Goal: Transaction & Acquisition: Purchase product/service

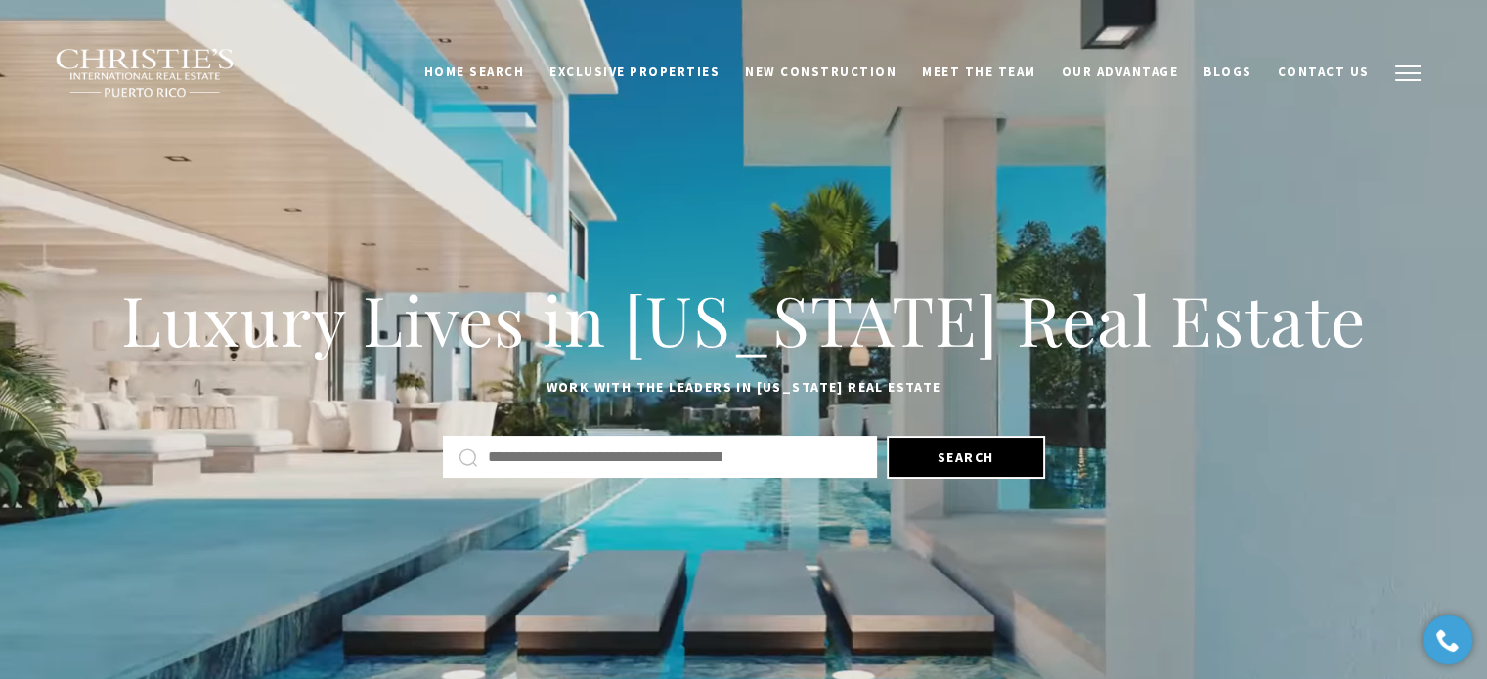
click at [1404, 72] on span "button" at bounding box center [1407, 73] width 25 height 2
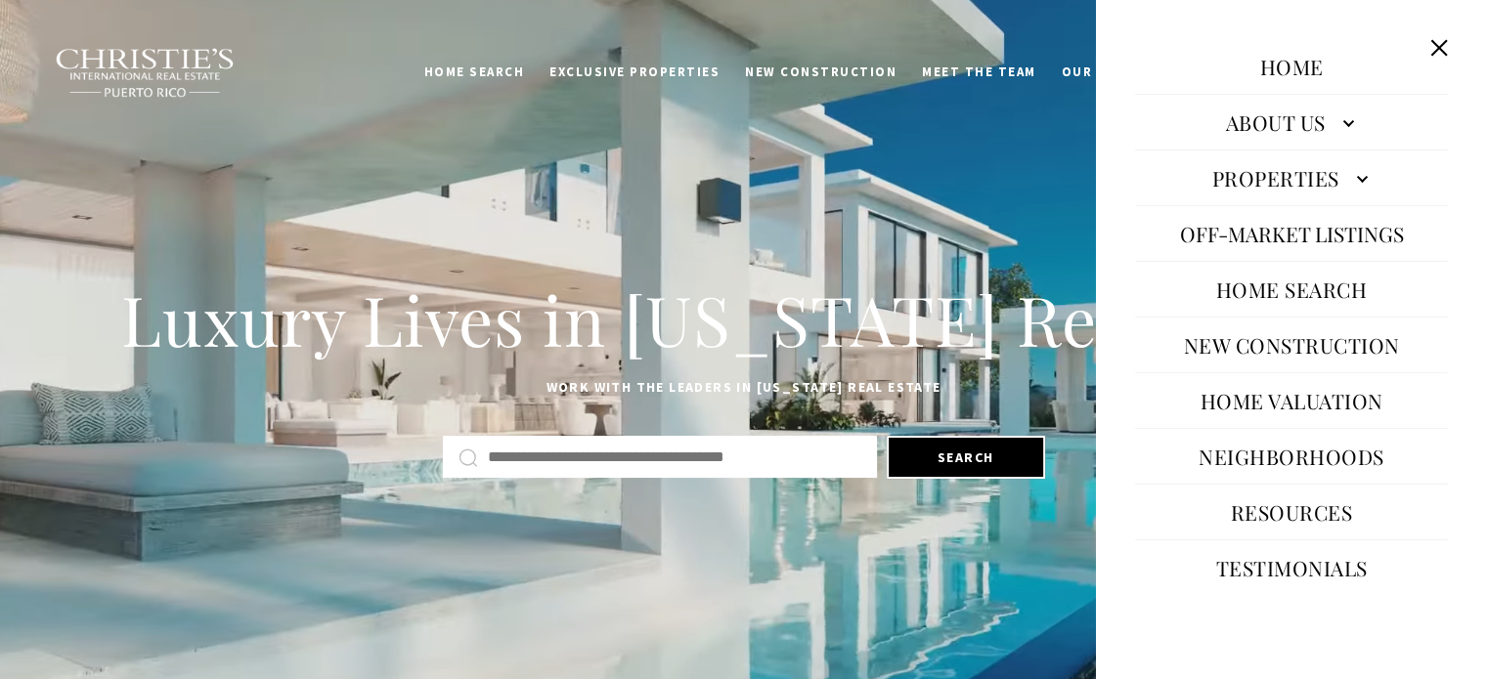
click at [1328, 127] on link "About Us" at bounding box center [1291, 122] width 313 height 47
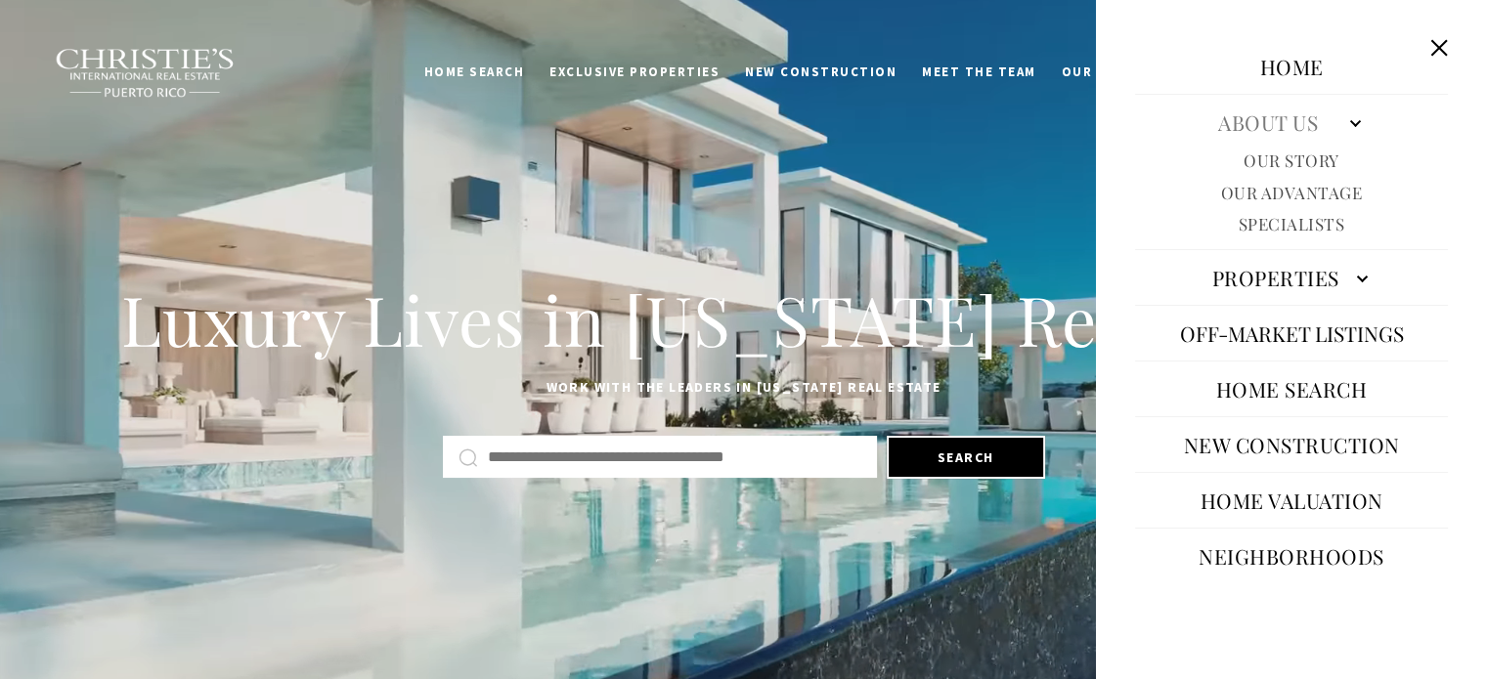
click at [1308, 230] on link "Specialists" at bounding box center [1291, 224] width 107 height 22
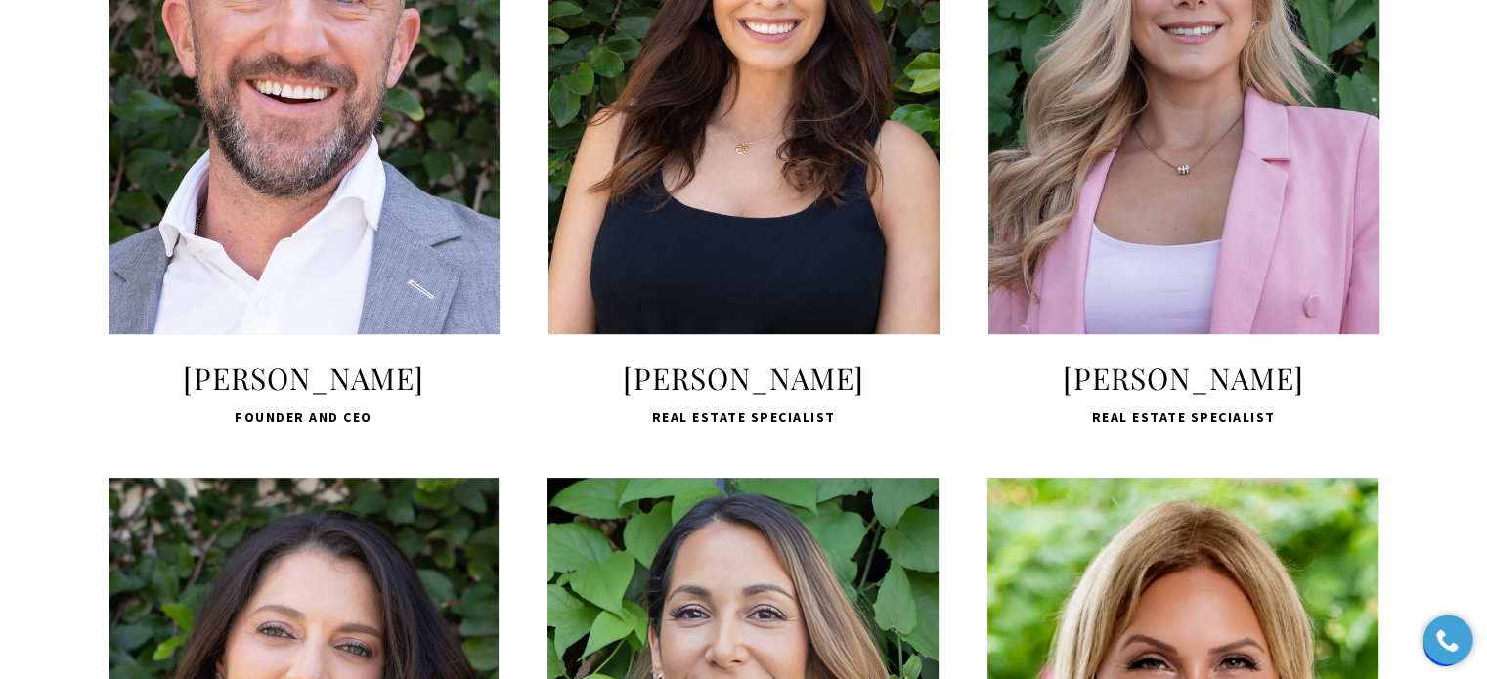
scroll to position [977, 0]
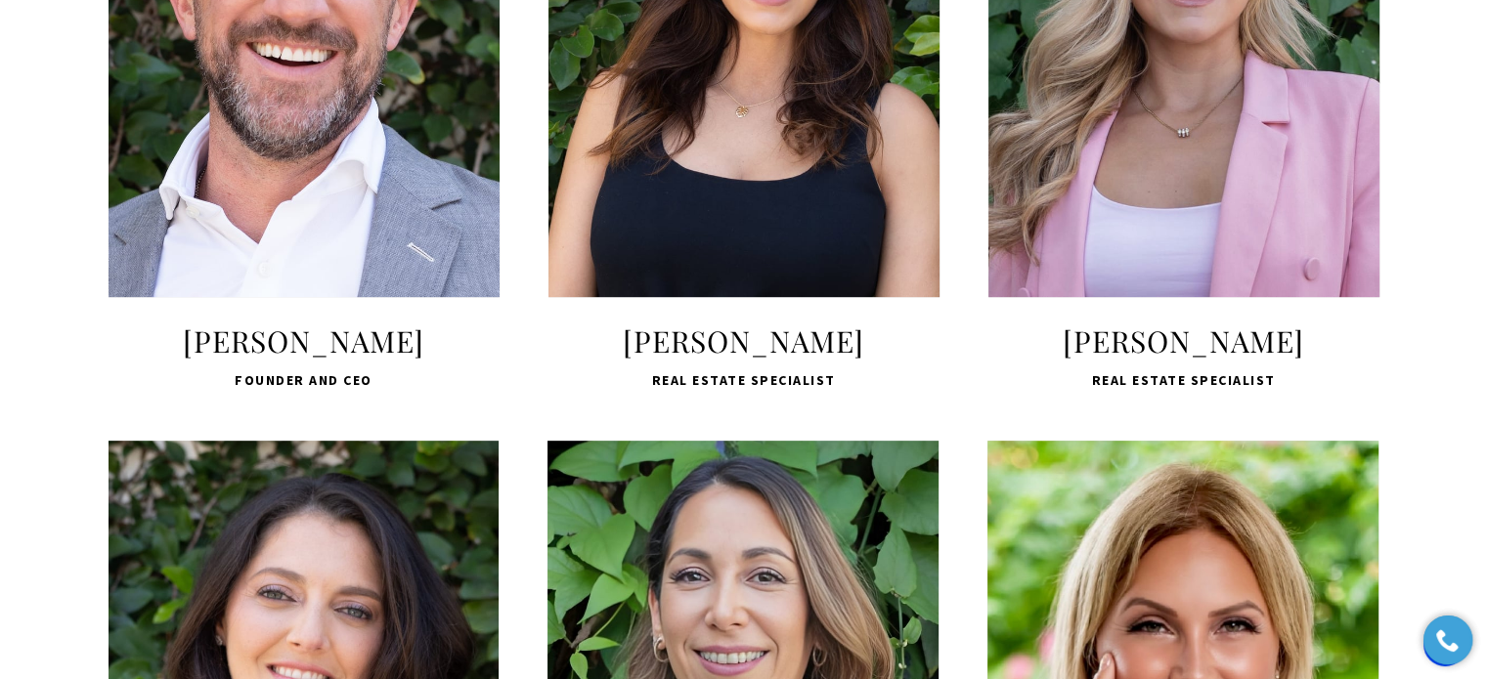
click at [265, 195] on span "LEARN MORE" at bounding box center [304, 200] width 260 height 57
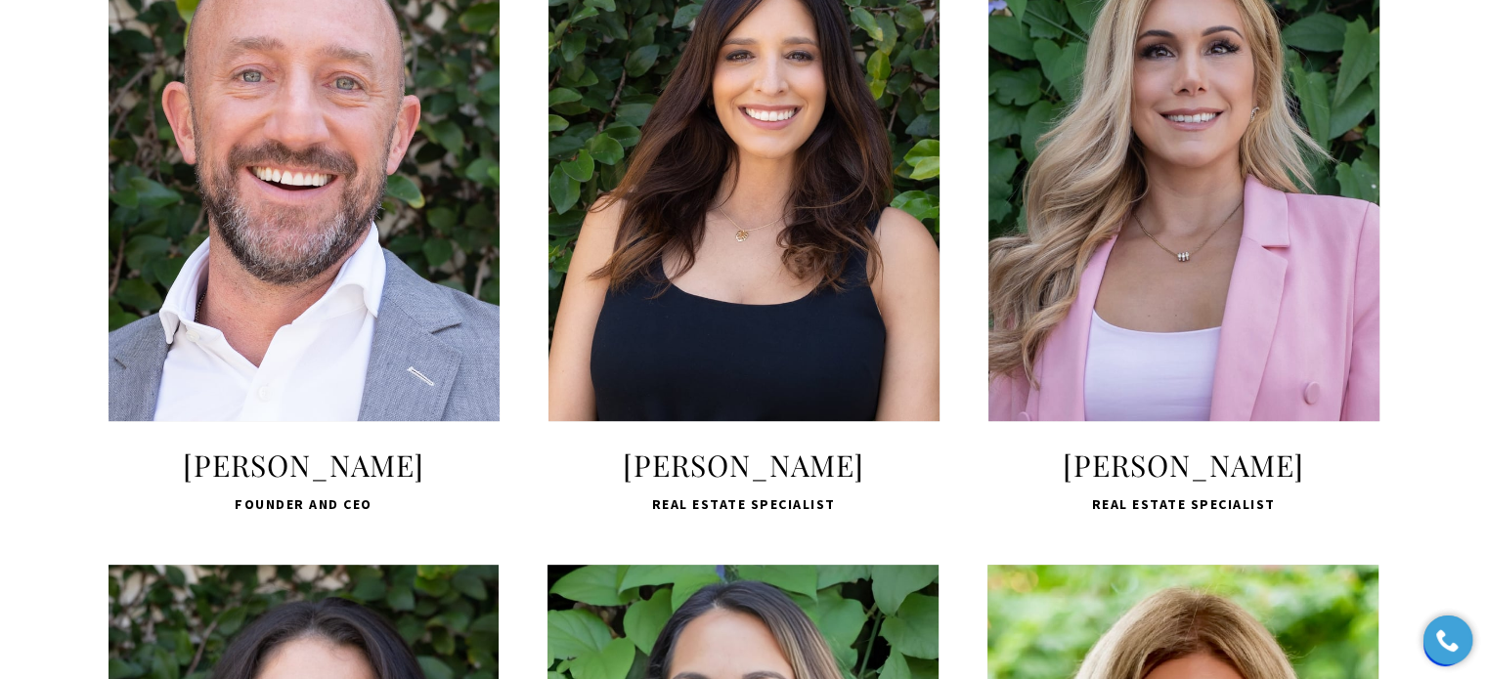
scroll to position [880, 0]
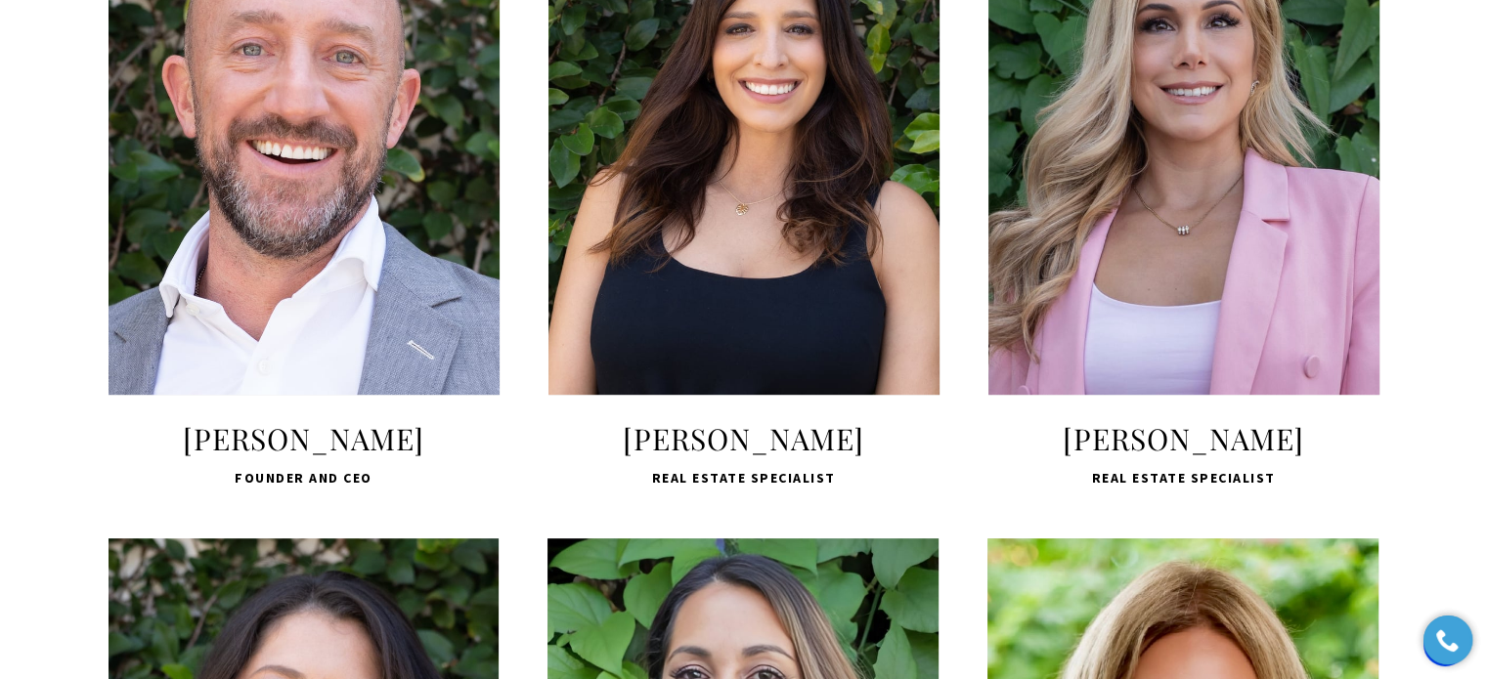
click at [316, 281] on span "LEARN MORE" at bounding box center [304, 298] width 260 height 57
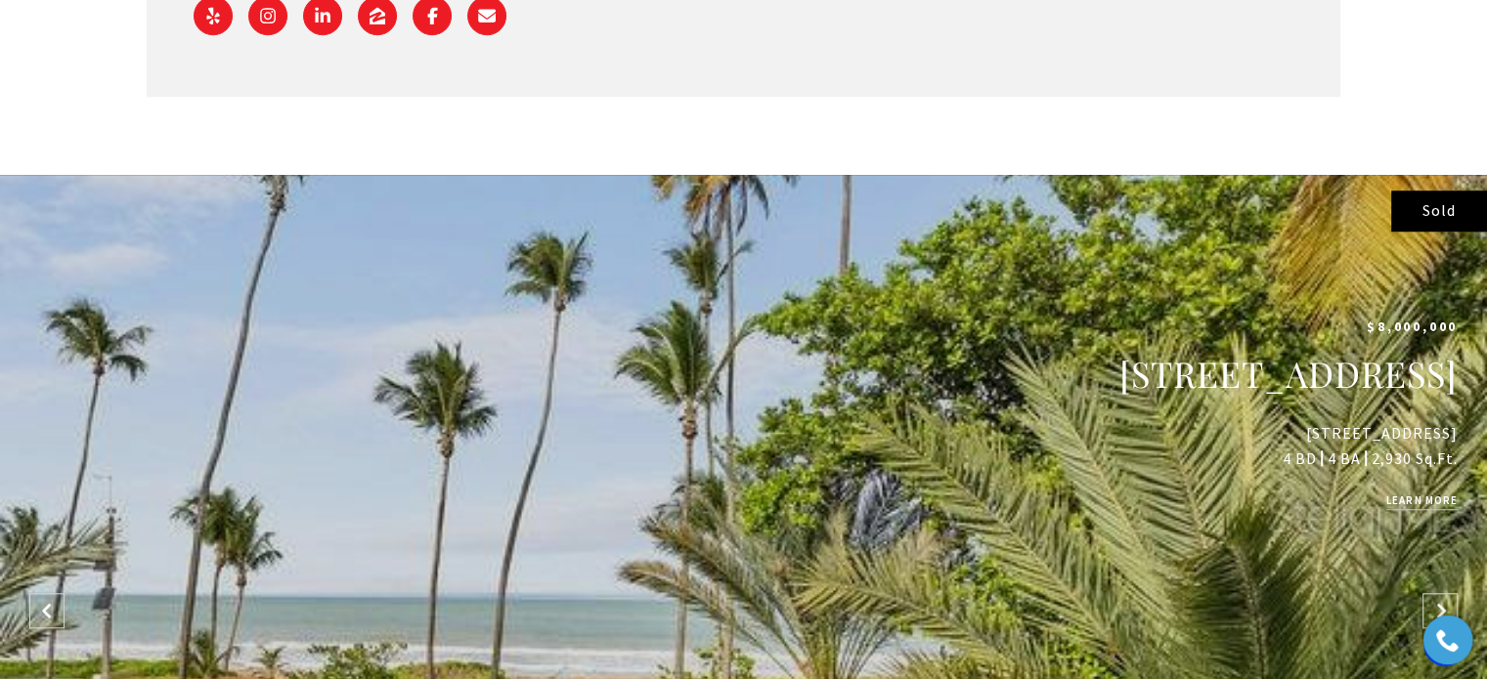
scroll to position [1564, 0]
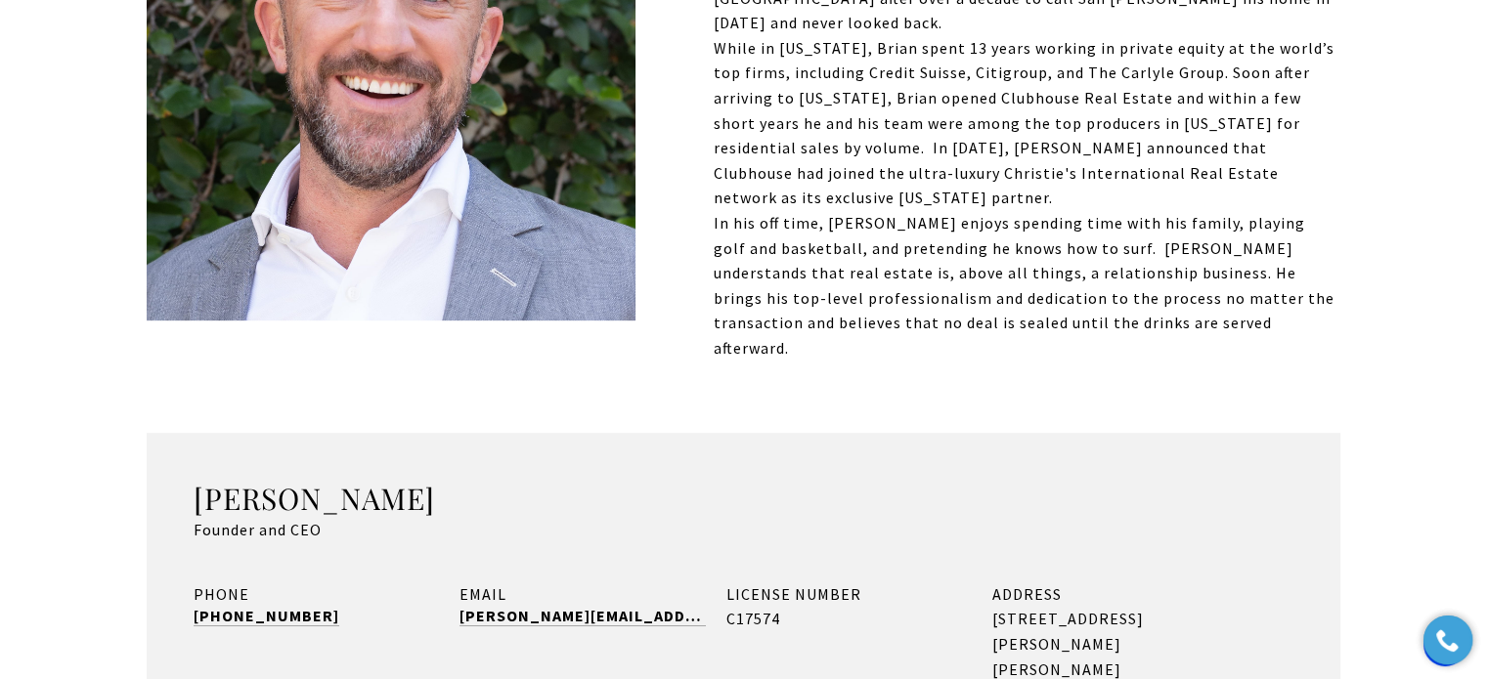
scroll to position [880, 0]
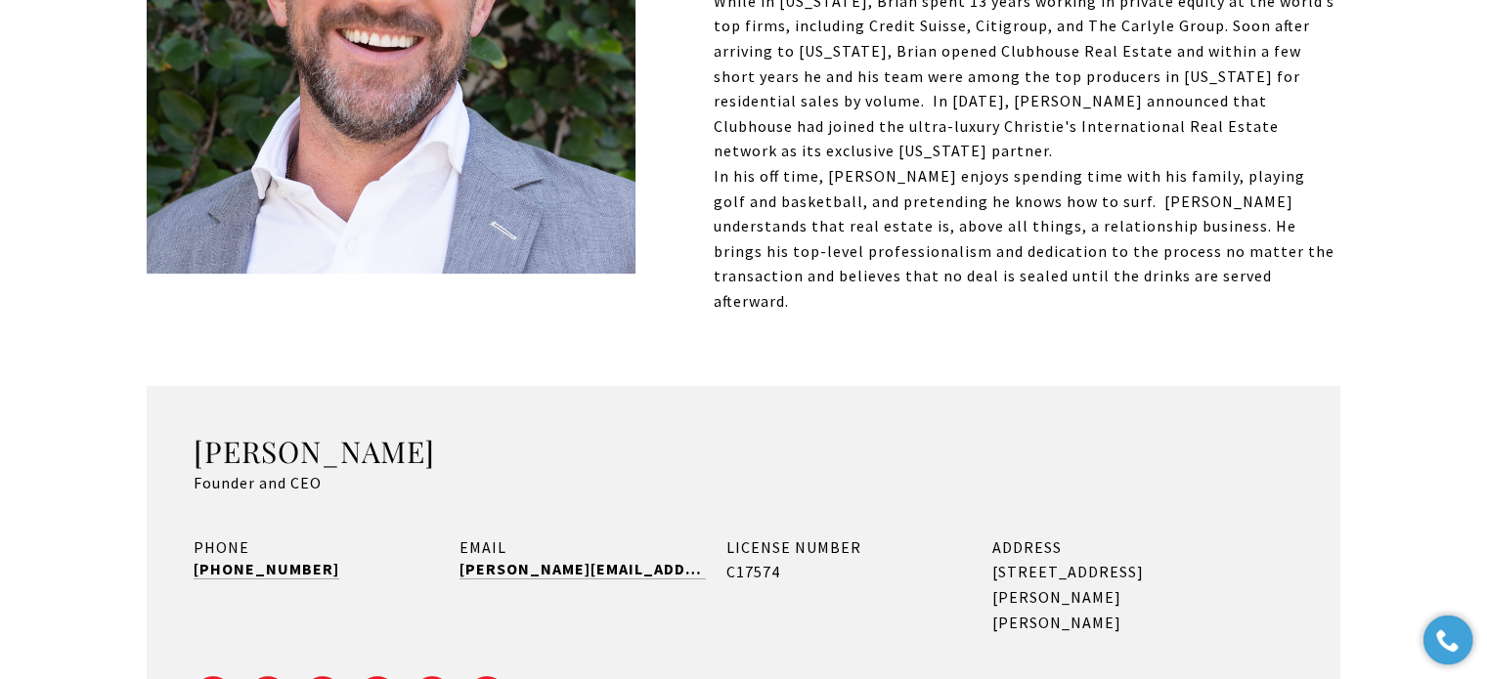
click at [57, 332] on div "Meet Brian Brian Aronson holds a bachelor's degree in Accounting from Lehigh Un…" at bounding box center [743, 281] width 1487 height 1149
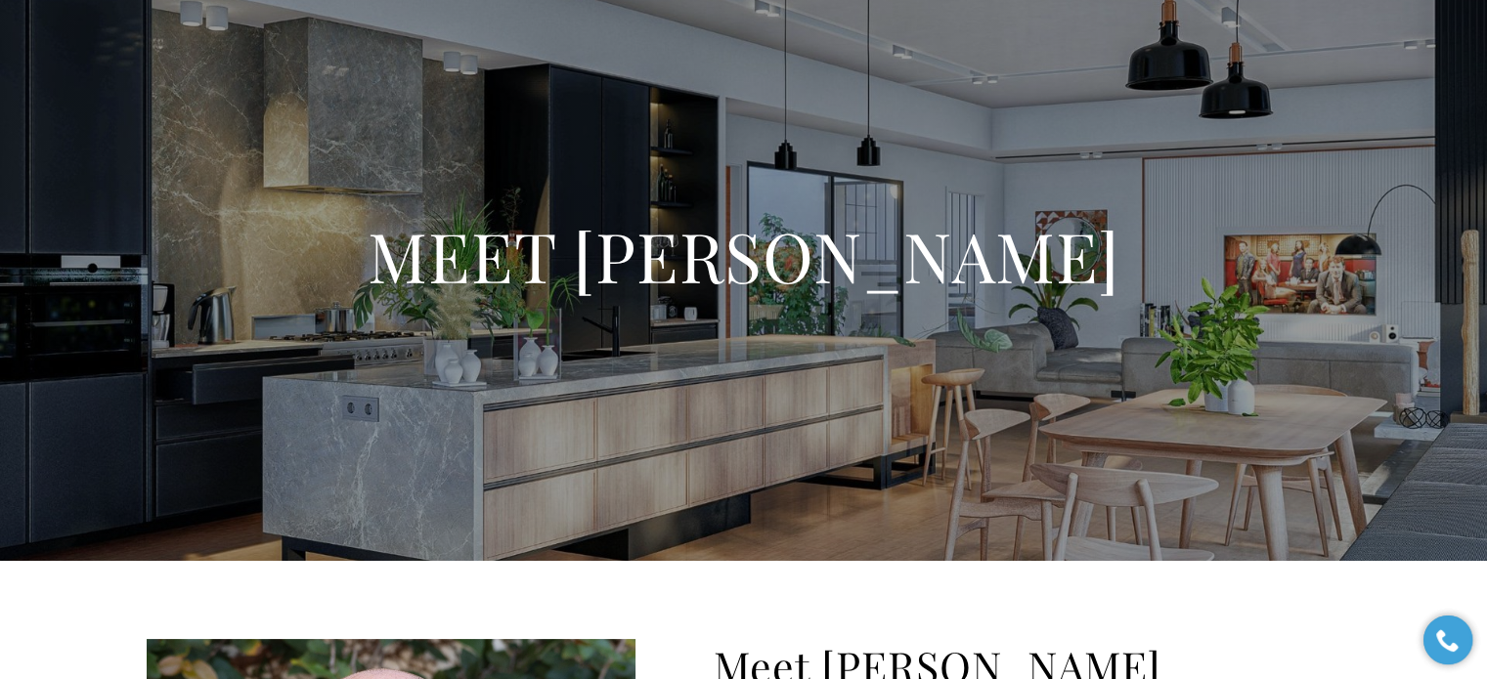
scroll to position [0, 0]
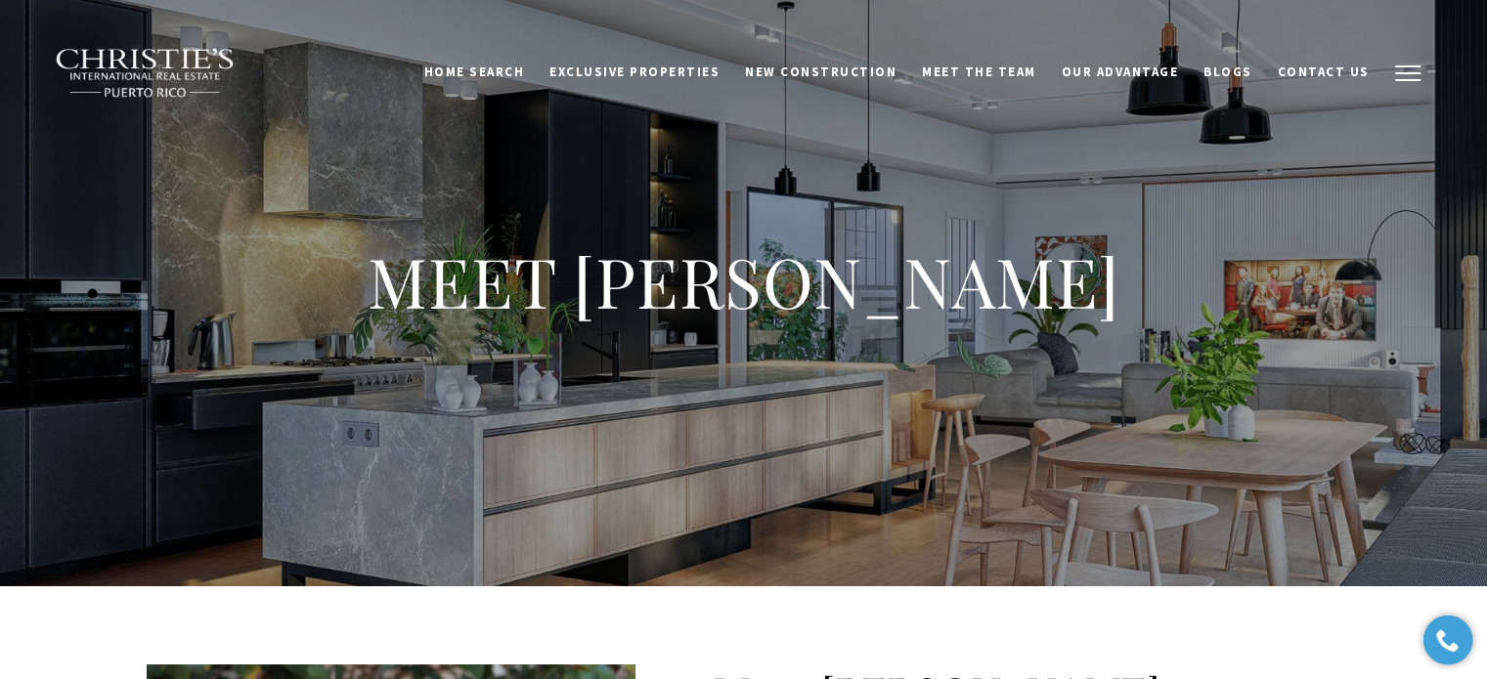
click at [1409, 72] on span "button" at bounding box center [1407, 73] width 25 height 2
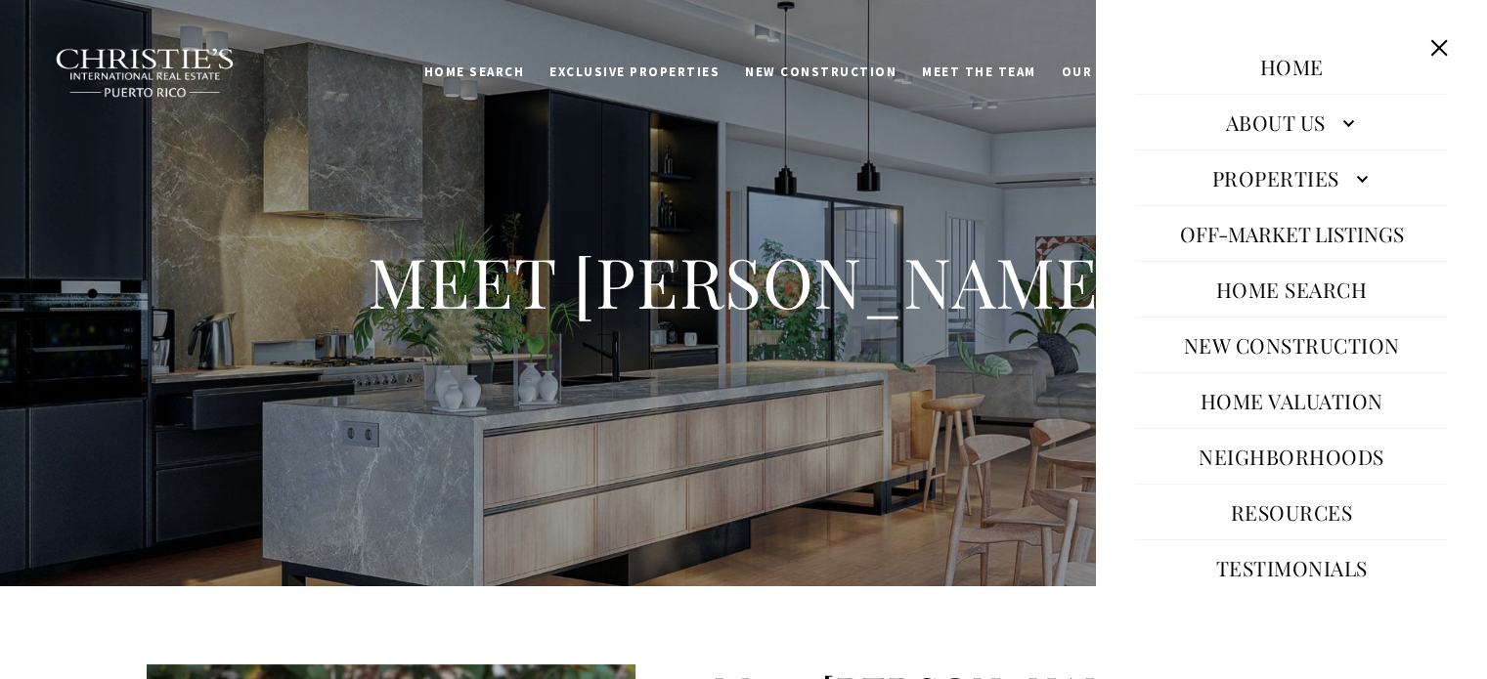
click at [1281, 121] on link "About Us" at bounding box center [1291, 122] width 313 height 47
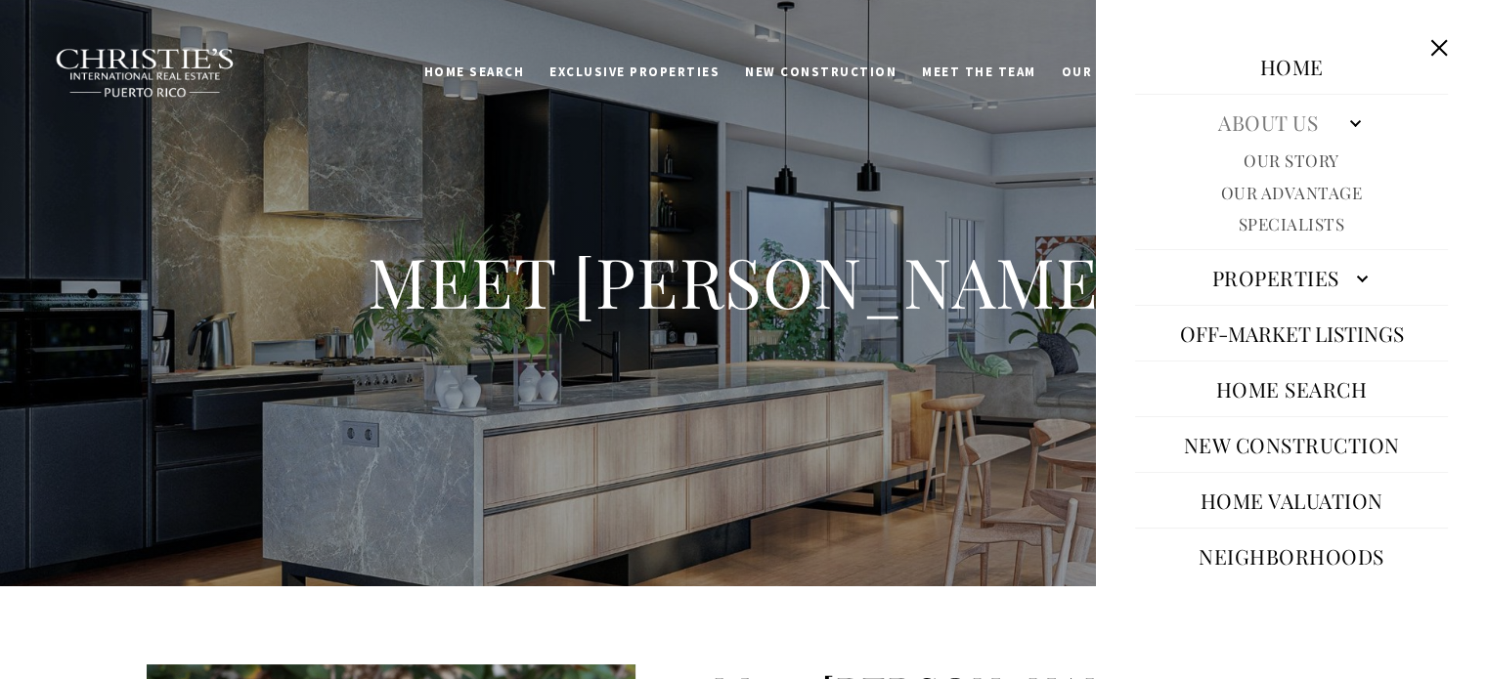
click at [1277, 155] on link "Our Story" at bounding box center [1291, 161] width 96 height 22
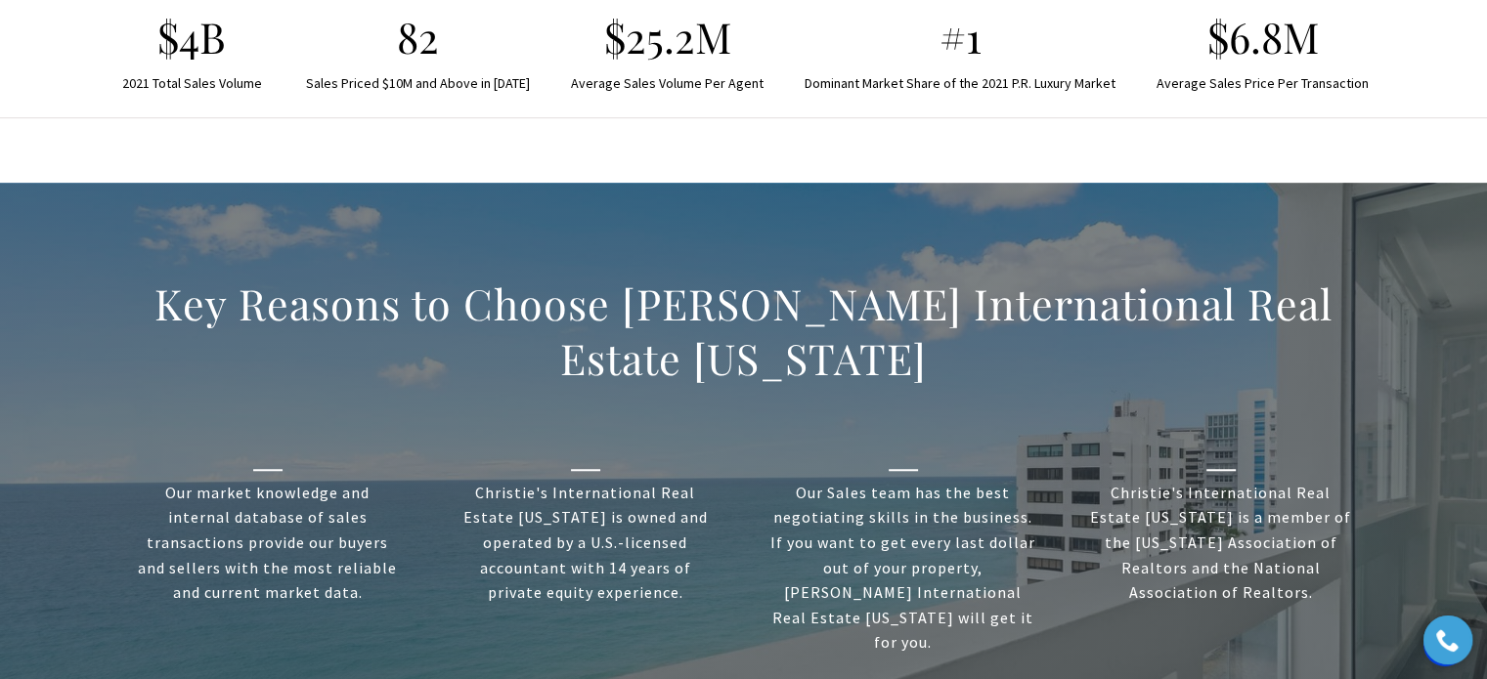
scroll to position [1564, 0]
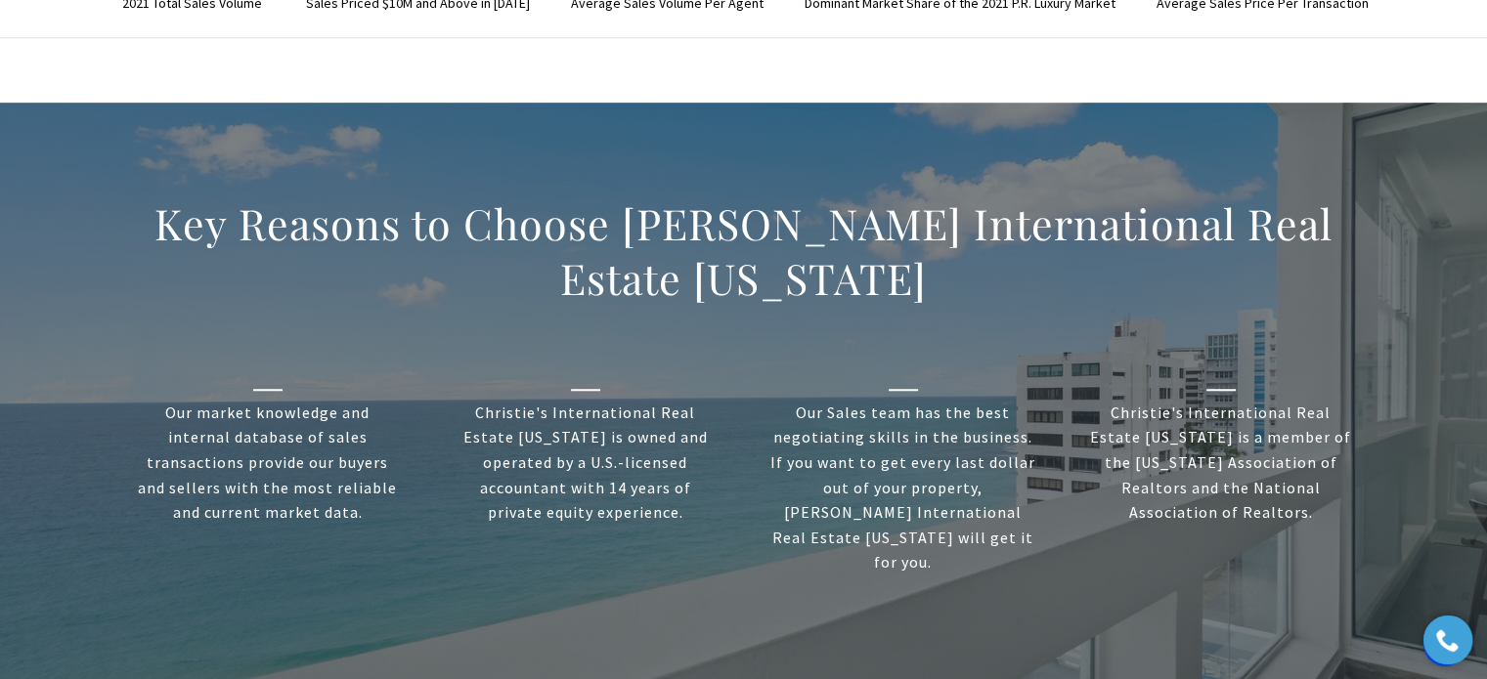
drag, startPoint x: 1271, startPoint y: 418, endPoint x: 114, endPoint y: 312, distance: 1161.2
click at [114, 374] on ul "Our market knowledge and internal database of sales transactions provide our bu…" at bounding box center [743, 479] width 1271 height 211
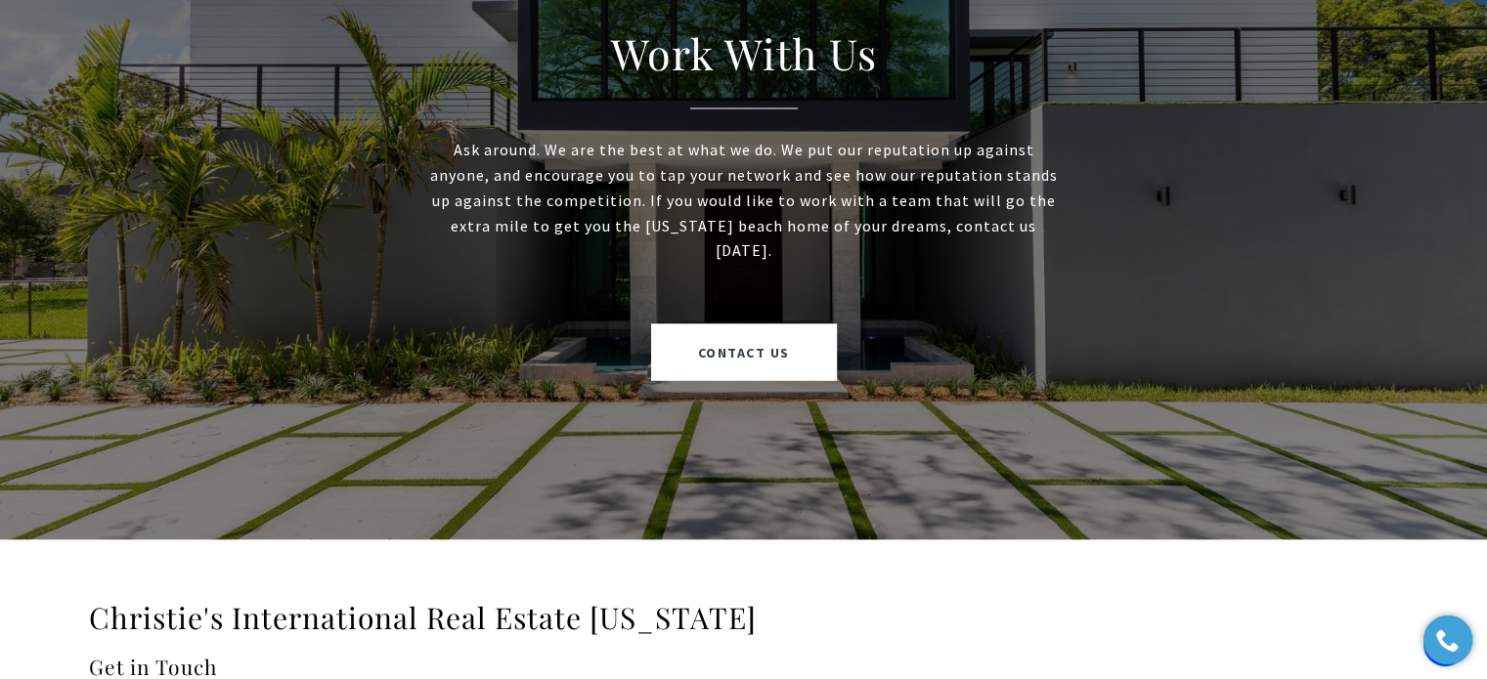
scroll to position [3617, 0]
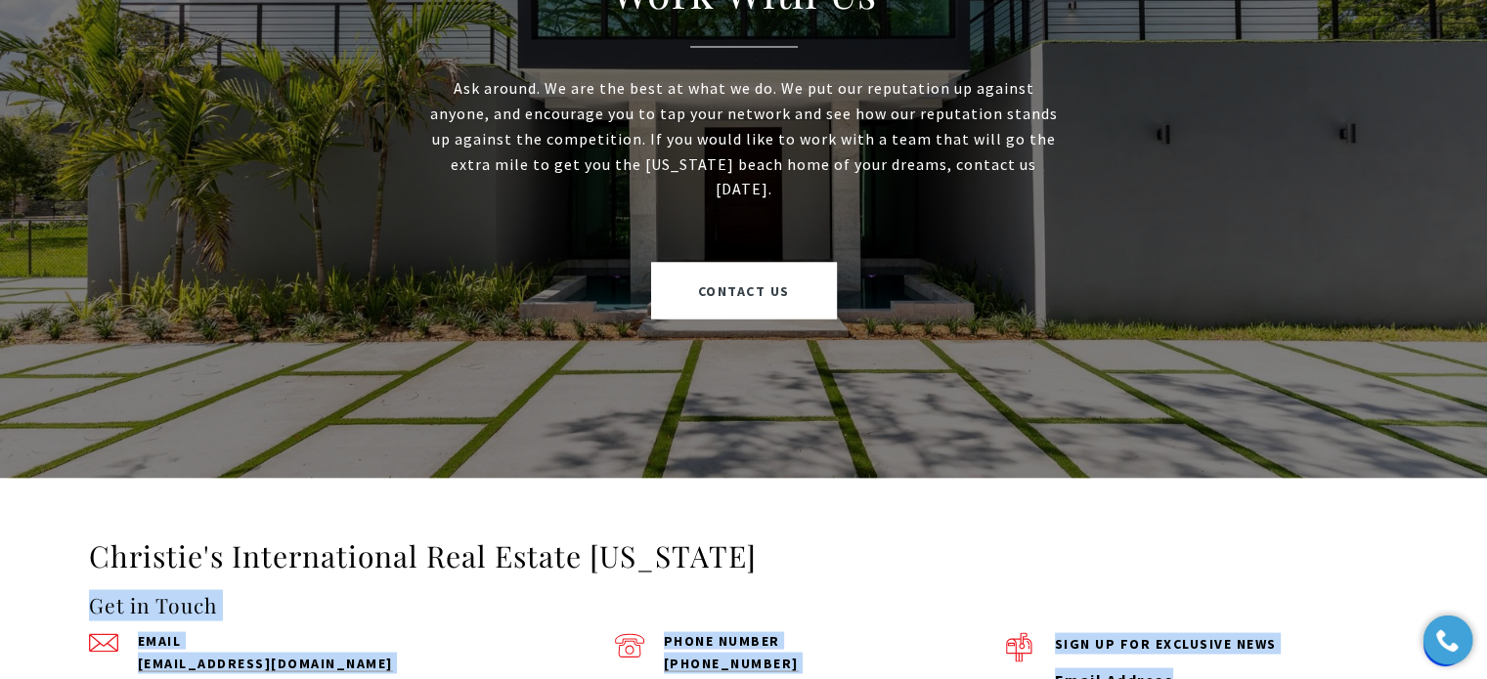
drag, startPoint x: 1173, startPoint y: 557, endPoint x: 70, endPoint y: 476, distance: 1105.6
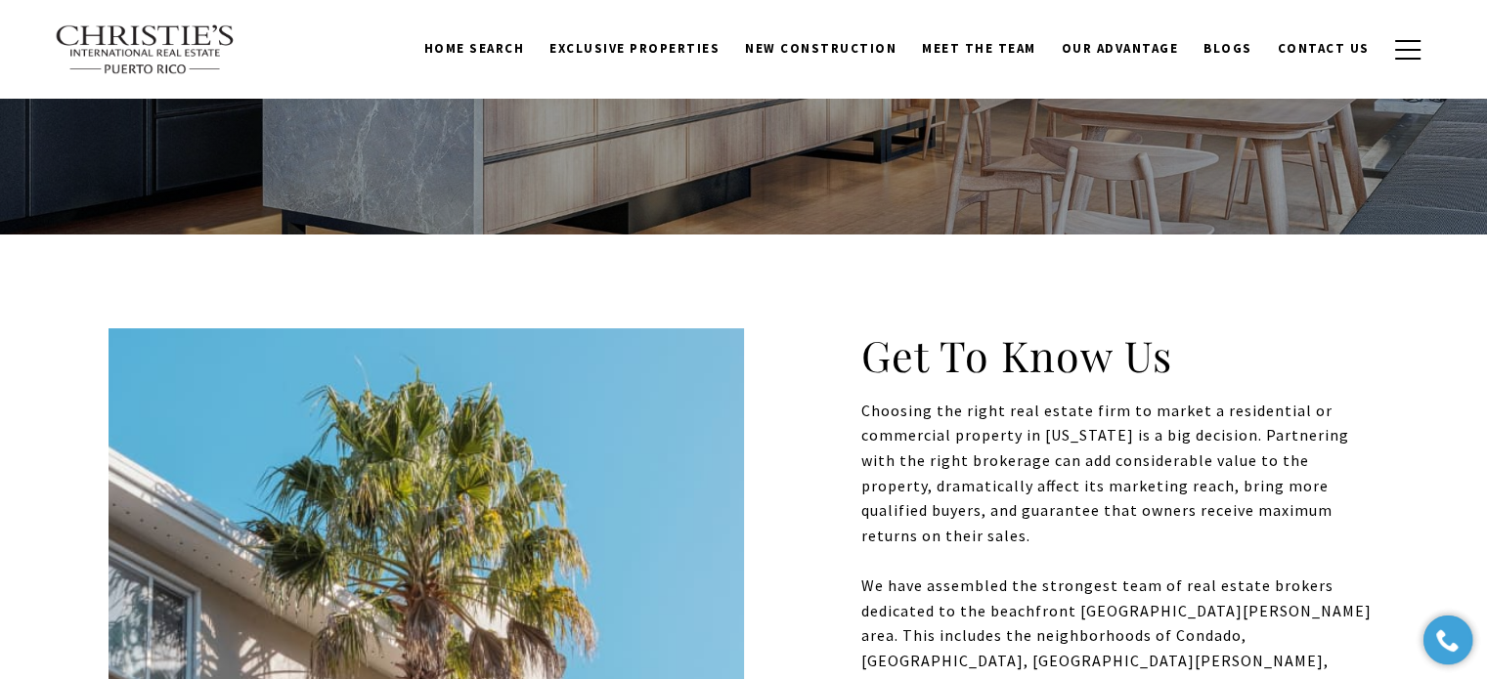
scroll to position [0, 0]
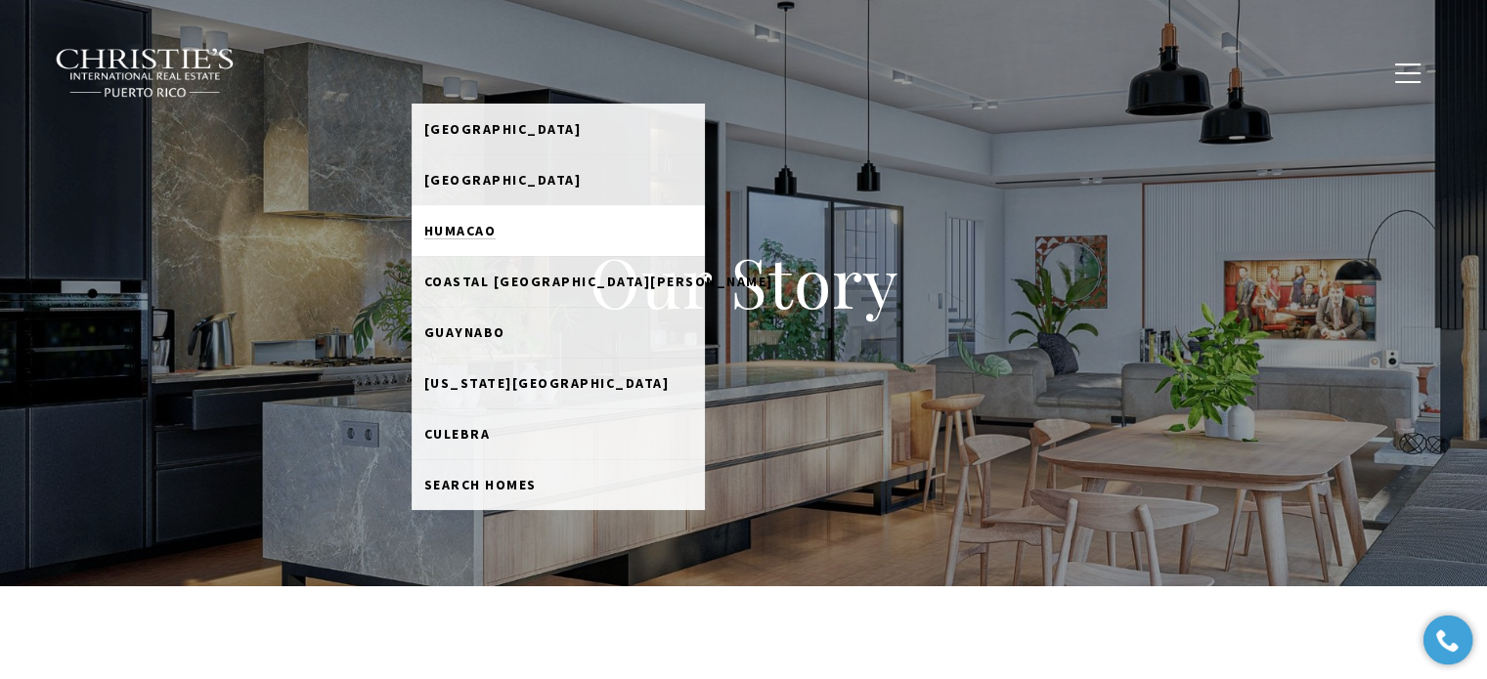
click at [494, 234] on span "Humacao" at bounding box center [460, 231] width 72 height 18
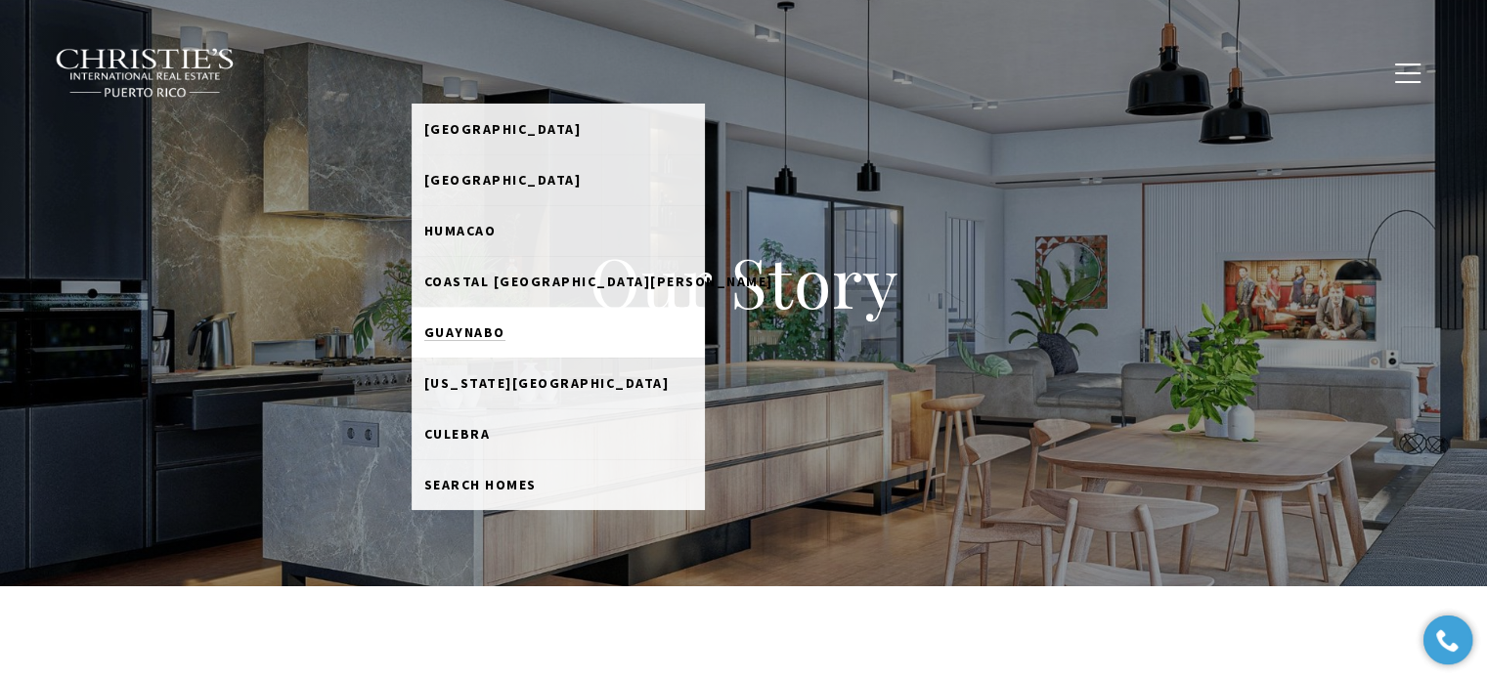
click at [493, 331] on span "Guaynabo" at bounding box center [464, 333] width 81 height 18
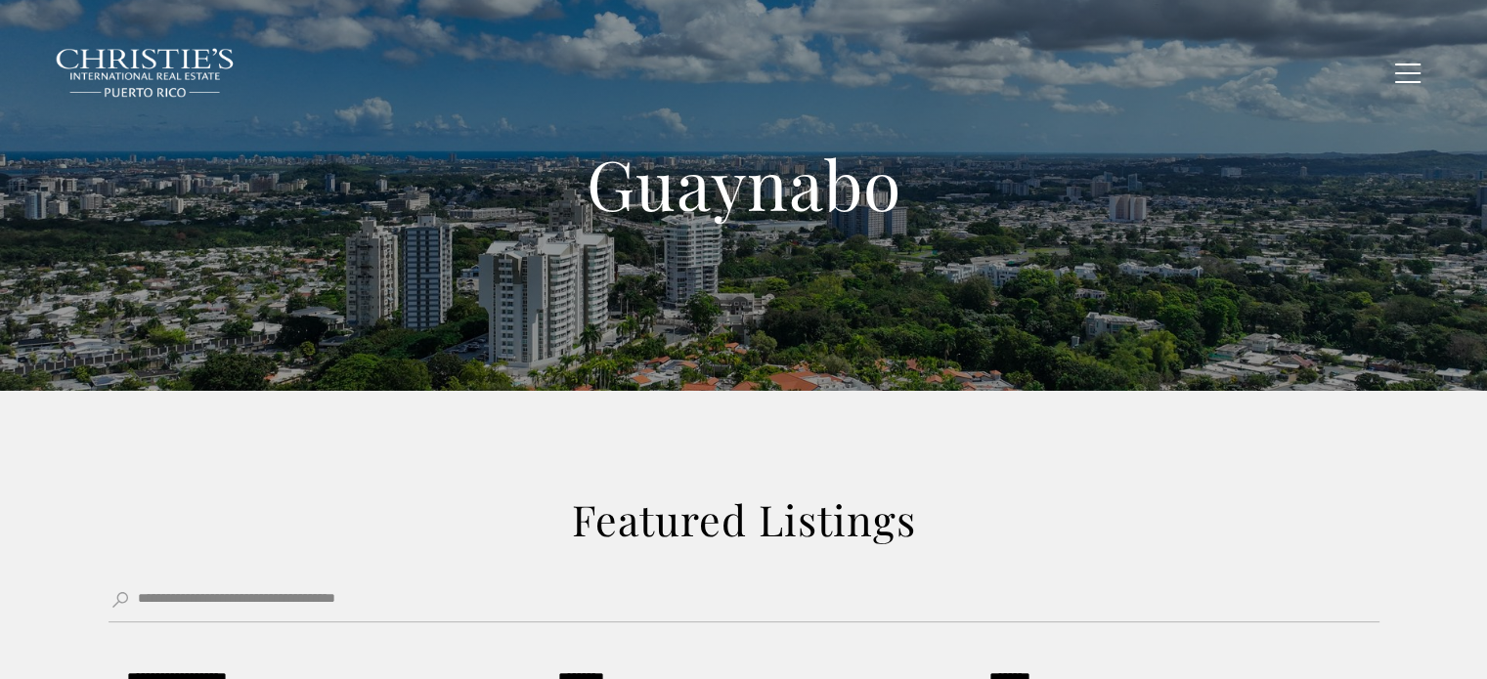
type input "**********"
type input "*********"
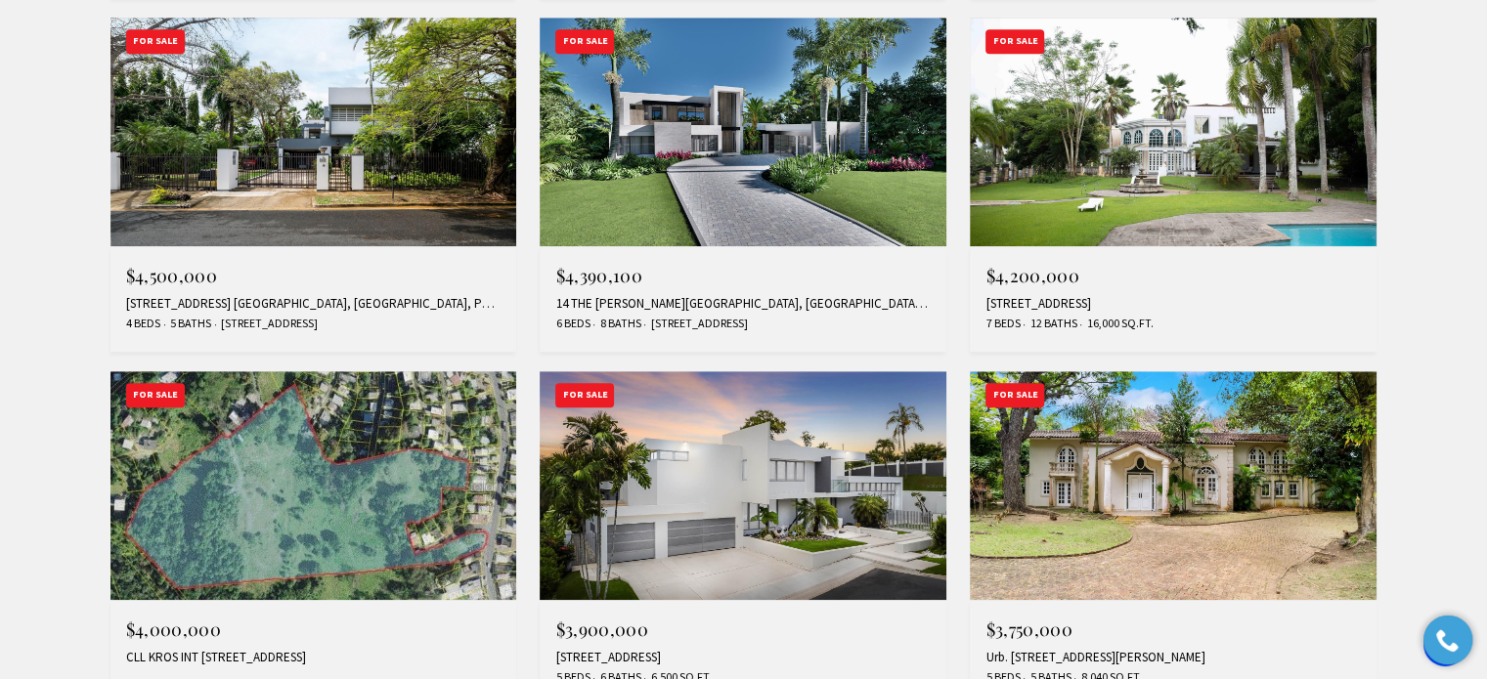
scroll to position [1662, 0]
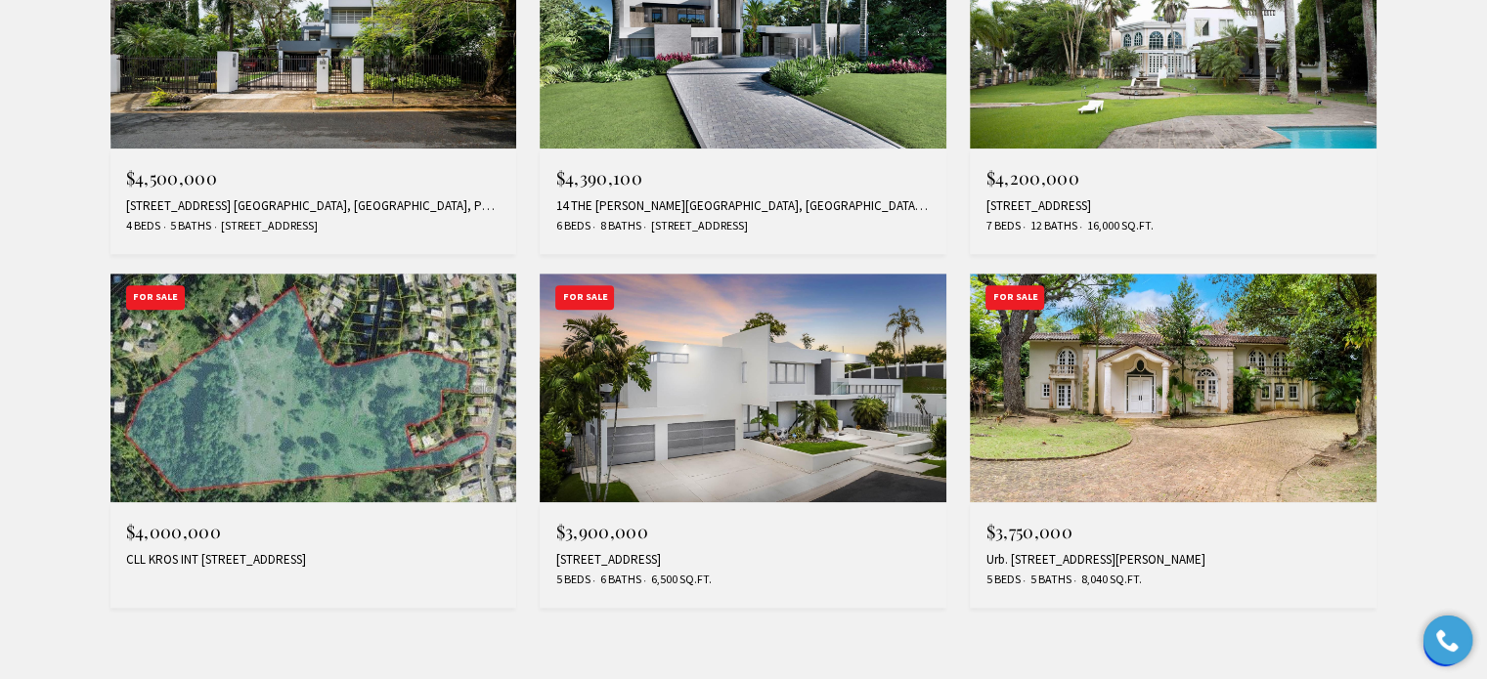
click at [1170, 428] on img at bounding box center [1173, 388] width 407 height 229
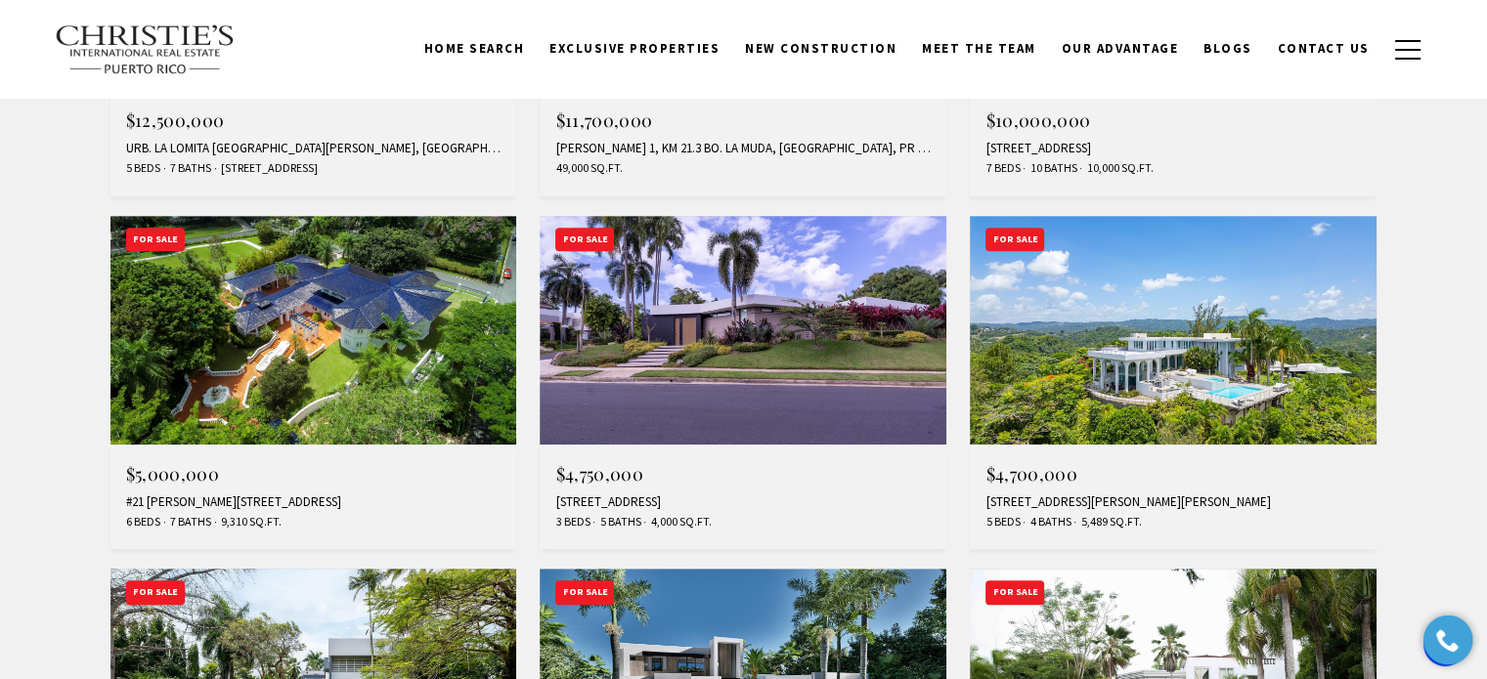
scroll to position [977, 0]
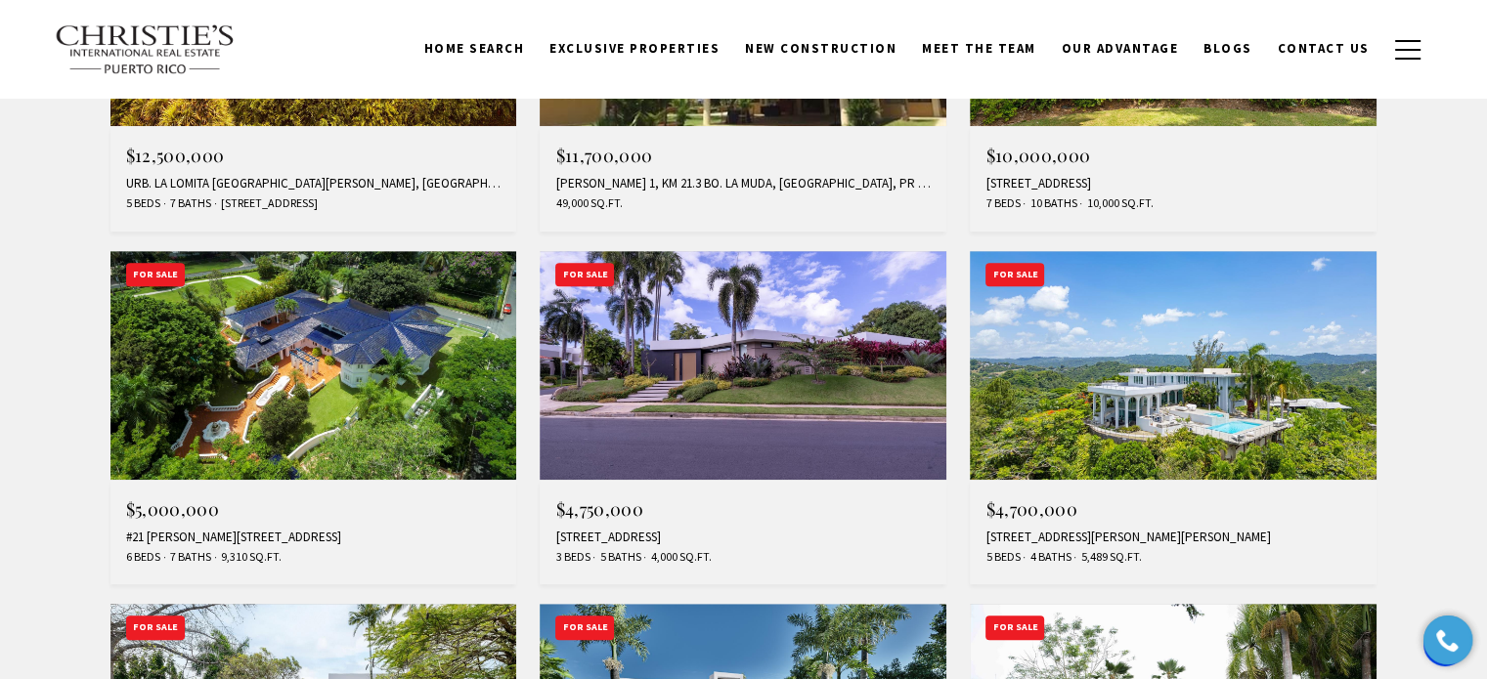
click at [385, 373] on img at bounding box center [313, 365] width 407 height 229
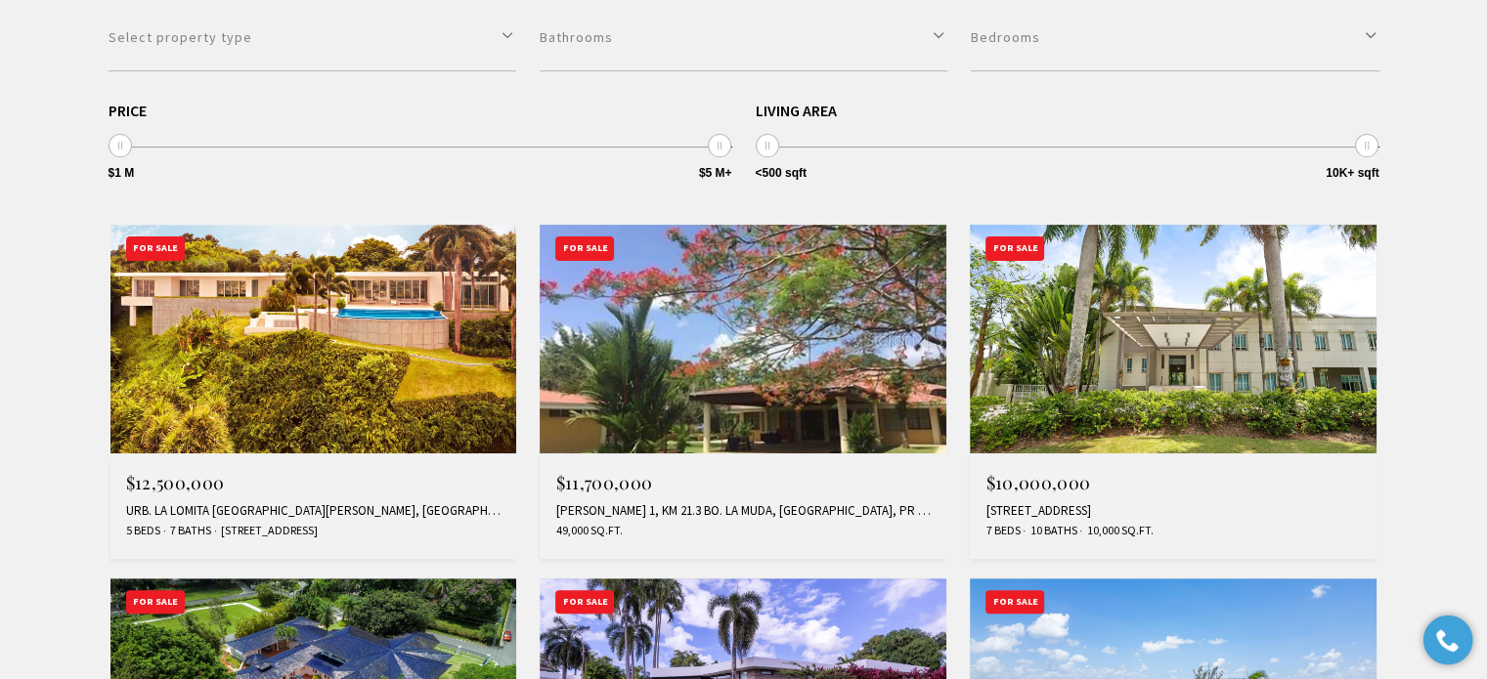
scroll to position [684, 0]
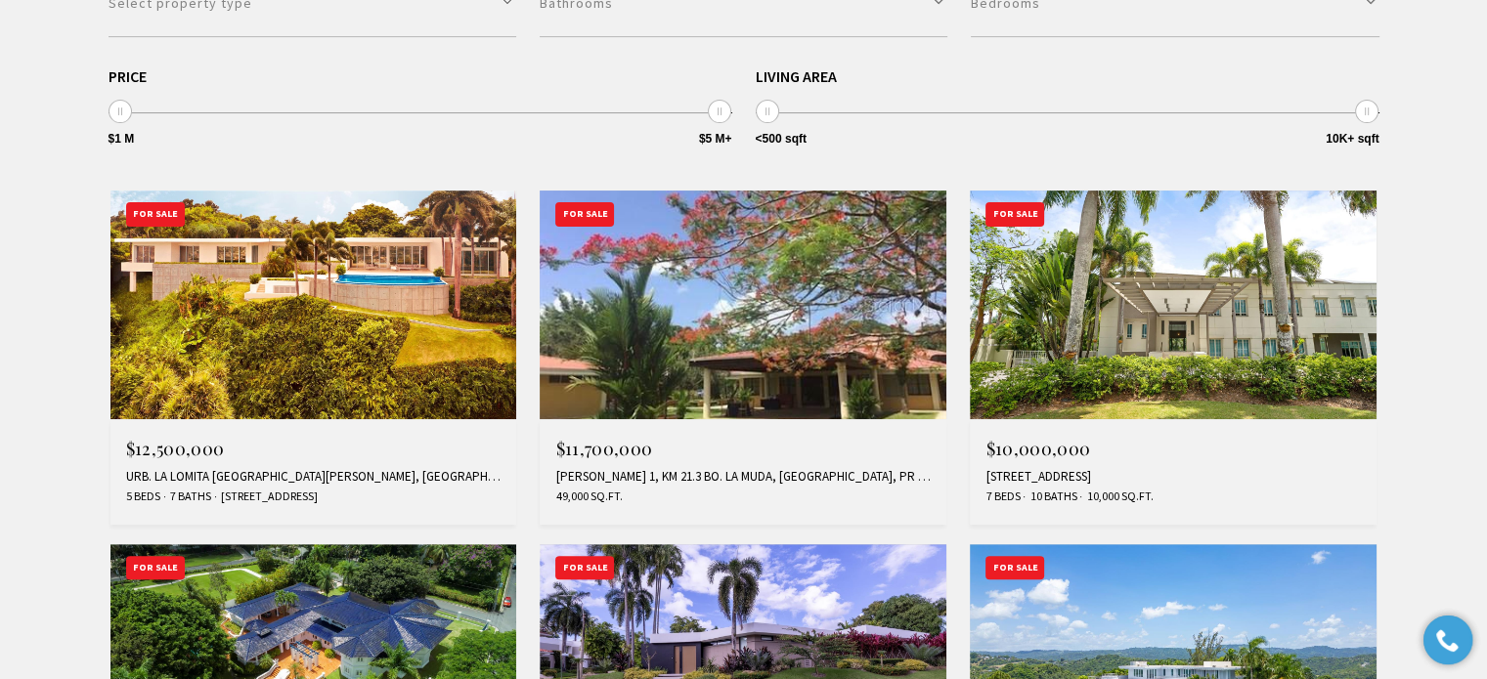
click at [1114, 304] on img at bounding box center [1173, 305] width 407 height 229
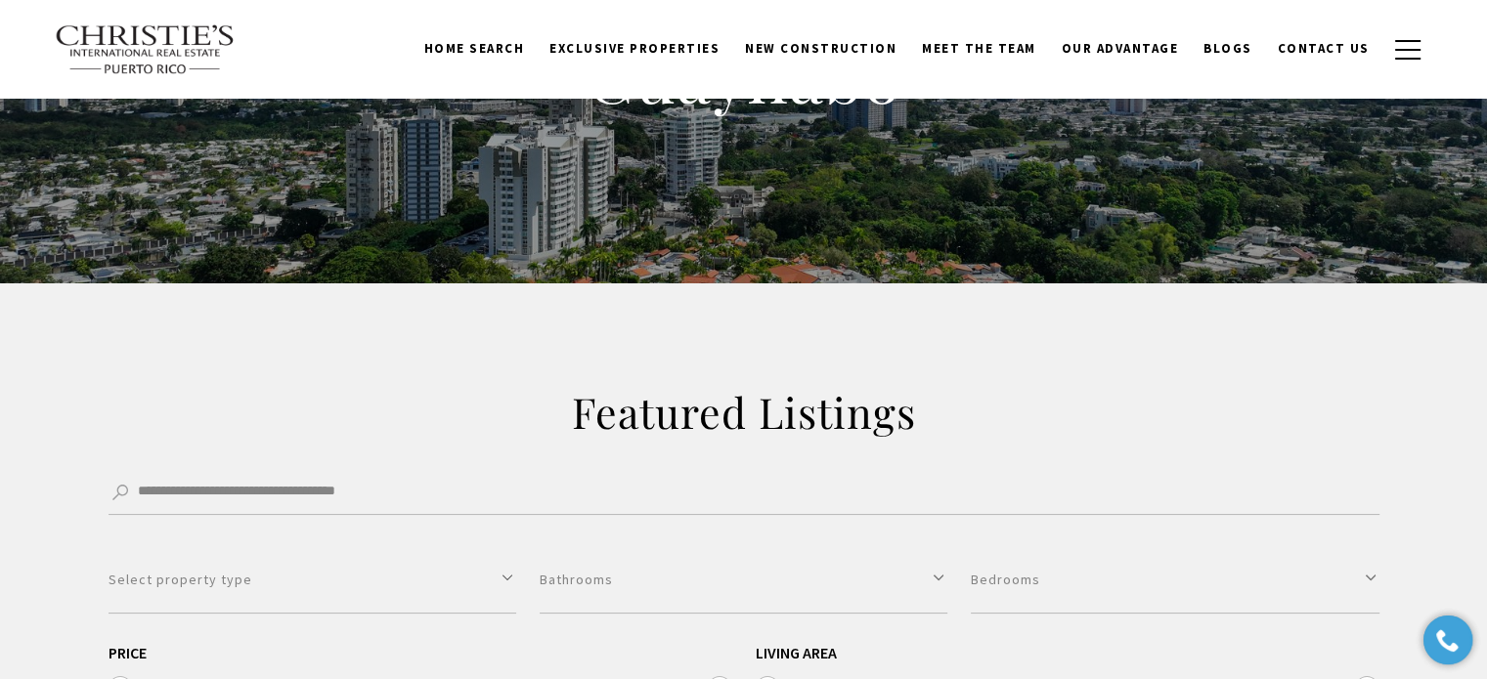
scroll to position [98, 0]
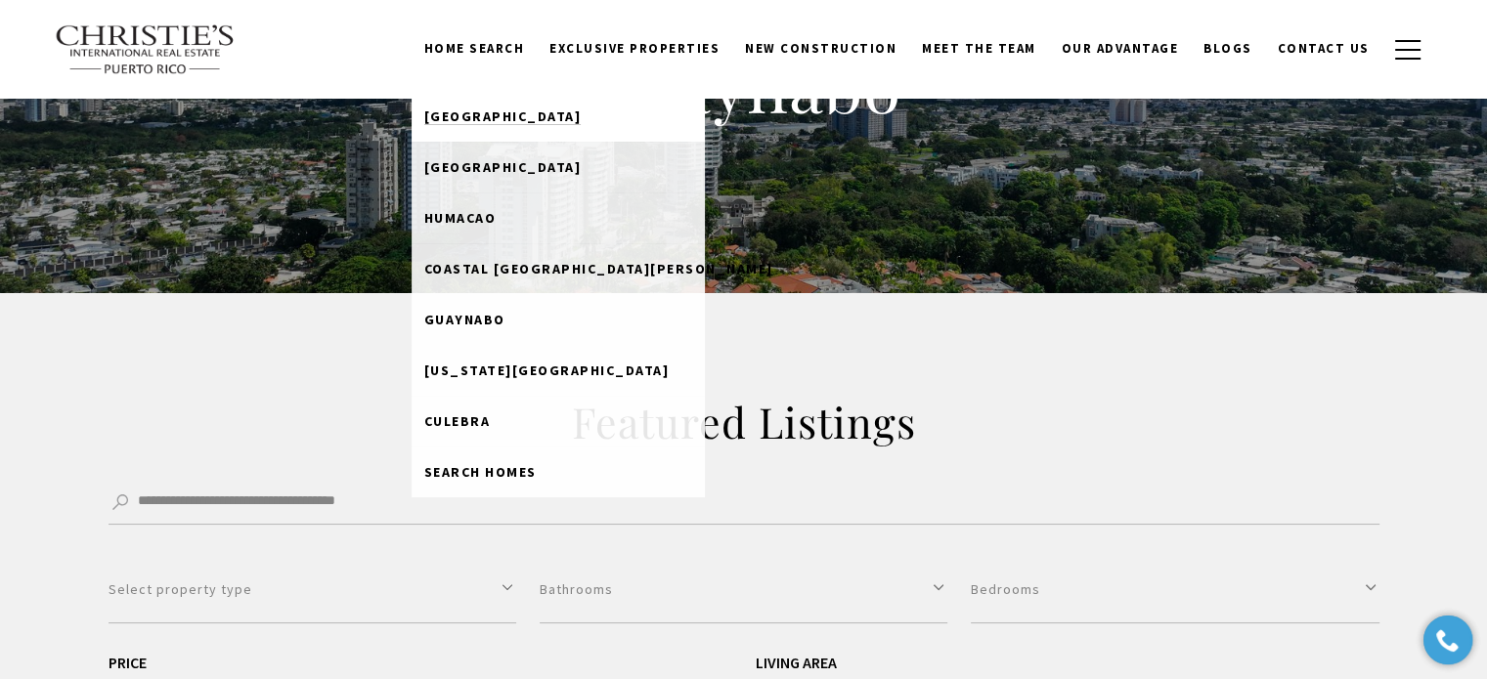
click at [506, 121] on span "[GEOGRAPHIC_DATA]" at bounding box center [502, 117] width 157 height 18
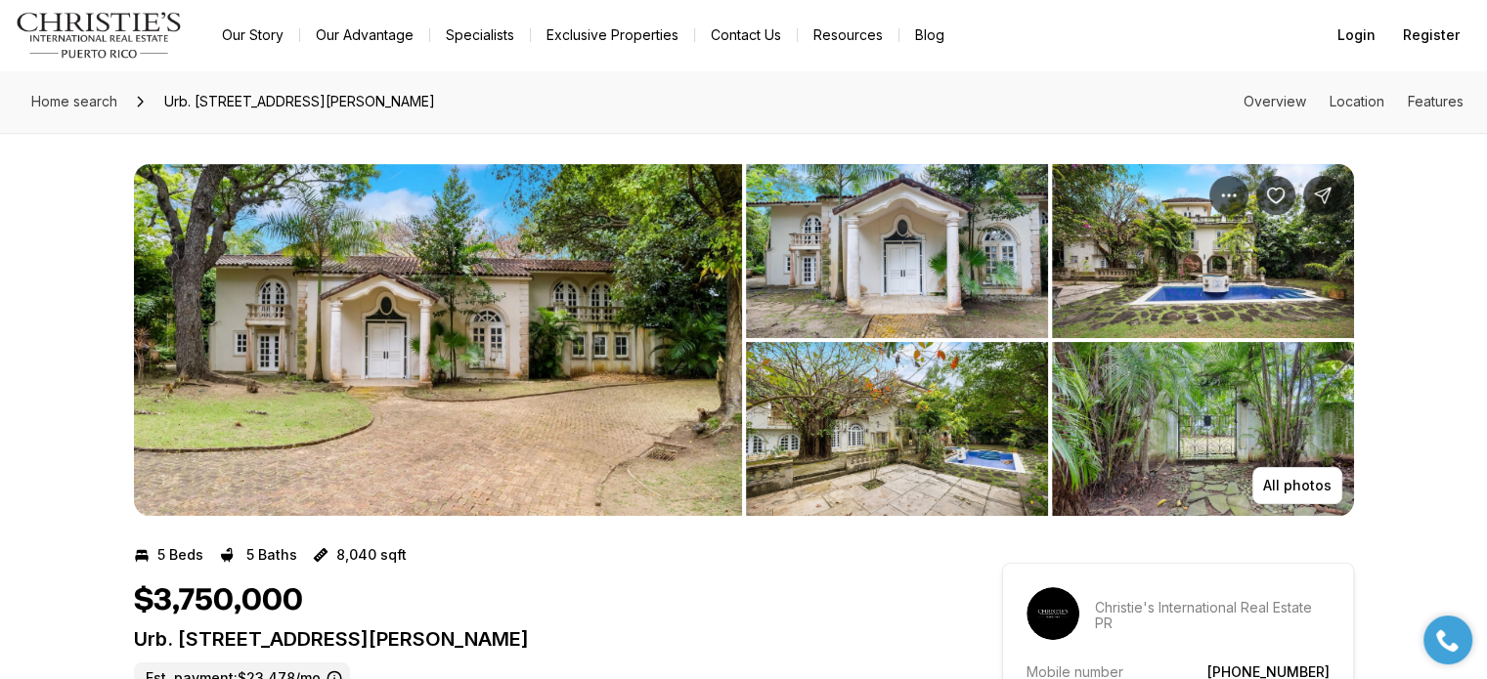
click at [431, 394] on img "View image gallery" at bounding box center [438, 340] width 608 height 352
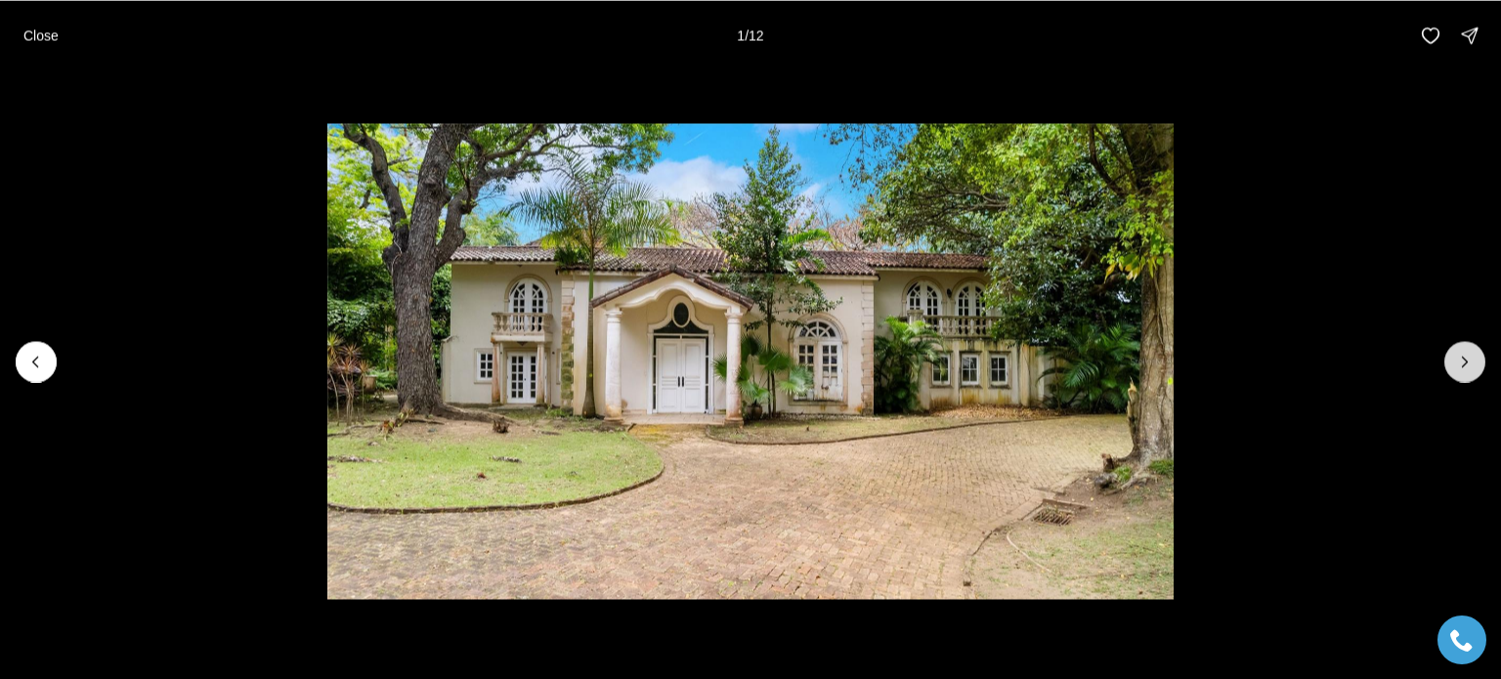
click at [1461, 363] on icon "Next slide" at bounding box center [1465, 362] width 20 height 20
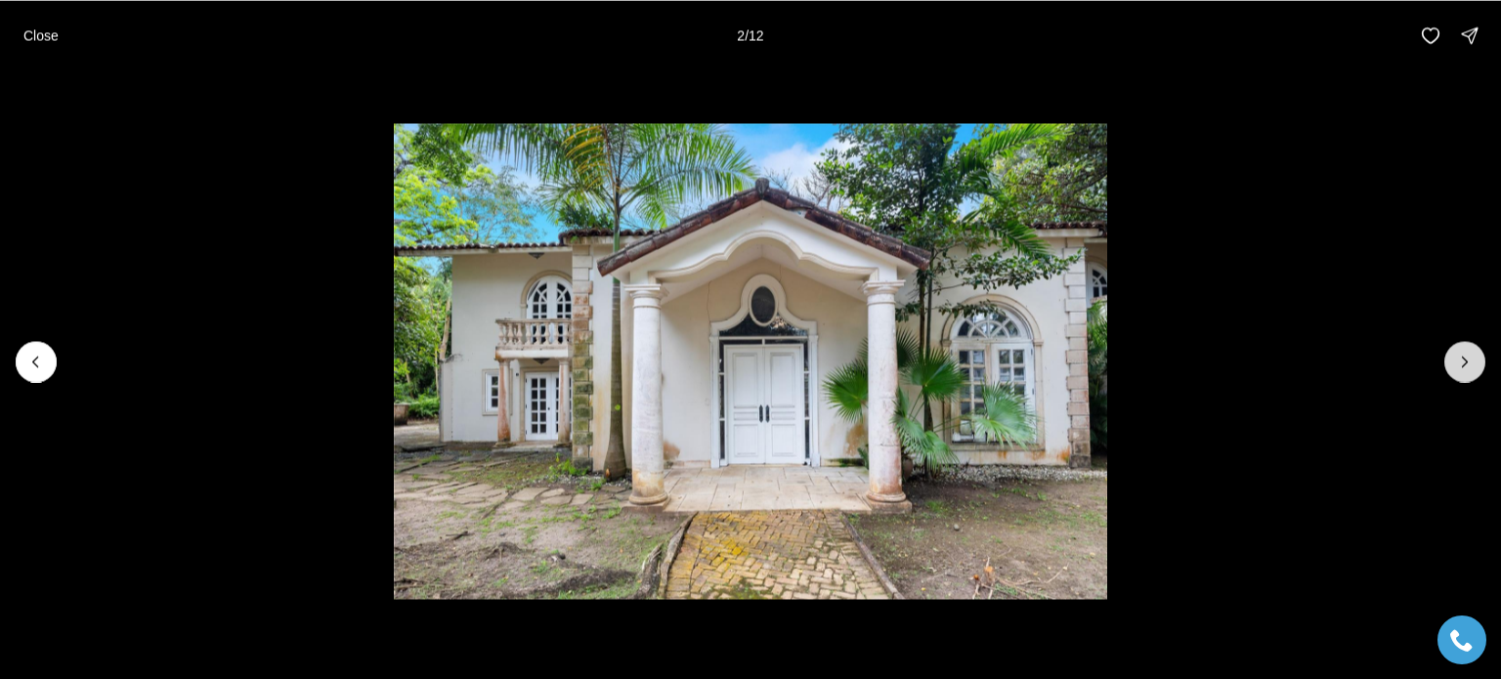
click at [1461, 363] on icon "Next slide" at bounding box center [1465, 362] width 20 height 20
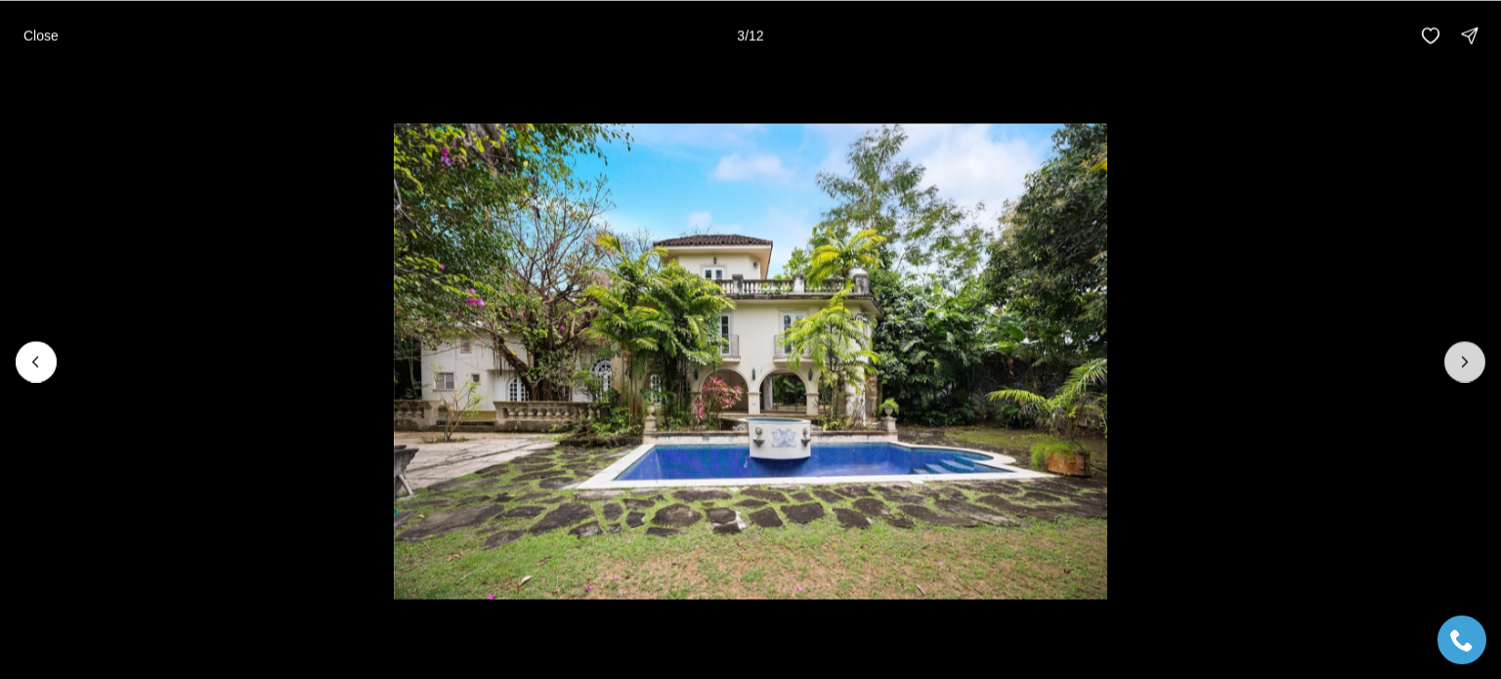
click at [1461, 363] on icon "Next slide" at bounding box center [1465, 362] width 20 height 20
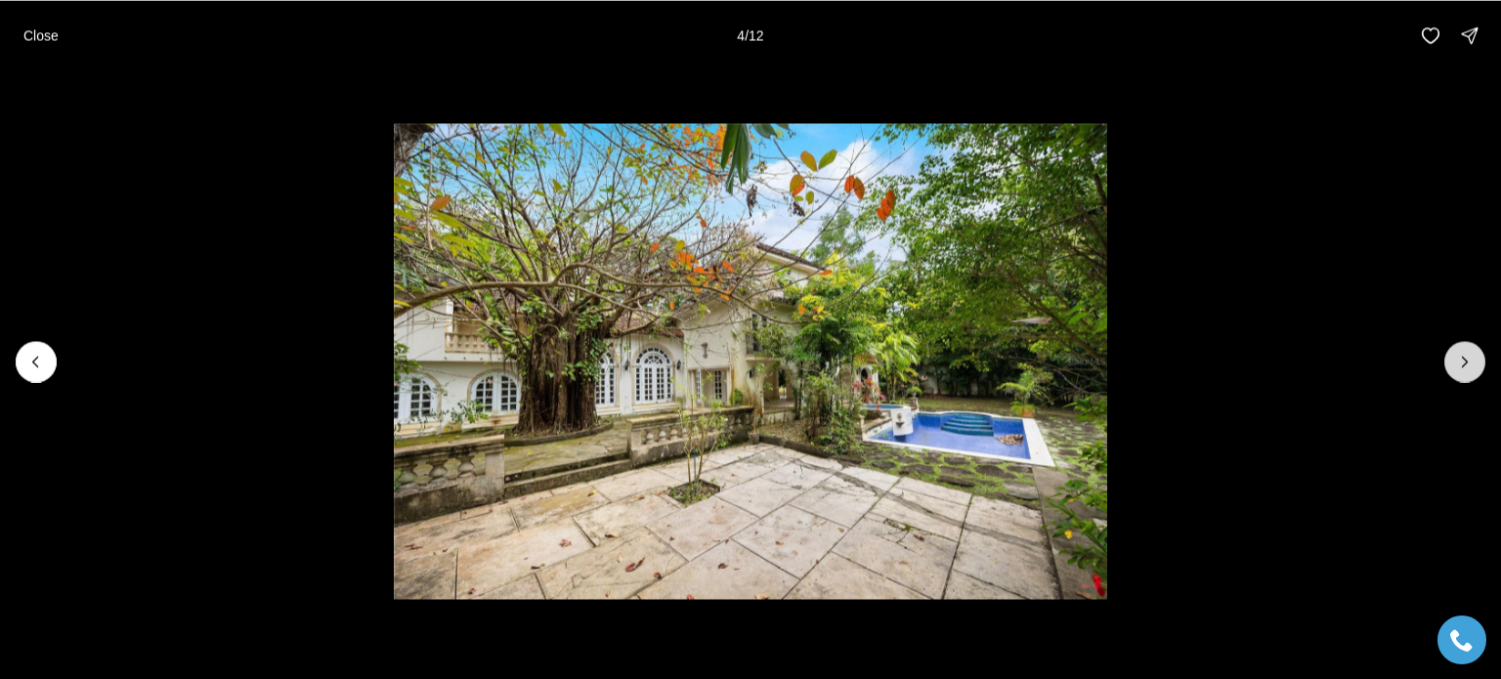
click at [1461, 363] on icon "Next slide" at bounding box center [1465, 362] width 20 height 20
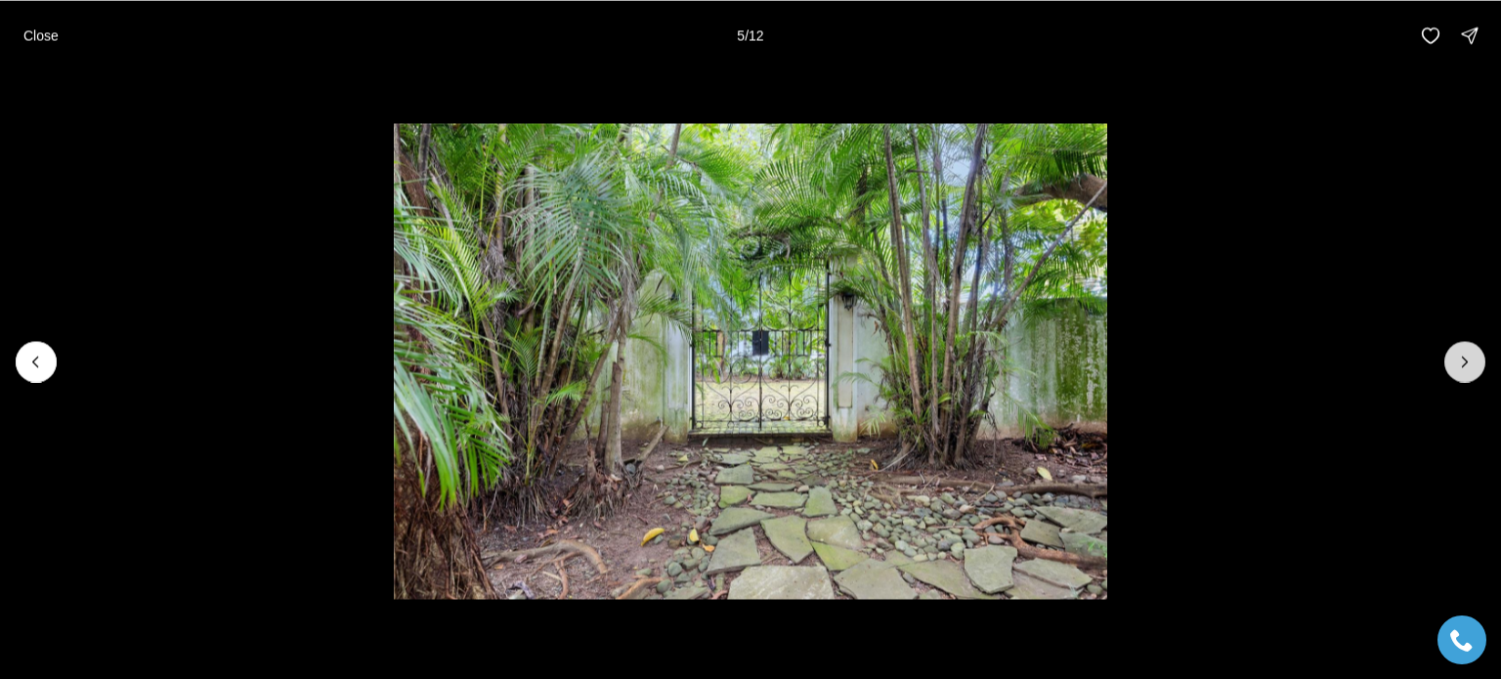
click at [1461, 363] on icon "Next slide" at bounding box center [1465, 362] width 20 height 20
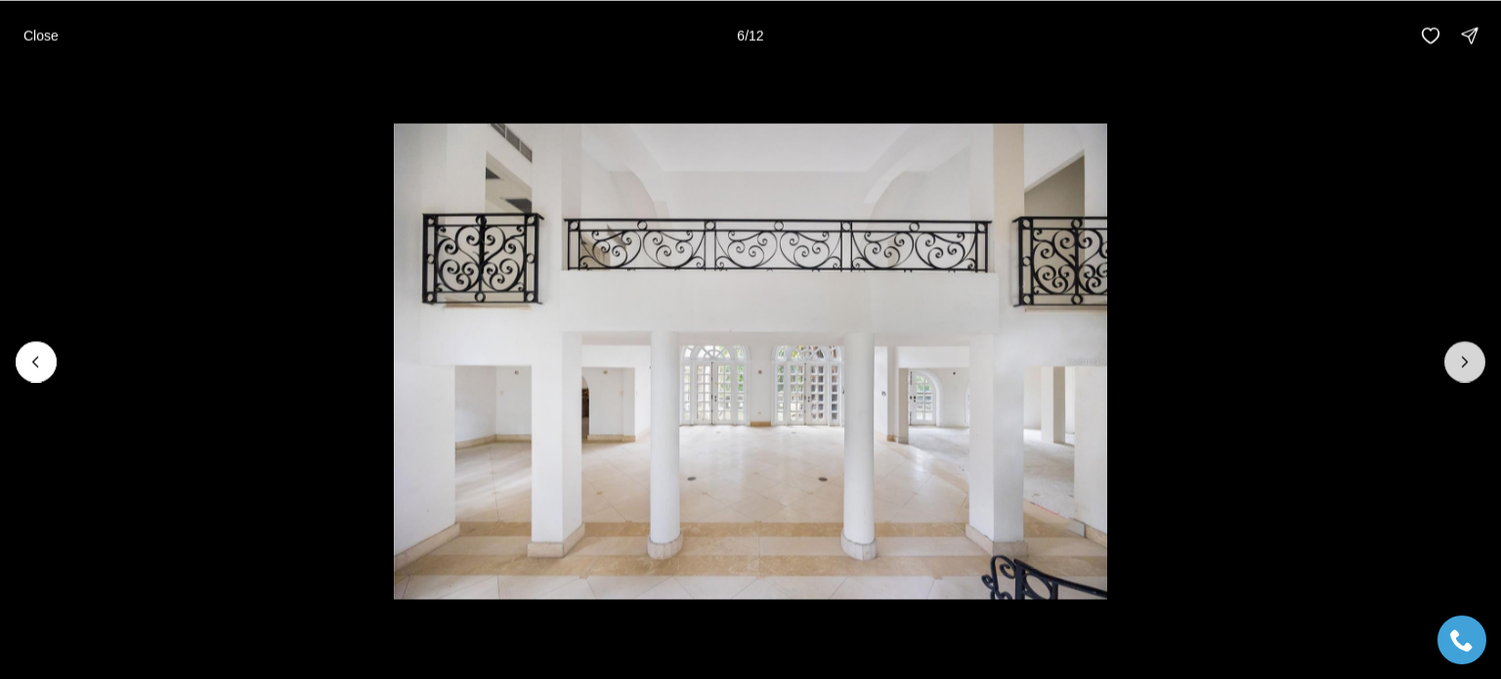
click at [1461, 363] on icon "Next slide" at bounding box center [1465, 362] width 20 height 20
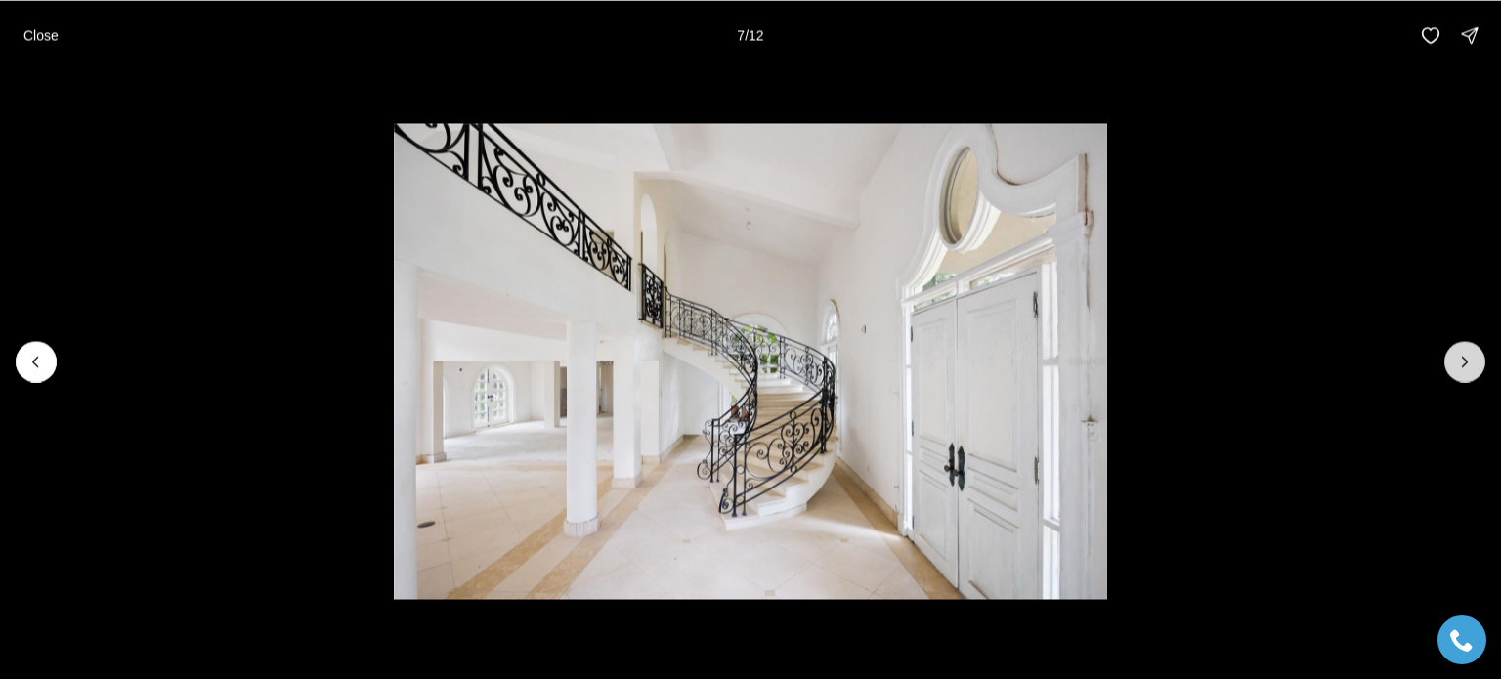
click at [1461, 363] on icon "Next slide" at bounding box center [1465, 362] width 20 height 20
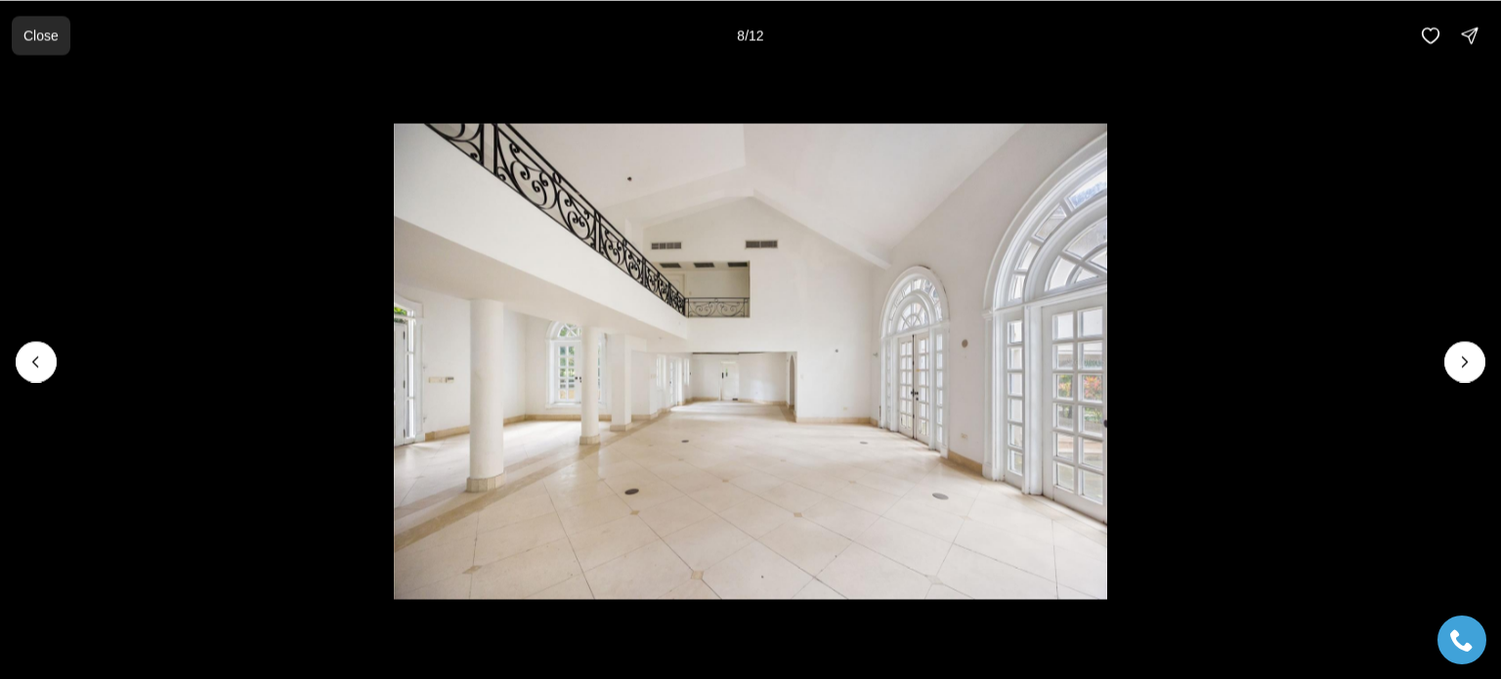
click at [36, 43] on p "Close" at bounding box center [40, 35] width 35 height 16
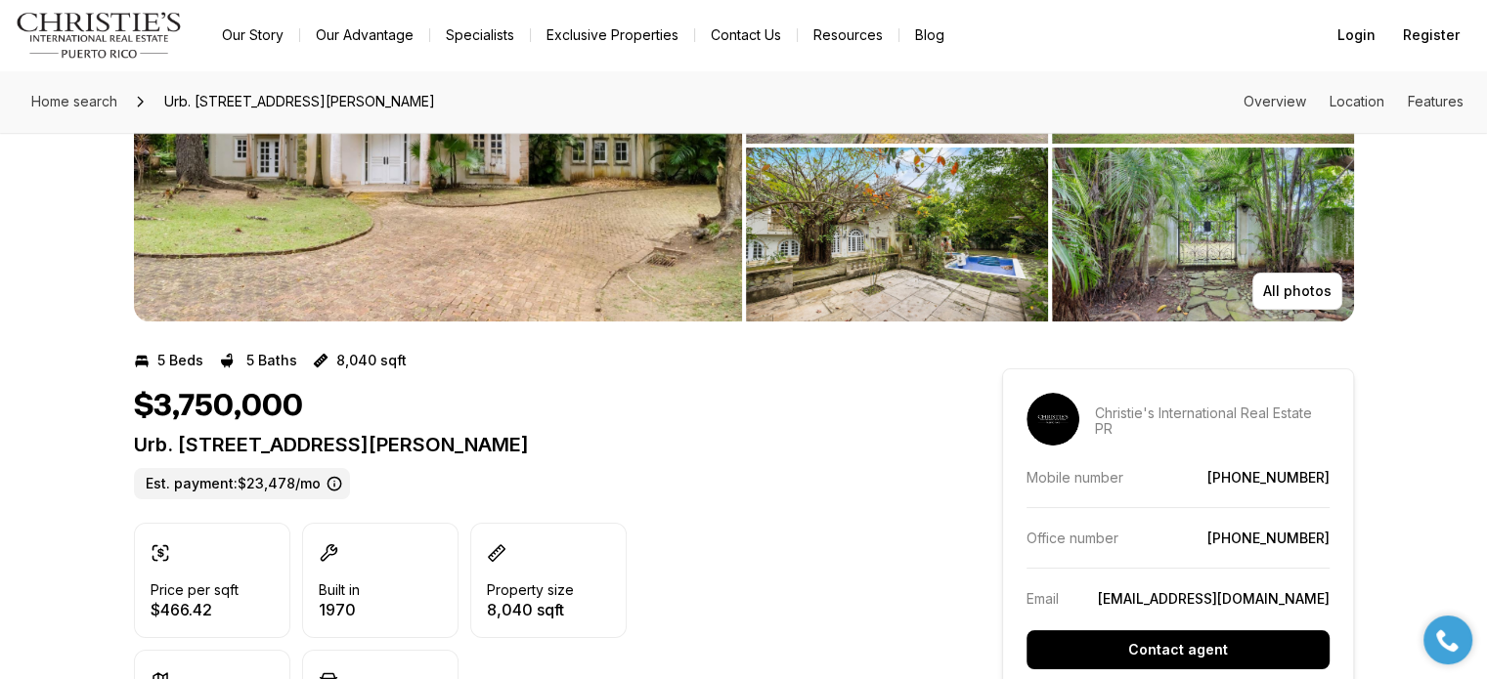
scroll to position [195, 0]
drag, startPoint x: 23, startPoint y: 358, endPoint x: 25, endPoint y: 343, distance: 14.8
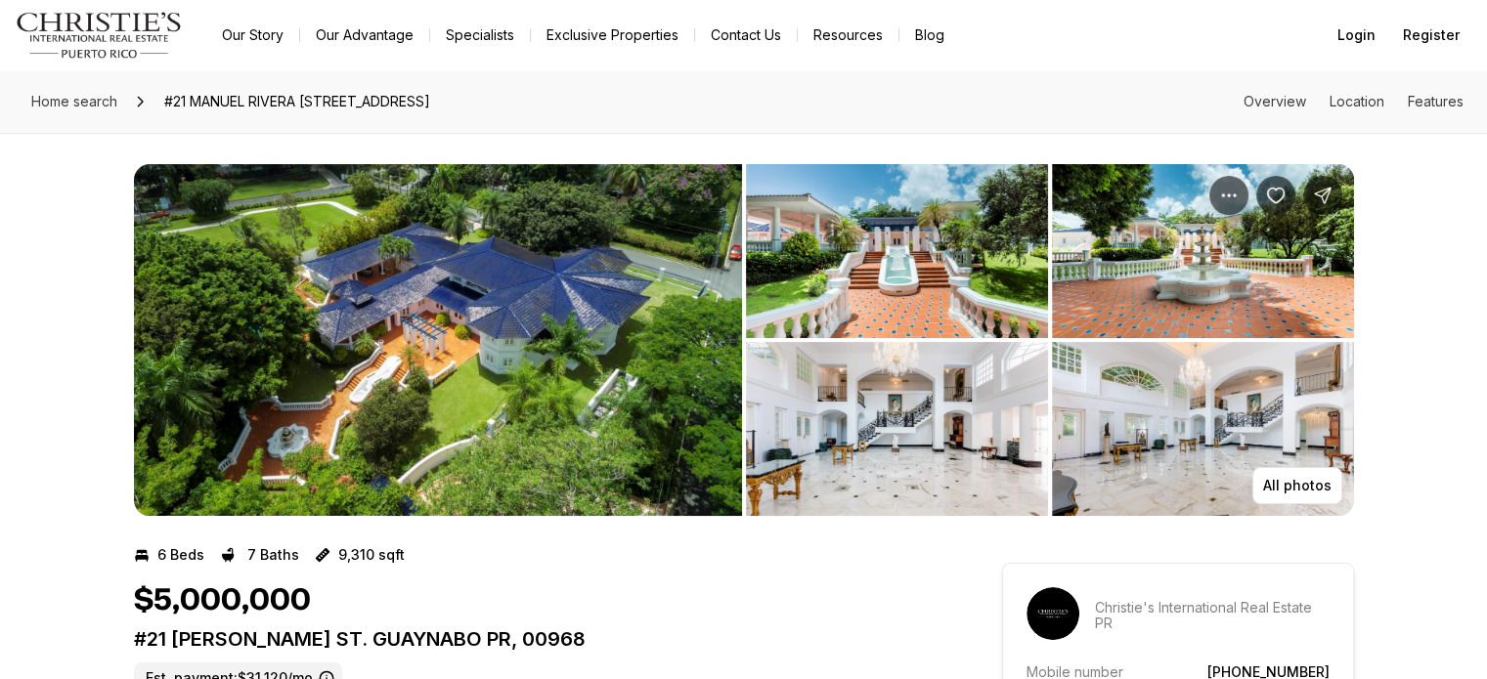
click at [532, 338] on img "View image gallery" at bounding box center [438, 340] width 608 height 352
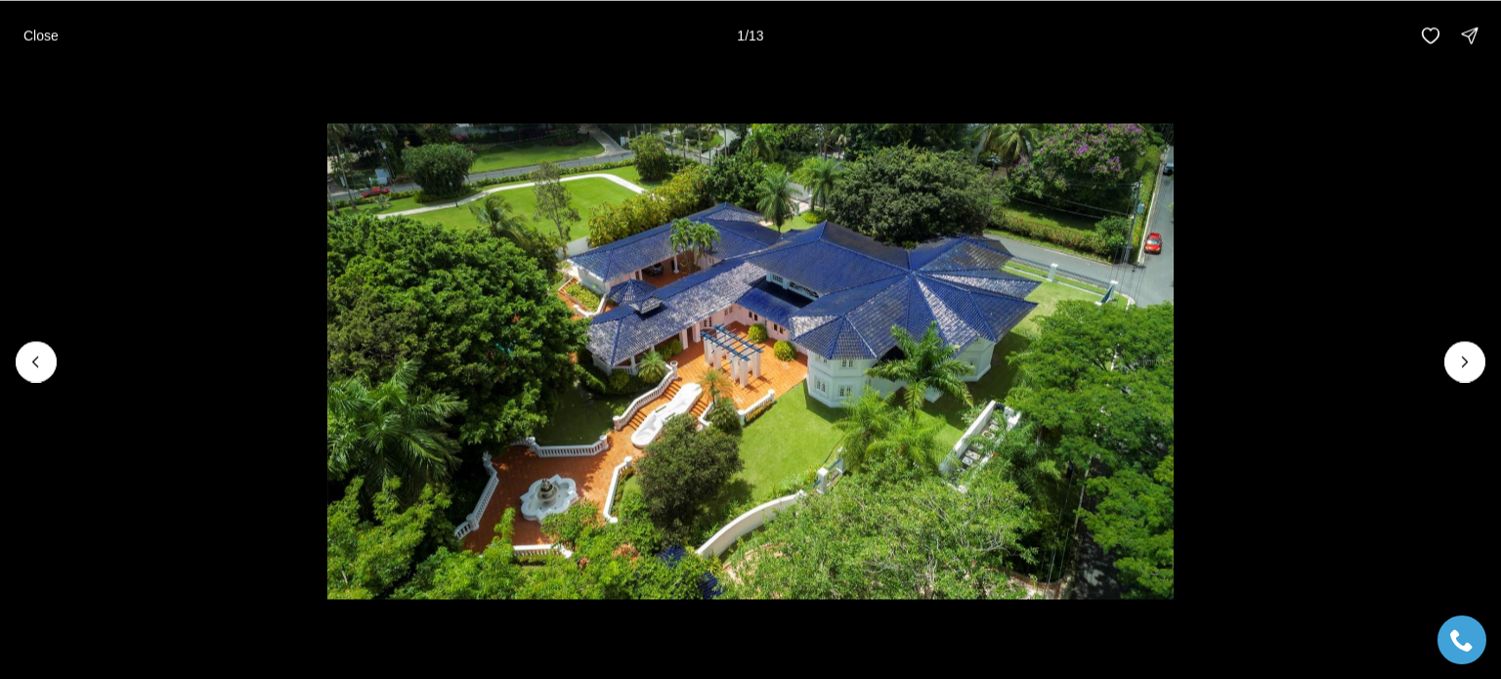
click at [1439, 355] on li "1 of 13" at bounding box center [750, 361] width 1501 height 582
click at [1455, 359] on button "Next slide" at bounding box center [1465, 361] width 41 height 41
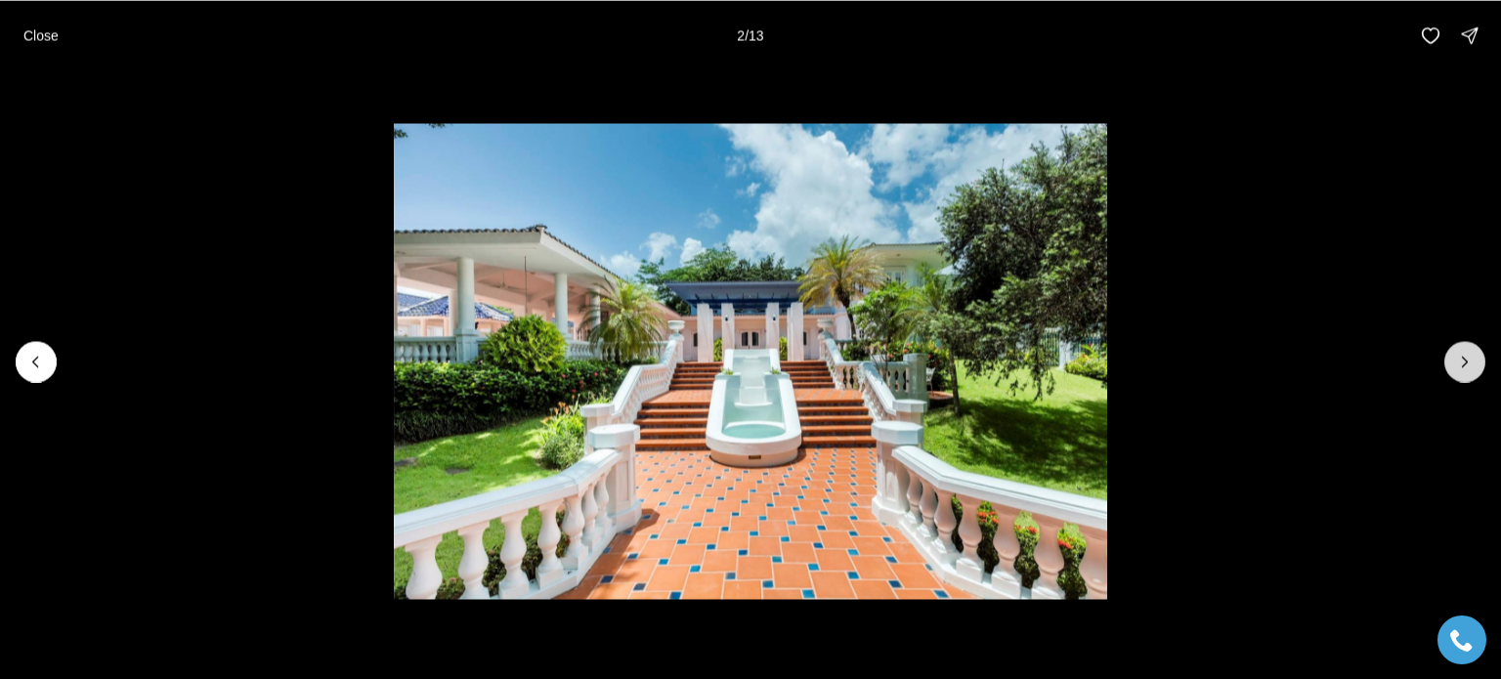
click at [1455, 359] on icon "Next slide" at bounding box center [1465, 362] width 20 height 20
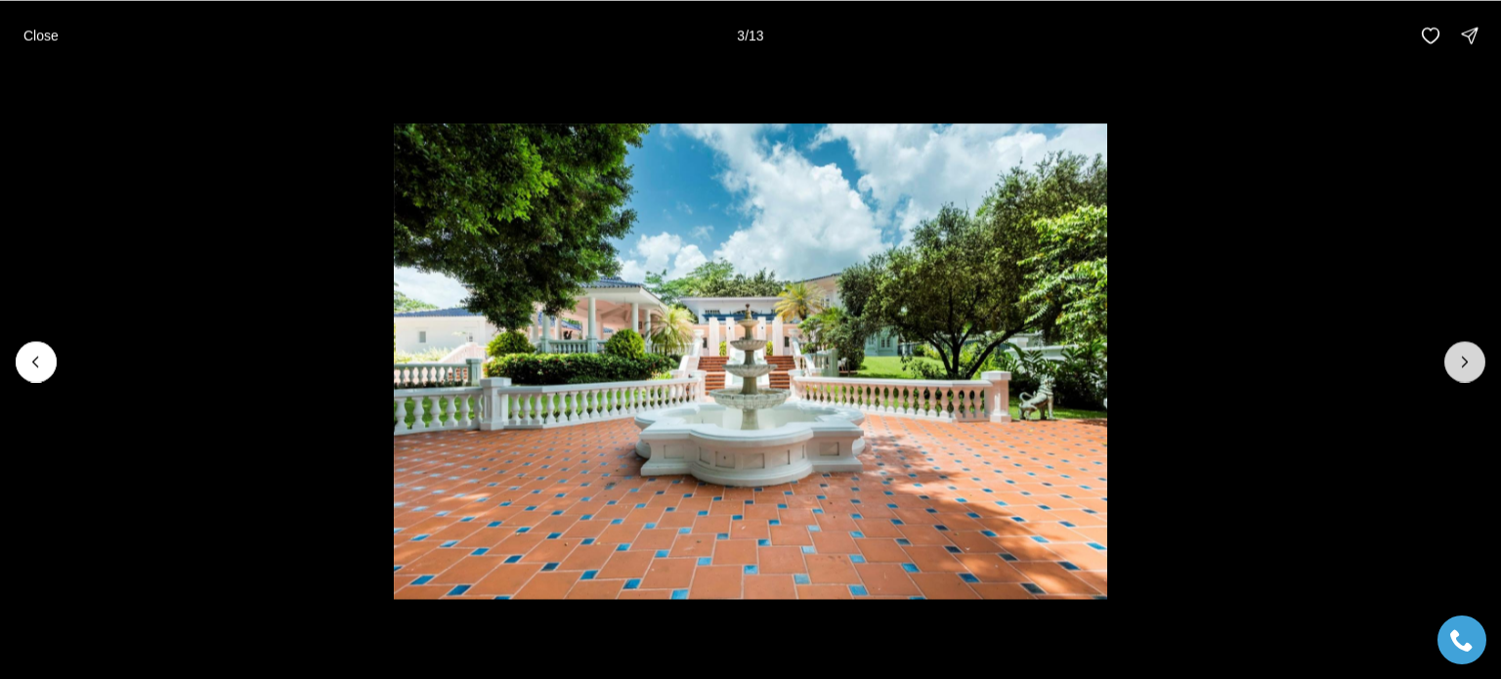
click at [1455, 359] on icon "Next slide" at bounding box center [1465, 362] width 20 height 20
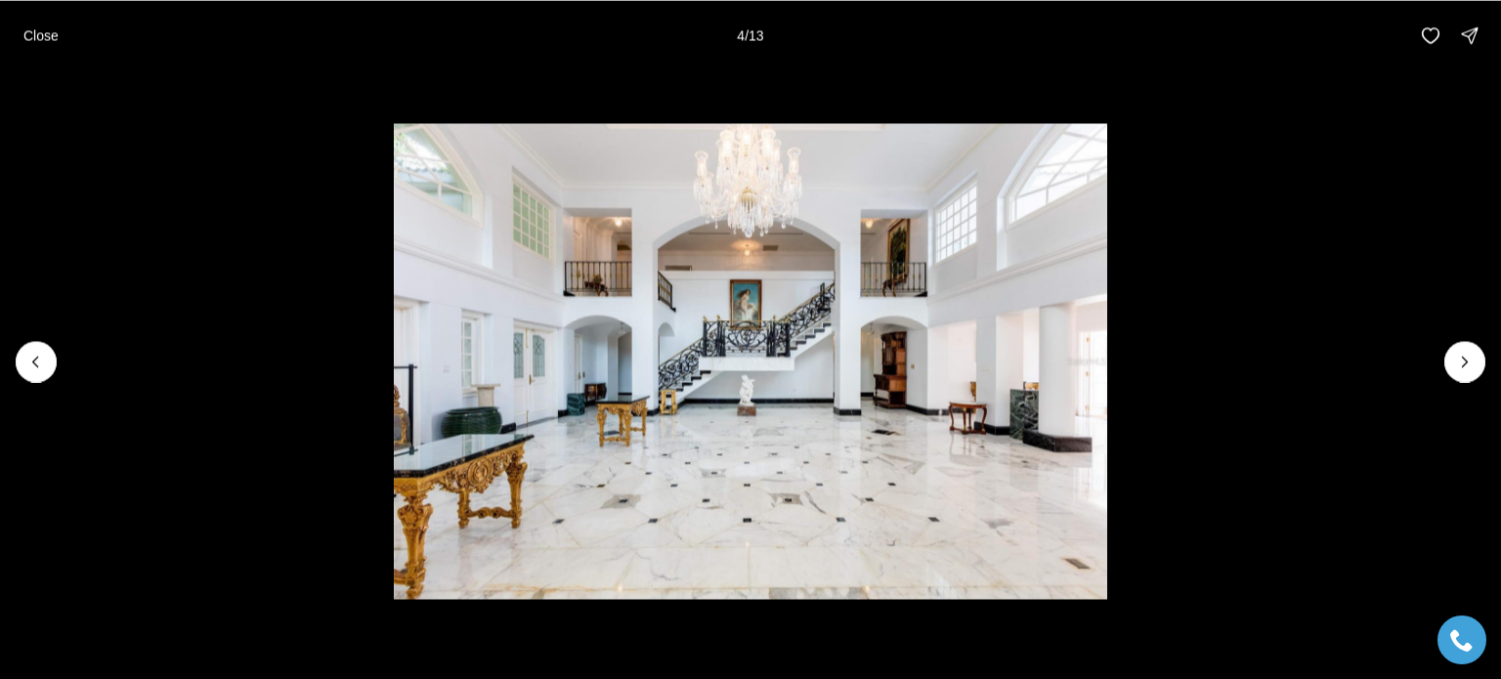
click at [1441, 347] on li "4 of 13" at bounding box center [750, 361] width 1501 height 582
click at [1452, 356] on button "Next slide" at bounding box center [1465, 361] width 41 height 41
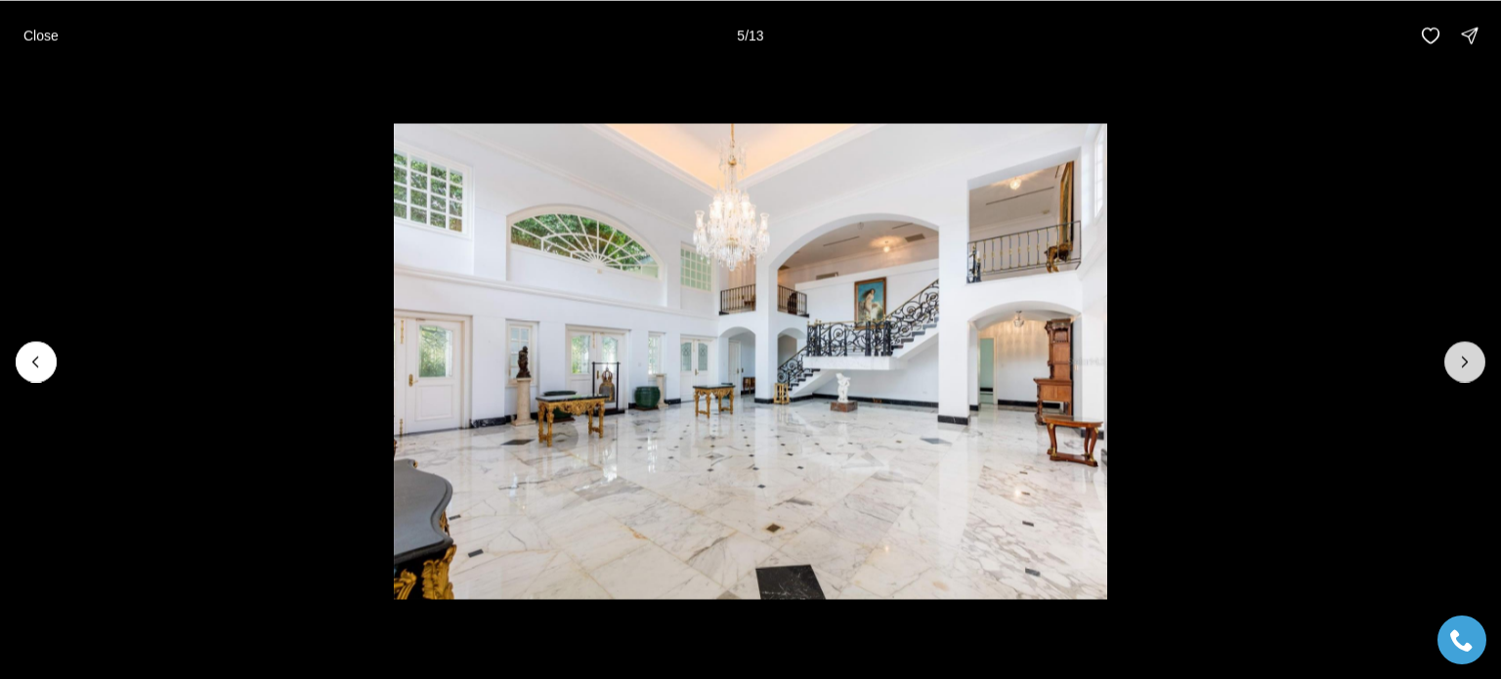
click at [1453, 357] on button "Next slide" at bounding box center [1465, 361] width 41 height 41
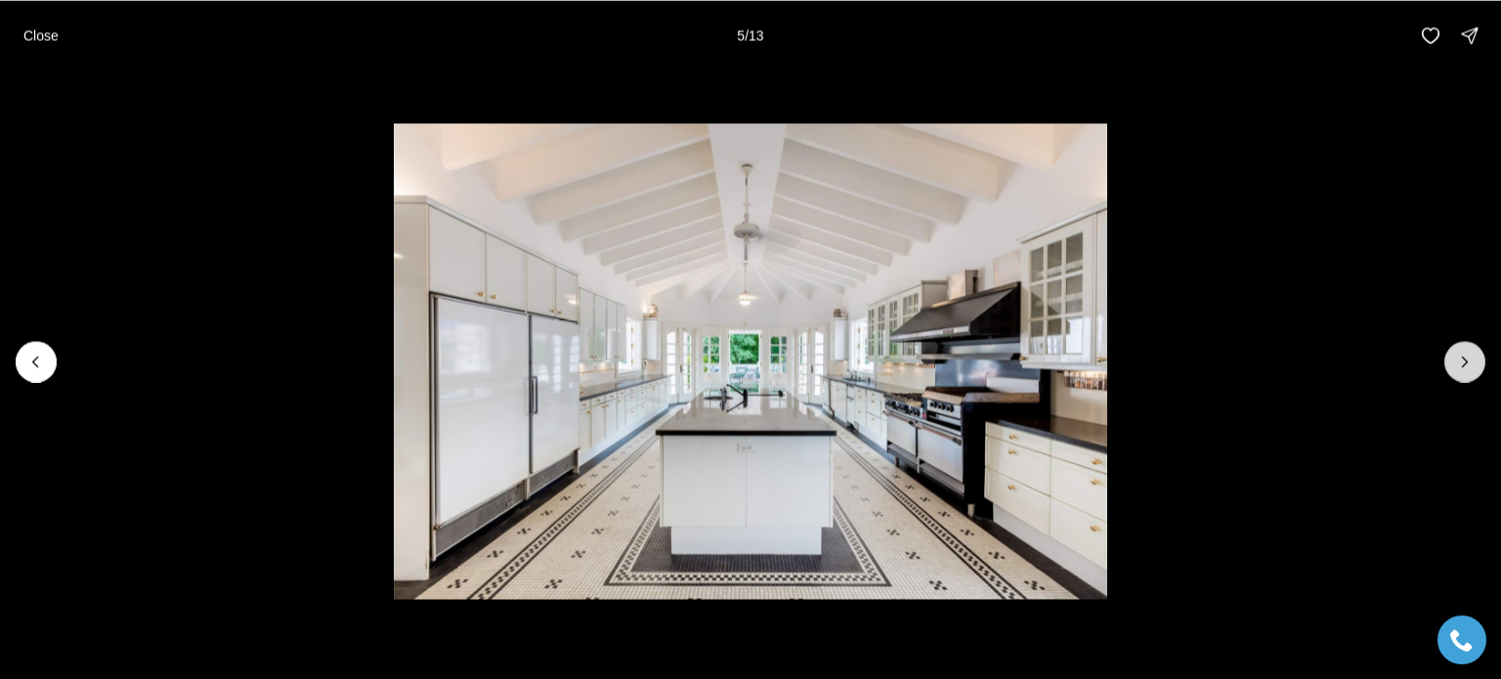
click at [1453, 360] on button "Next slide" at bounding box center [1465, 361] width 41 height 41
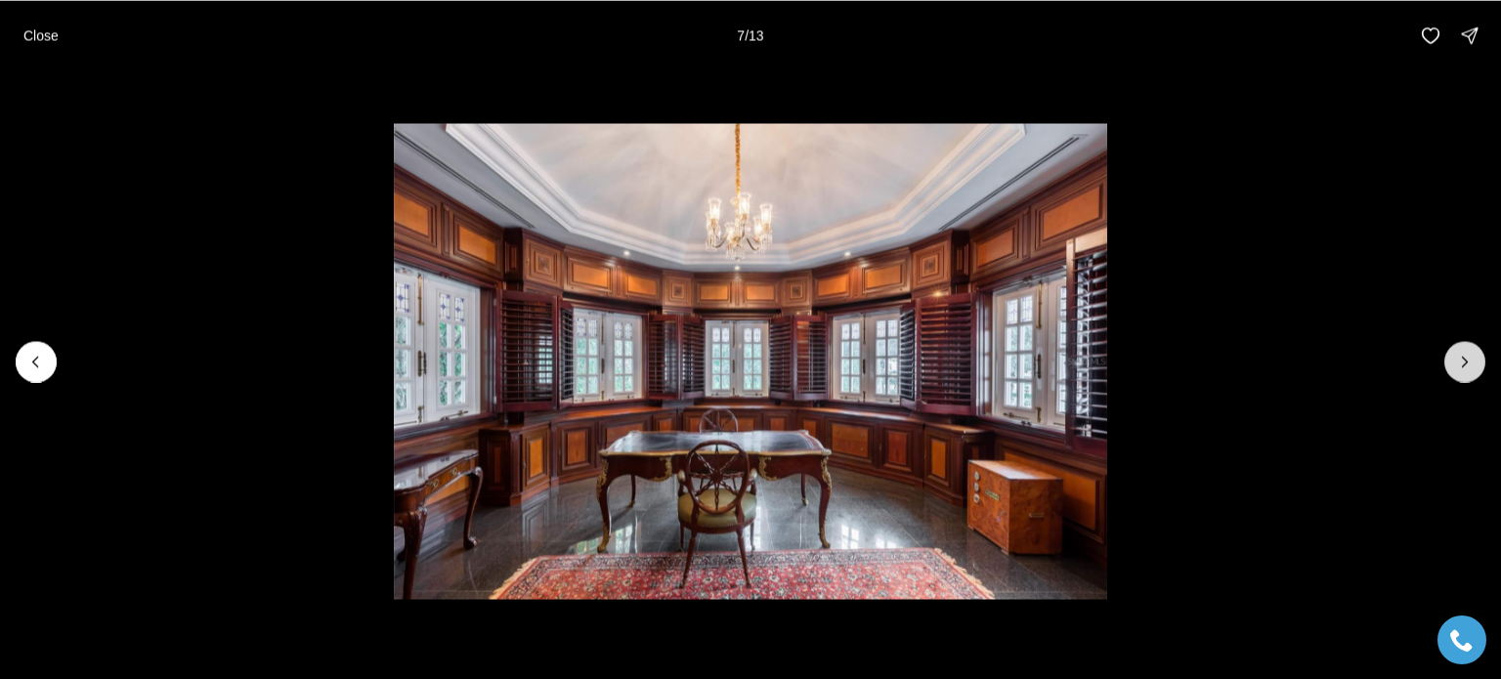
click at [1453, 361] on button "Next slide" at bounding box center [1465, 361] width 41 height 41
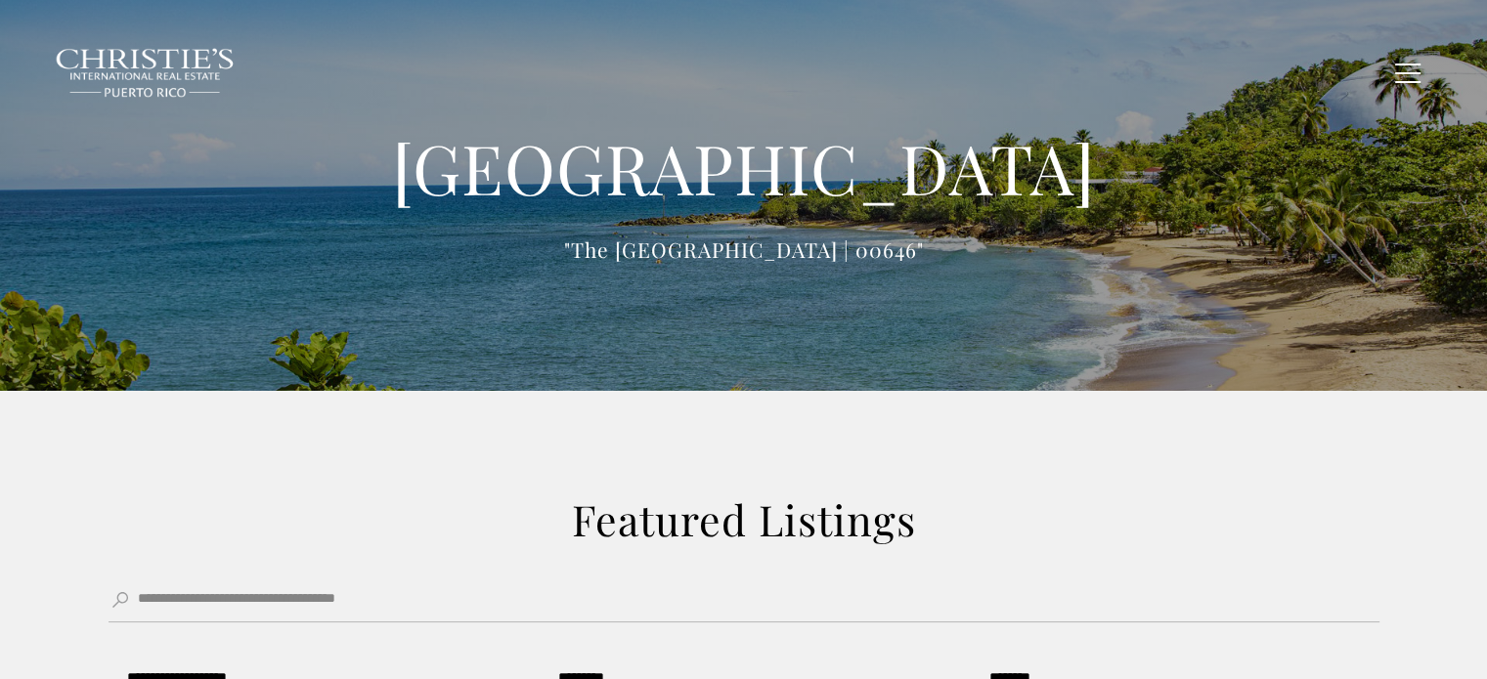
type input "**********"
type input "*********"
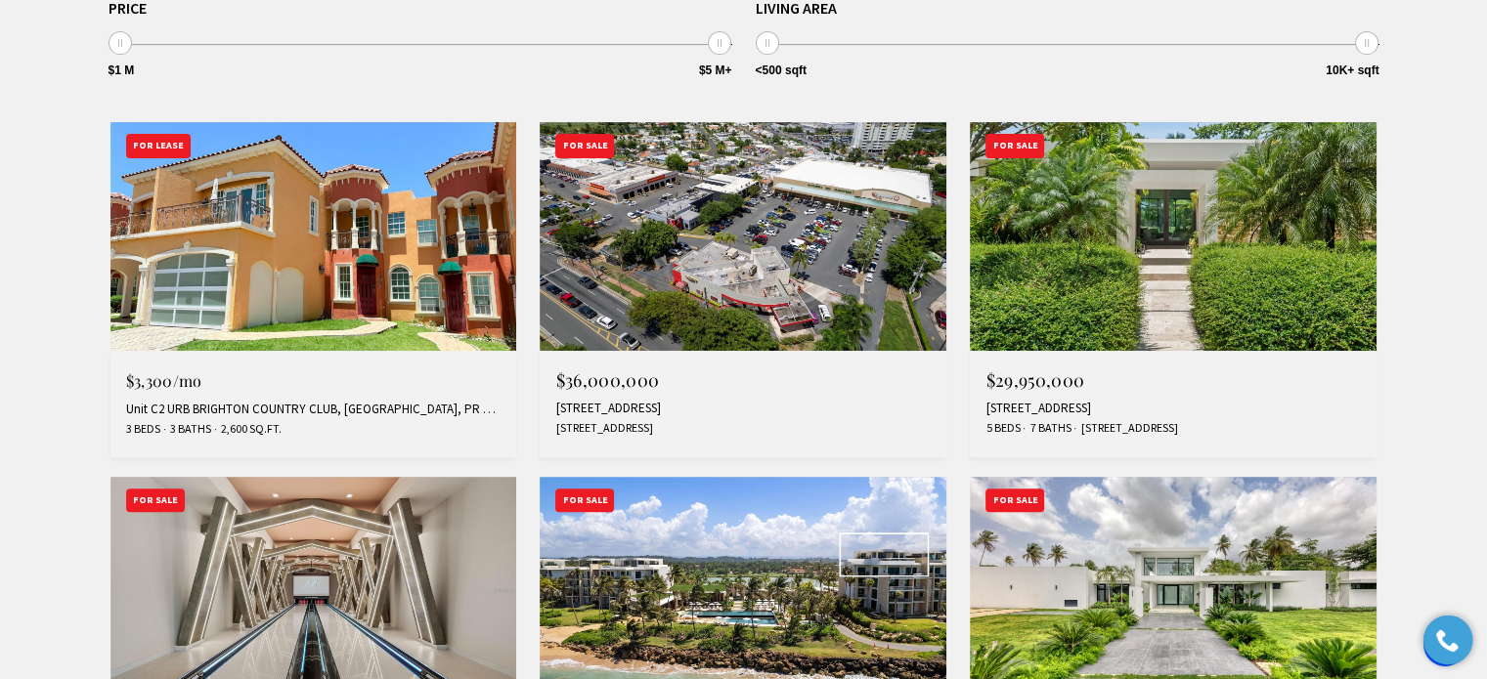
scroll to position [782, 0]
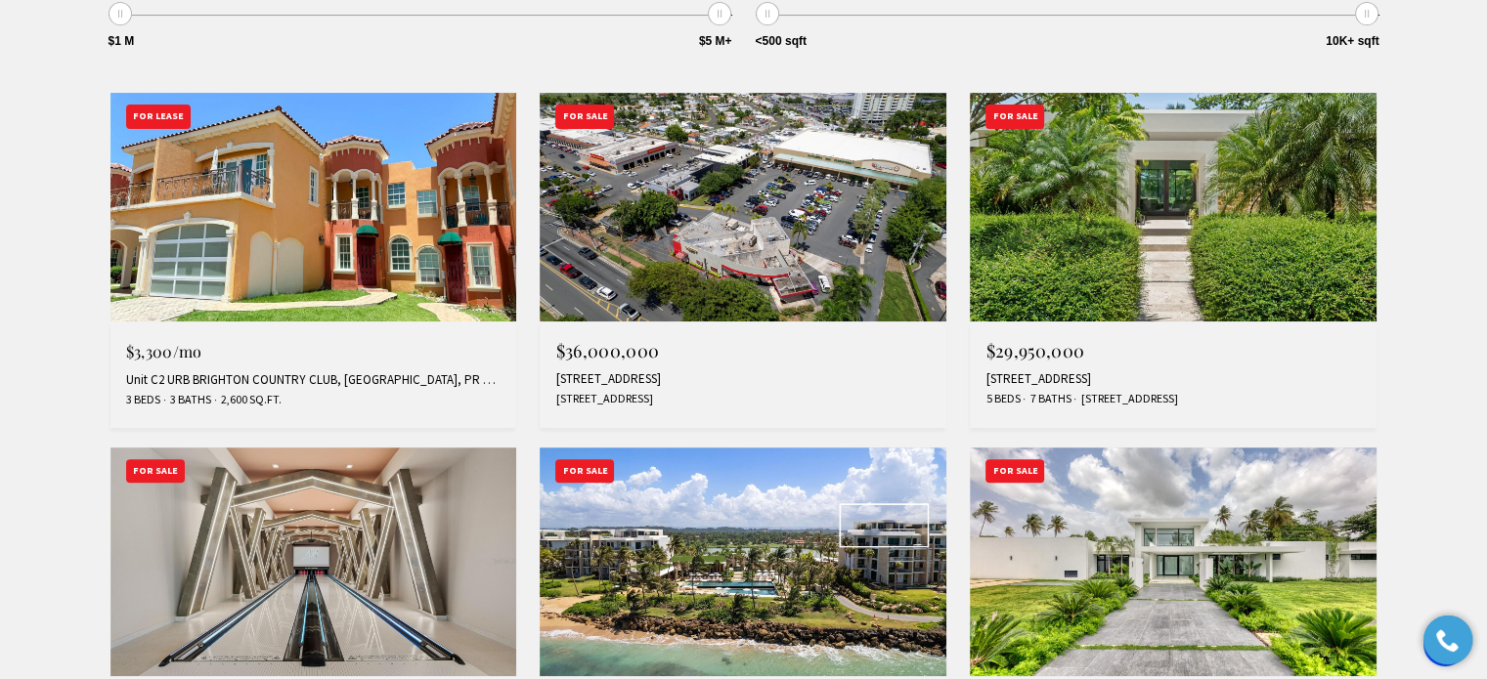
click at [1178, 236] on img at bounding box center [1173, 207] width 407 height 229
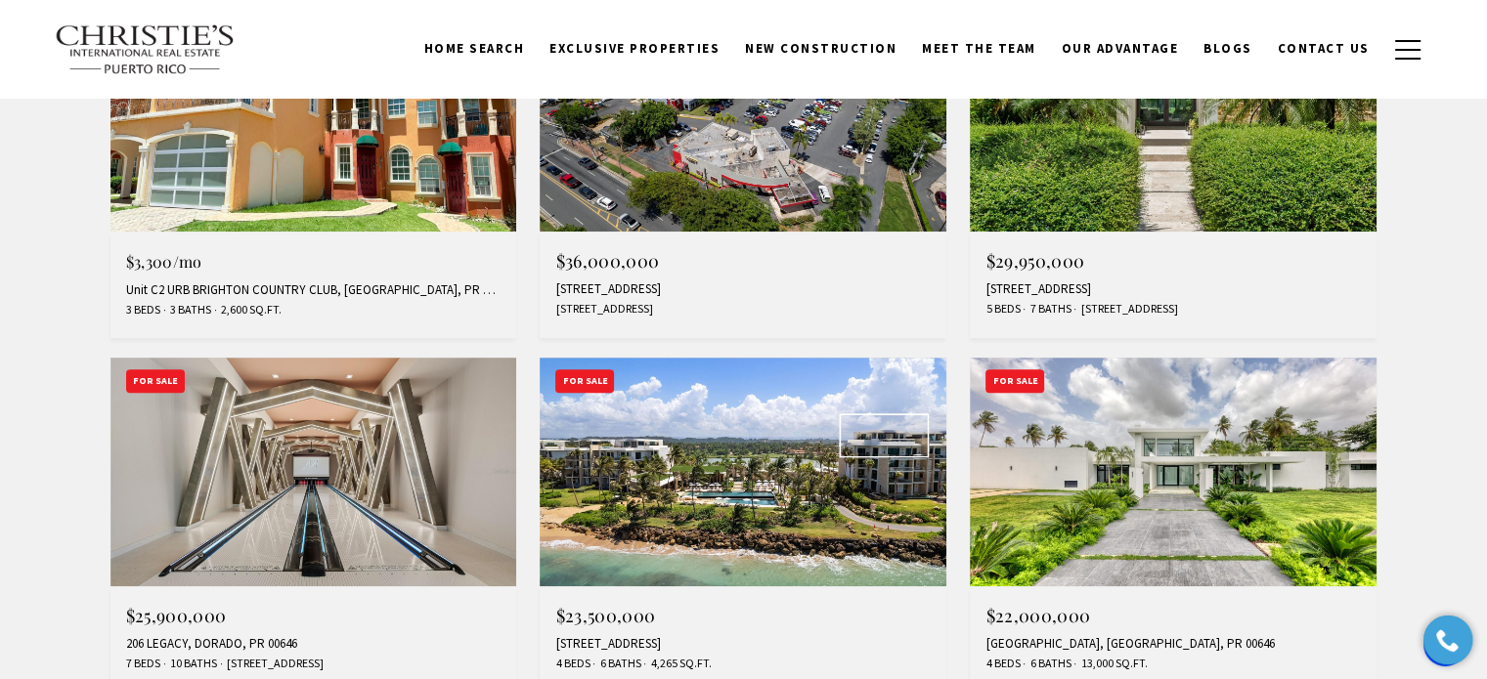
scroll to position [195, 0]
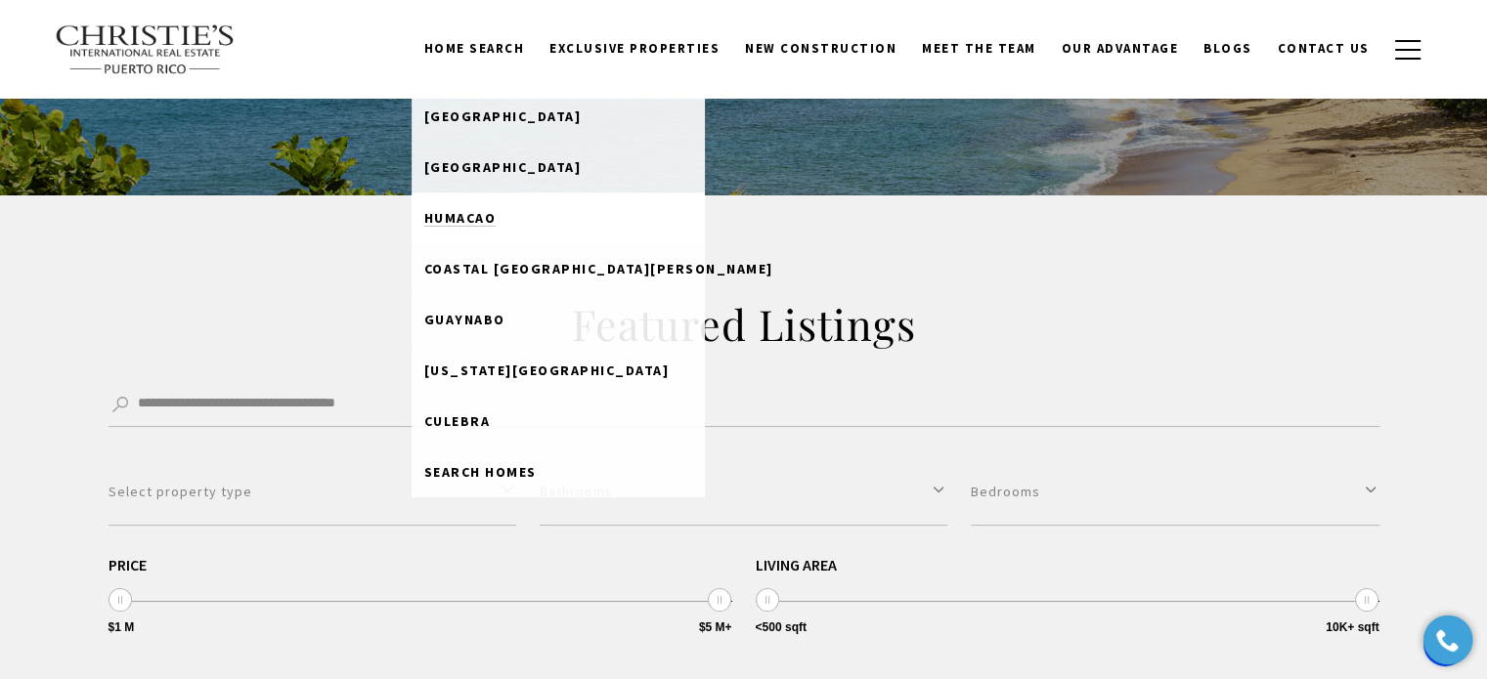
click at [497, 212] on span "Humacao" at bounding box center [460, 218] width 72 height 18
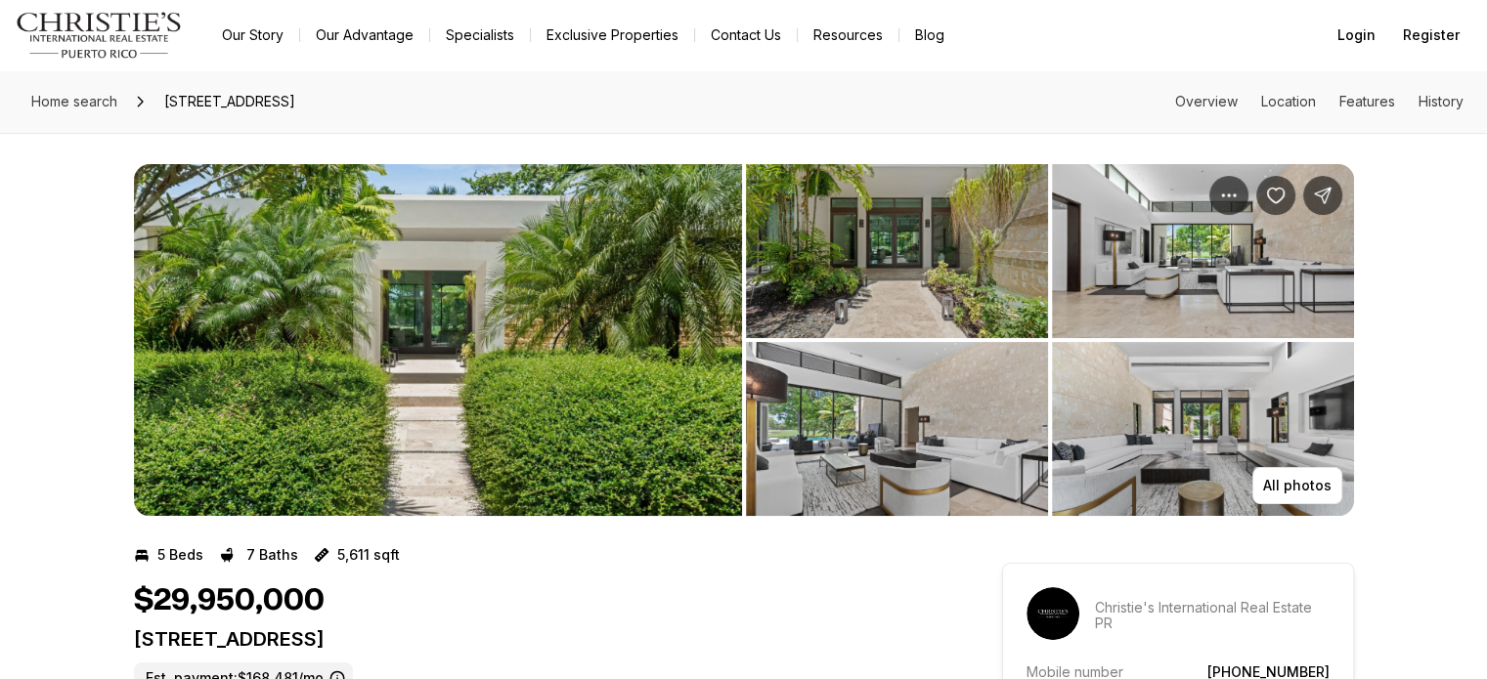
click at [413, 346] on img "View image gallery" at bounding box center [438, 340] width 608 height 352
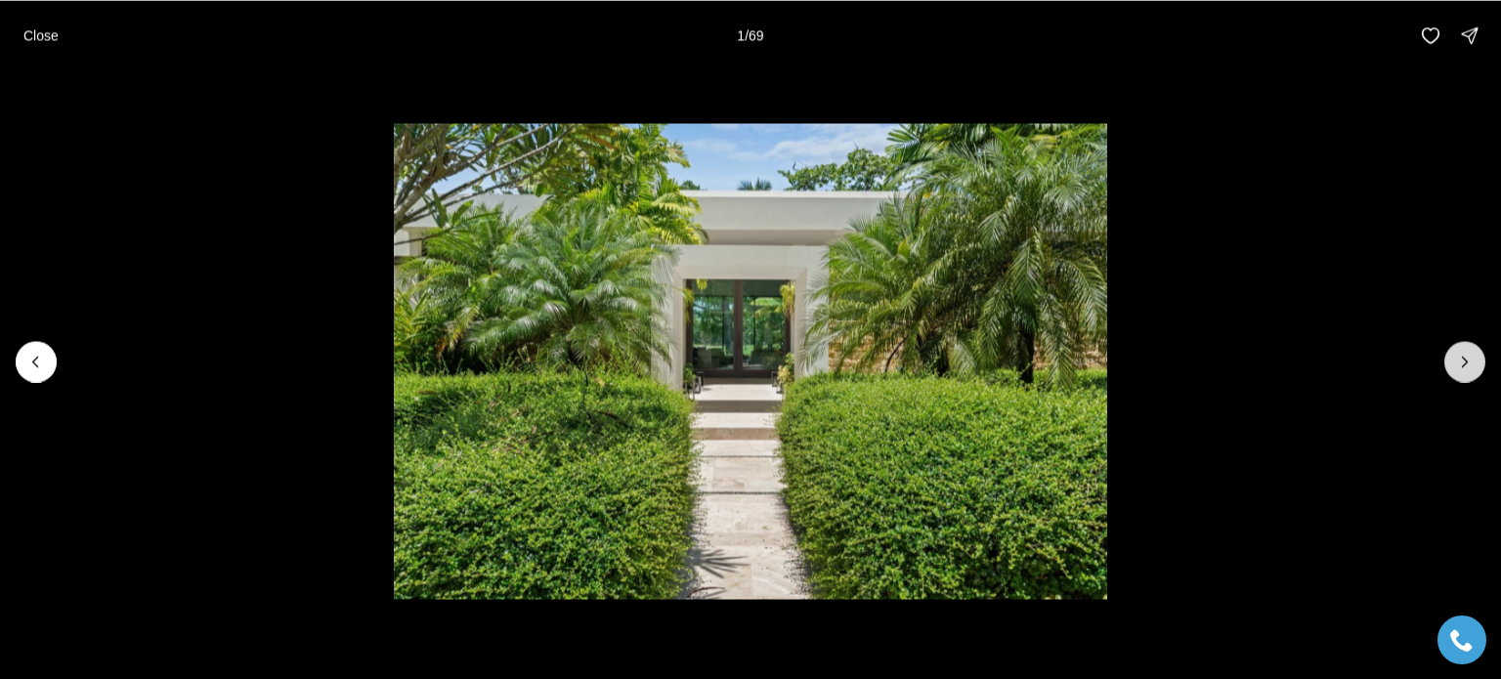
click at [1470, 363] on icon "Next slide" at bounding box center [1465, 362] width 20 height 20
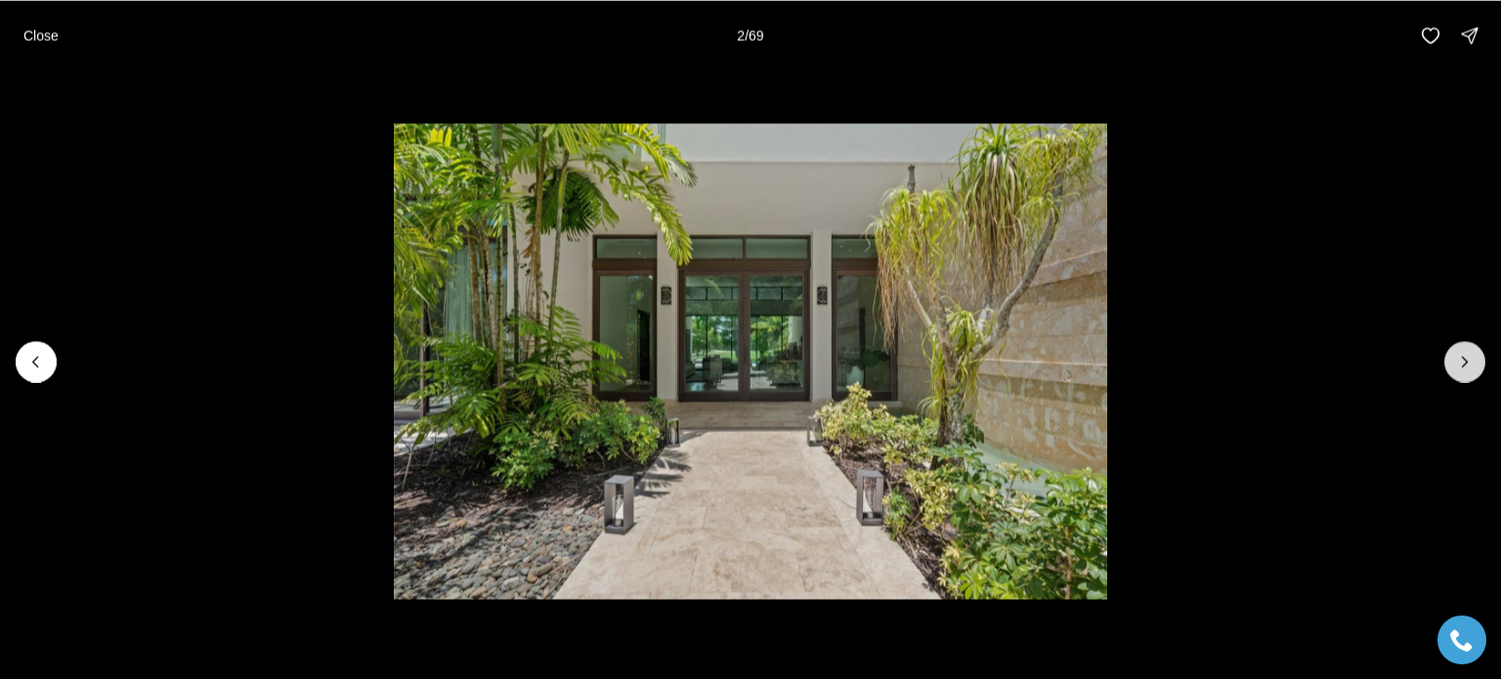
click at [1470, 363] on icon "Next slide" at bounding box center [1465, 362] width 20 height 20
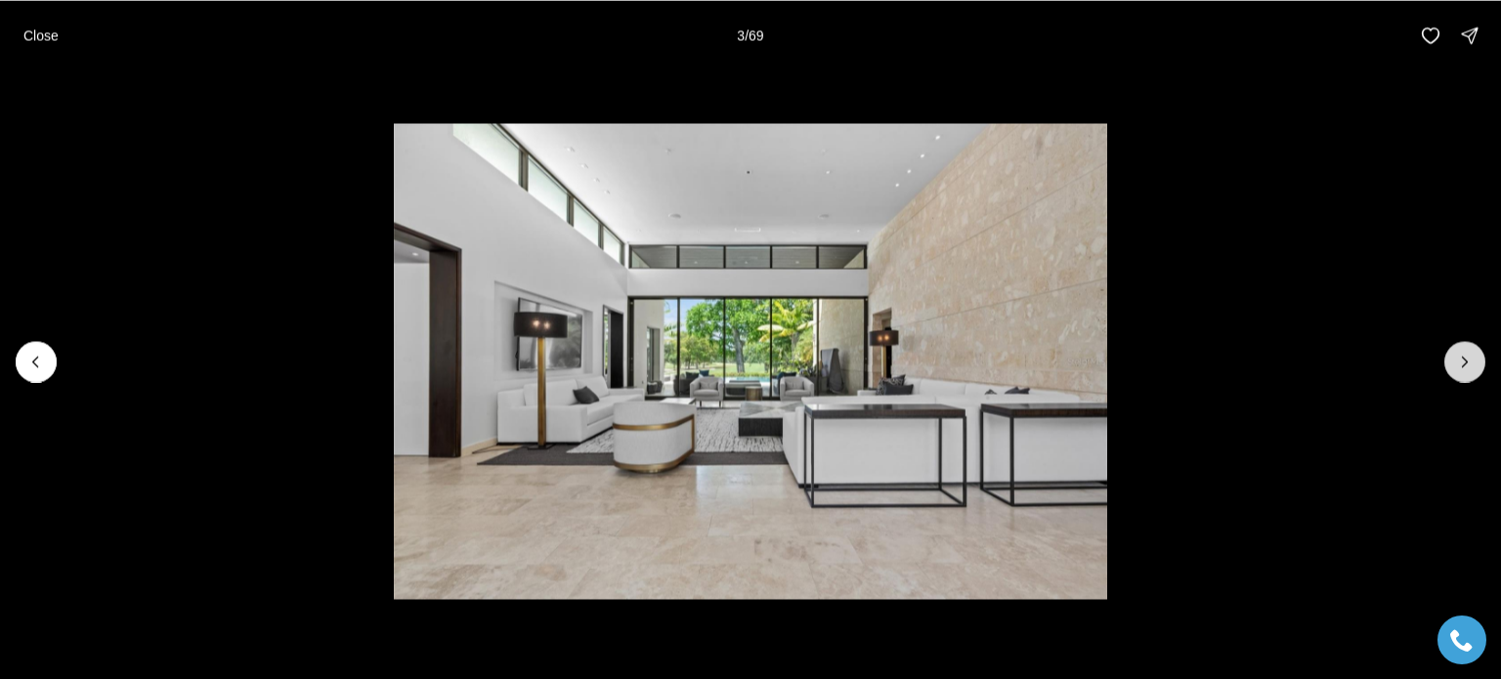
click at [1470, 363] on icon "Next slide" at bounding box center [1465, 362] width 20 height 20
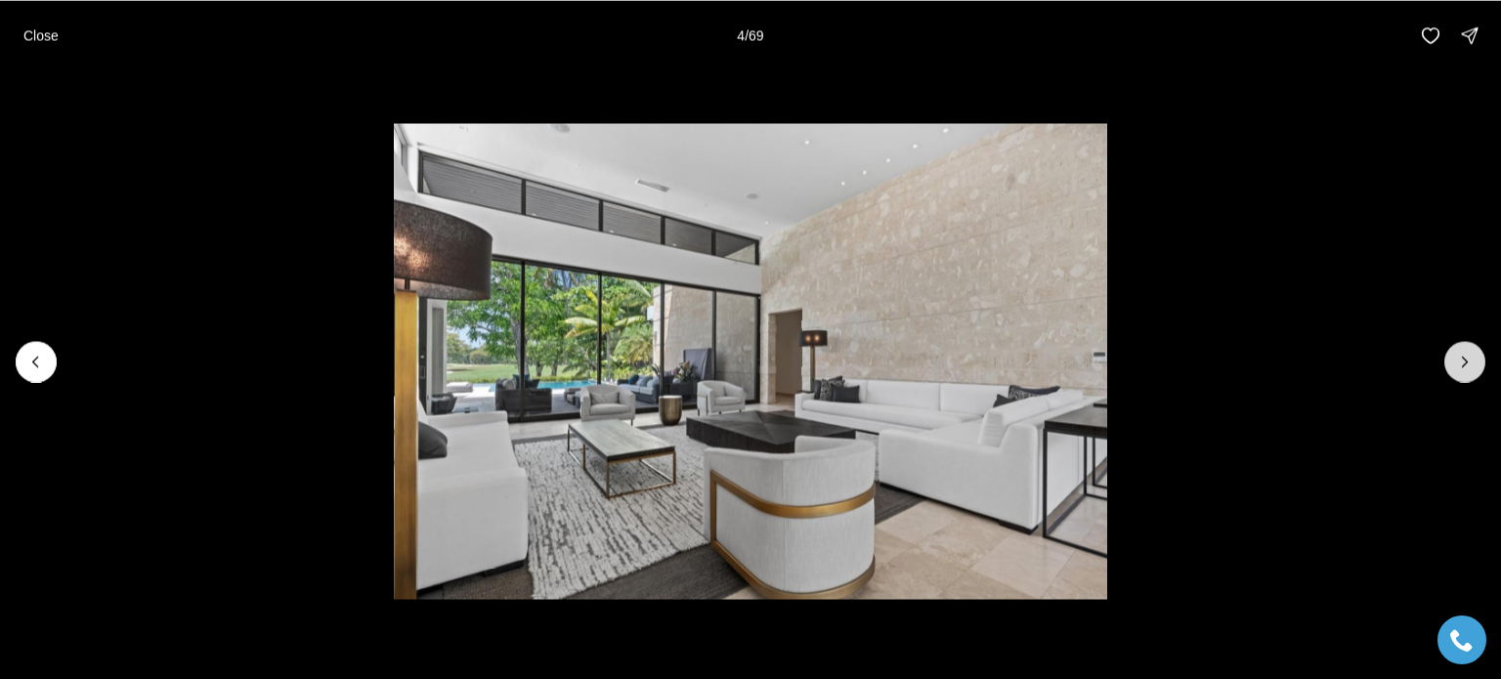
click at [1470, 363] on icon "Next slide" at bounding box center [1465, 362] width 20 height 20
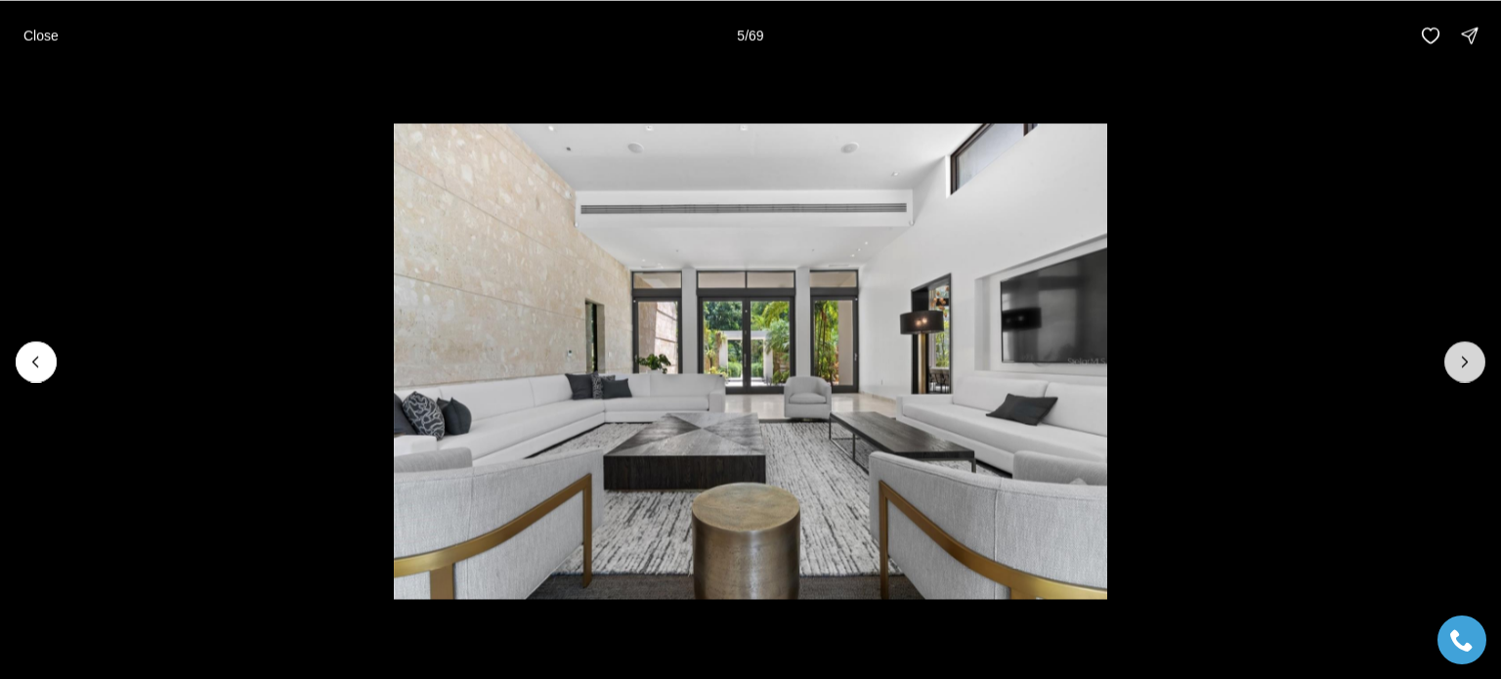
click at [1470, 363] on icon "Next slide" at bounding box center [1465, 362] width 20 height 20
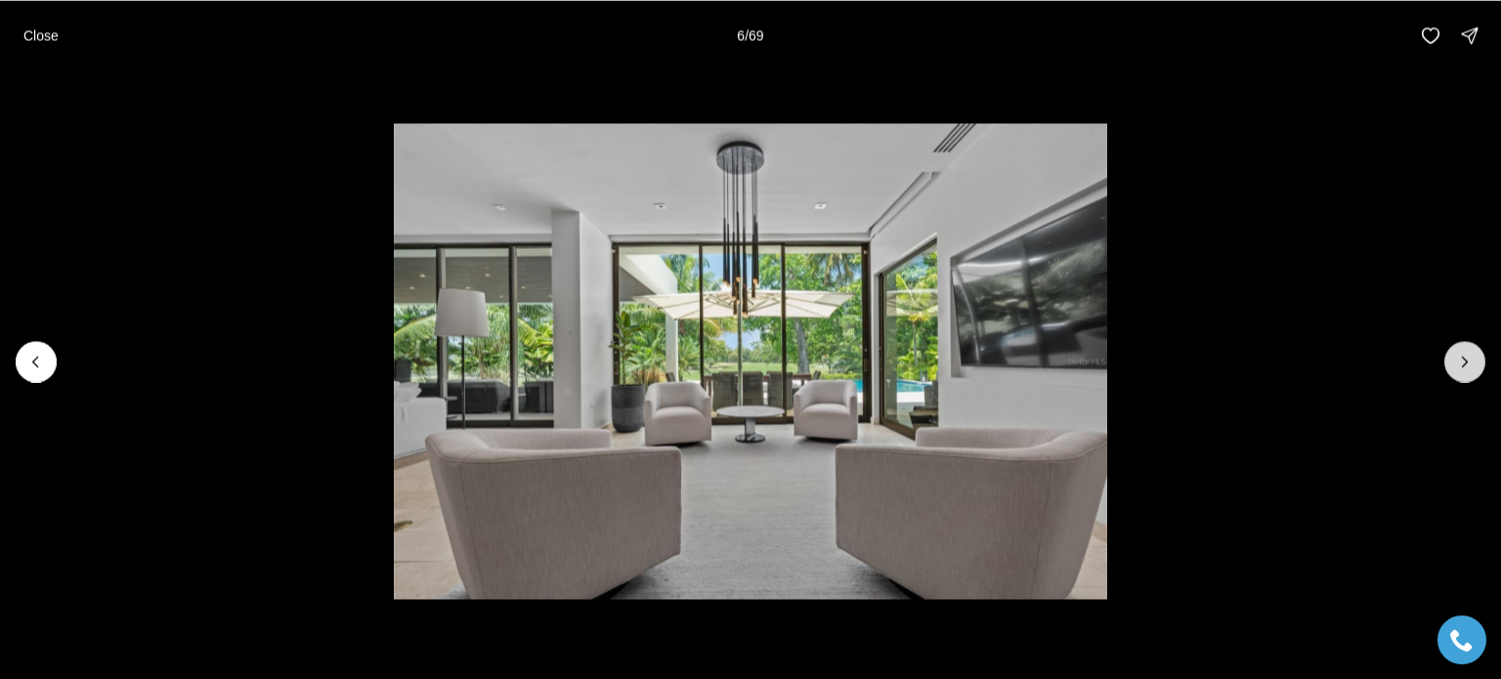
click at [1470, 363] on icon "Next slide" at bounding box center [1465, 362] width 20 height 20
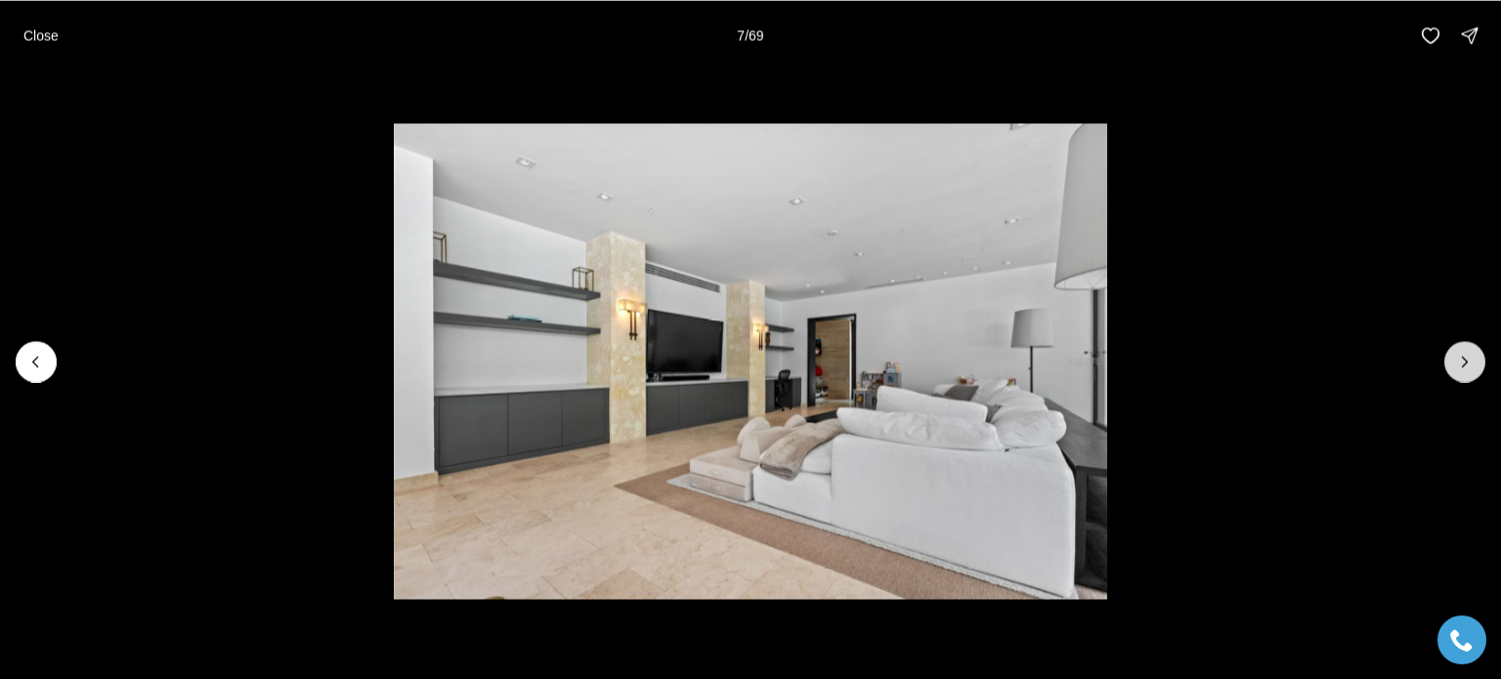
click at [1470, 363] on icon "Next slide" at bounding box center [1465, 362] width 20 height 20
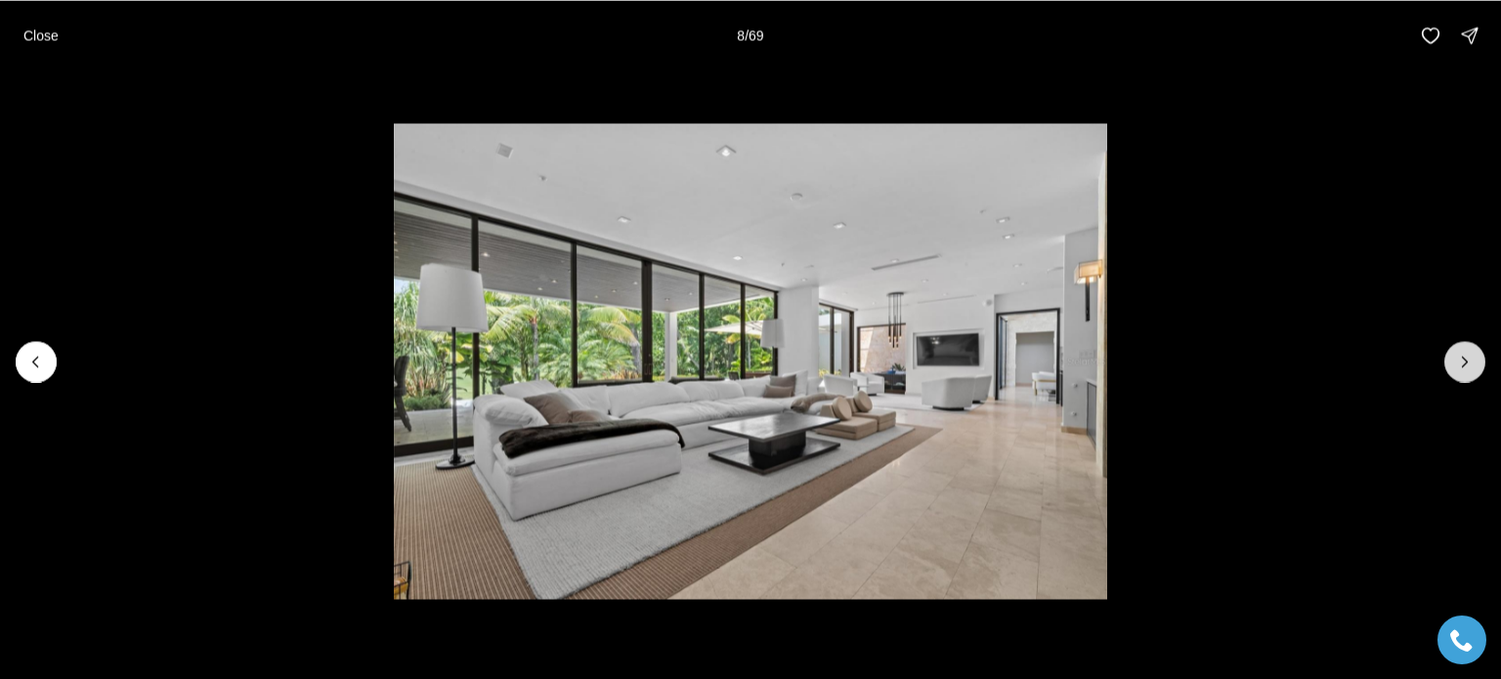
click at [1470, 363] on icon "Next slide" at bounding box center [1465, 362] width 20 height 20
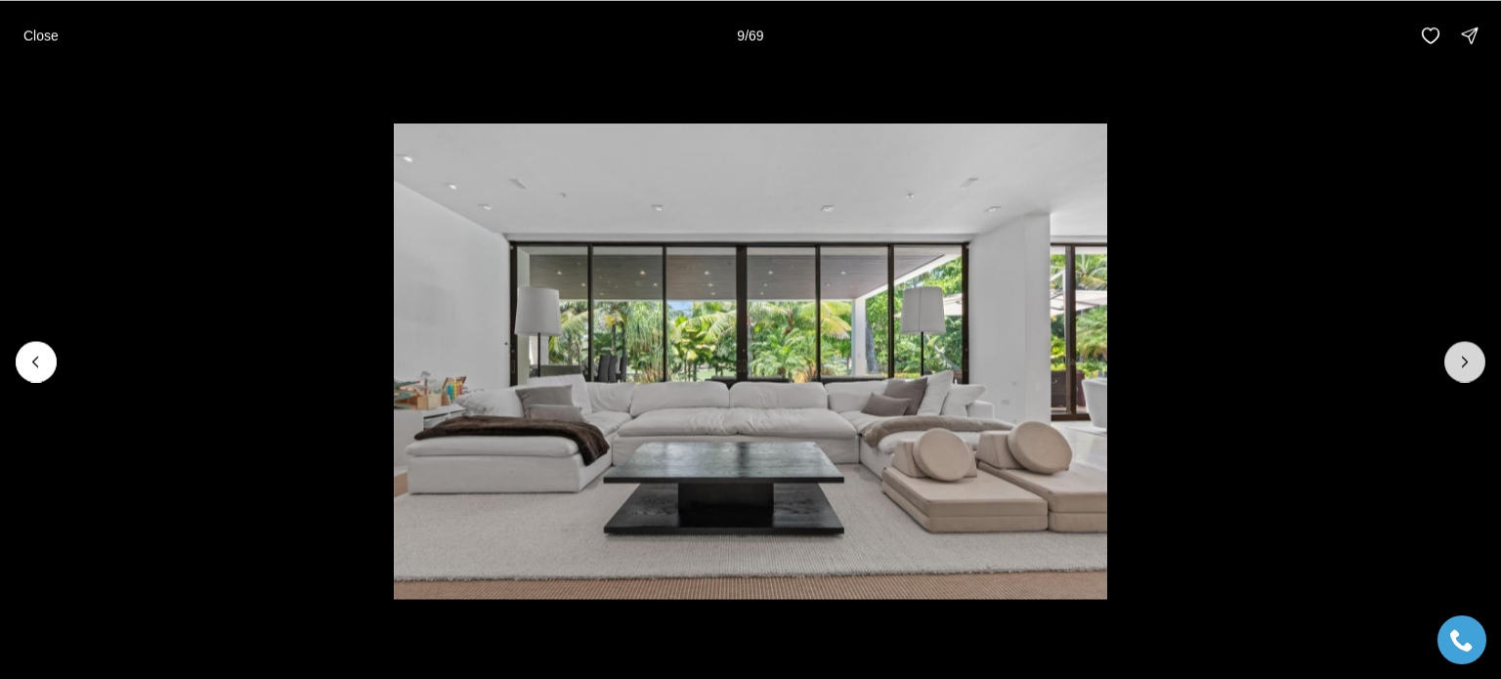
click at [1470, 363] on icon "Next slide" at bounding box center [1465, 362] width 20 height 20
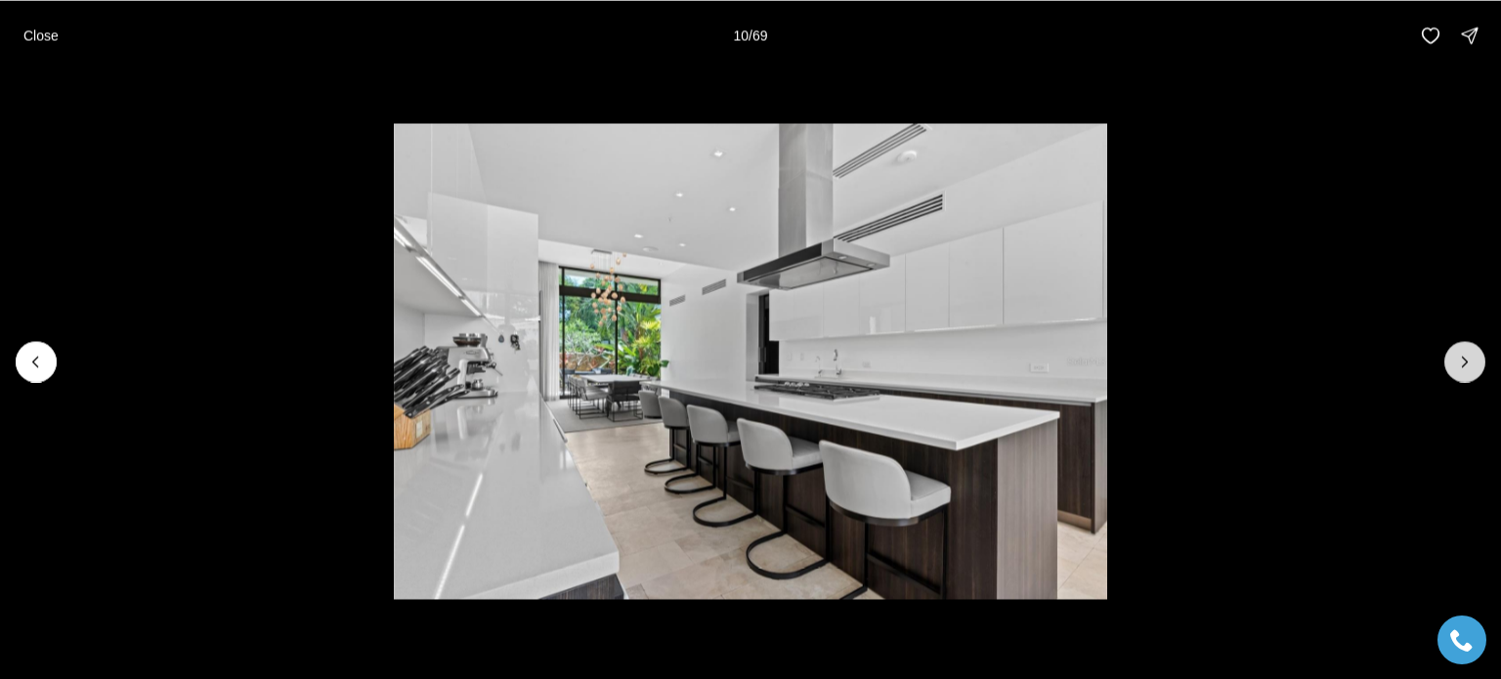
click at [1470, 363] on icon "Next slide" at bounding box center [1465, 362] width 20 height 20
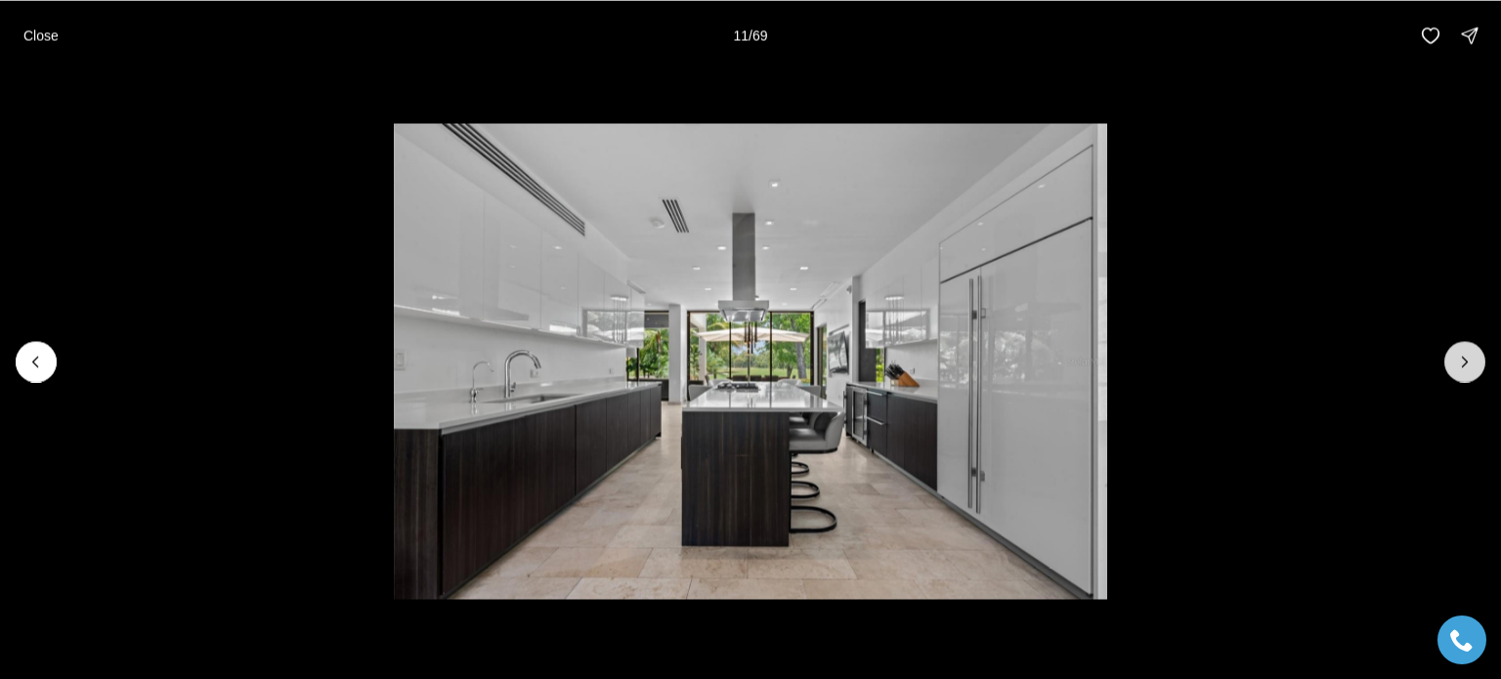
click at [1470, 363] on icon "Next slide" at bounding box center [1465, 362] width 20 height 20
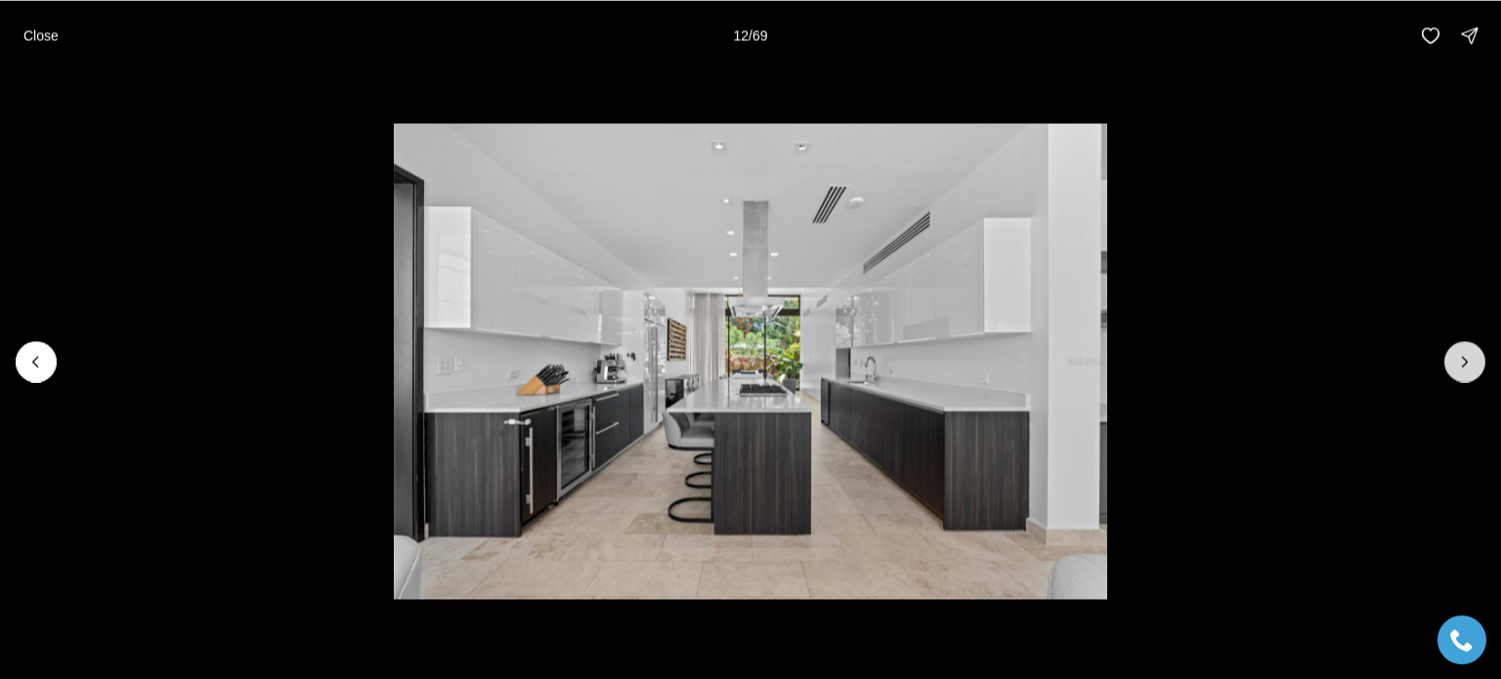
click at [1470, 363] on icon "Next slide" at bounding box center [1465, 362] width 20 height 20
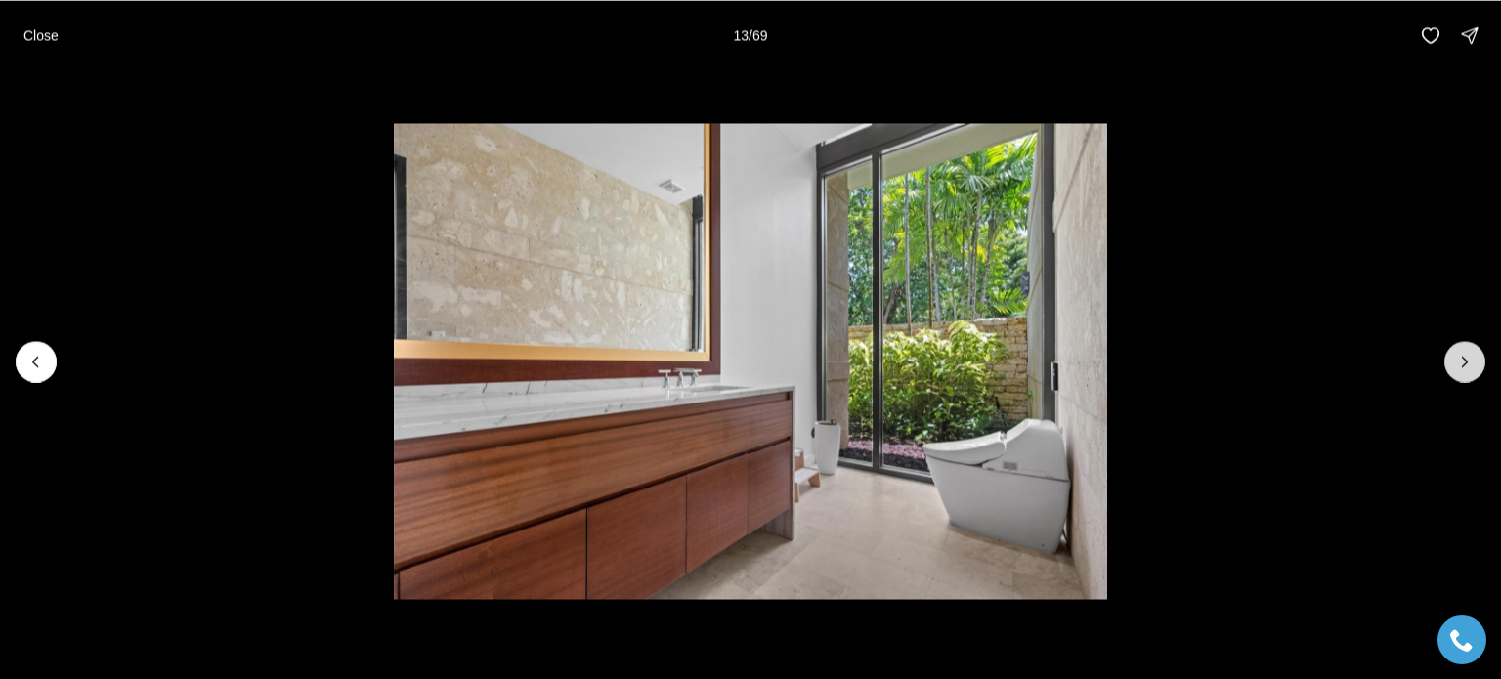
click at [1470, 363] on icon "Next slide" at bounding box center [1465, 362] width 20 height 20
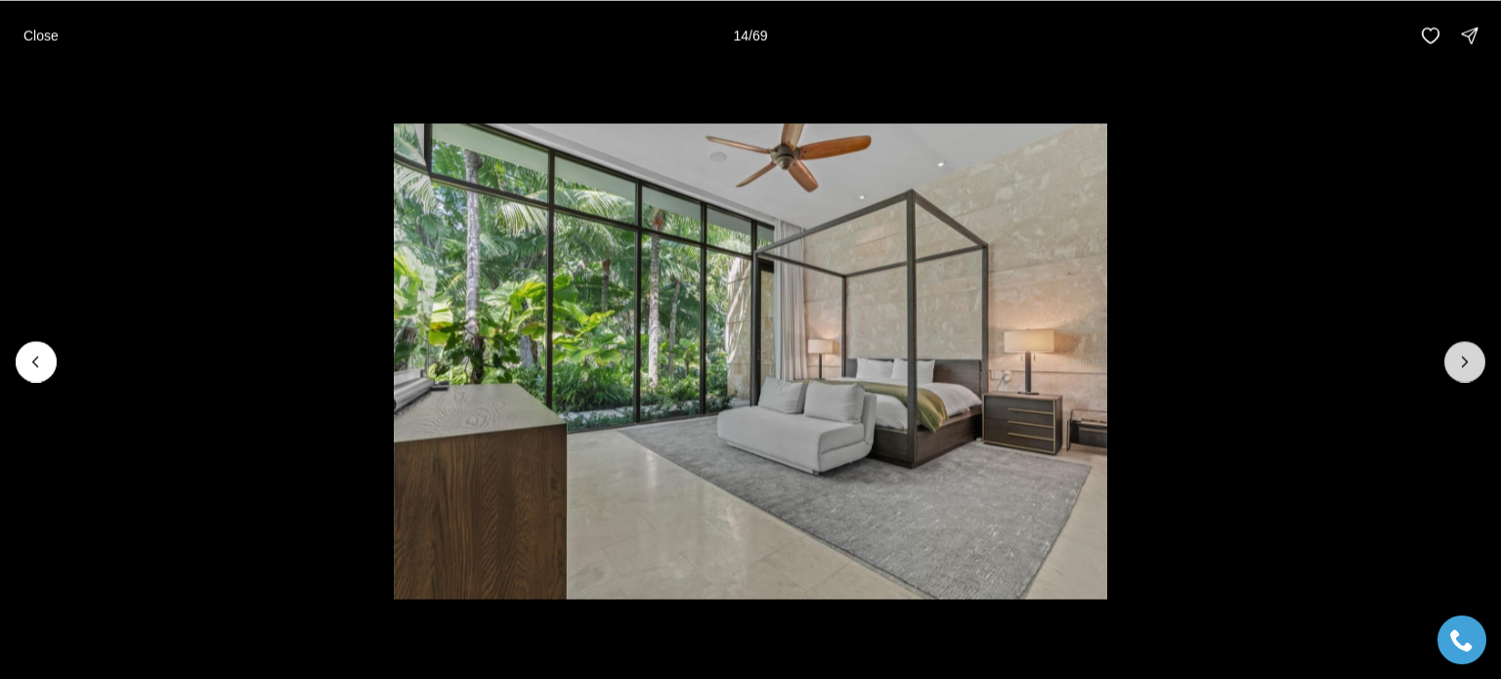
click at [1470, 363] on icon "Next slide" at bounding box center [1465, 362] width 20 height 20
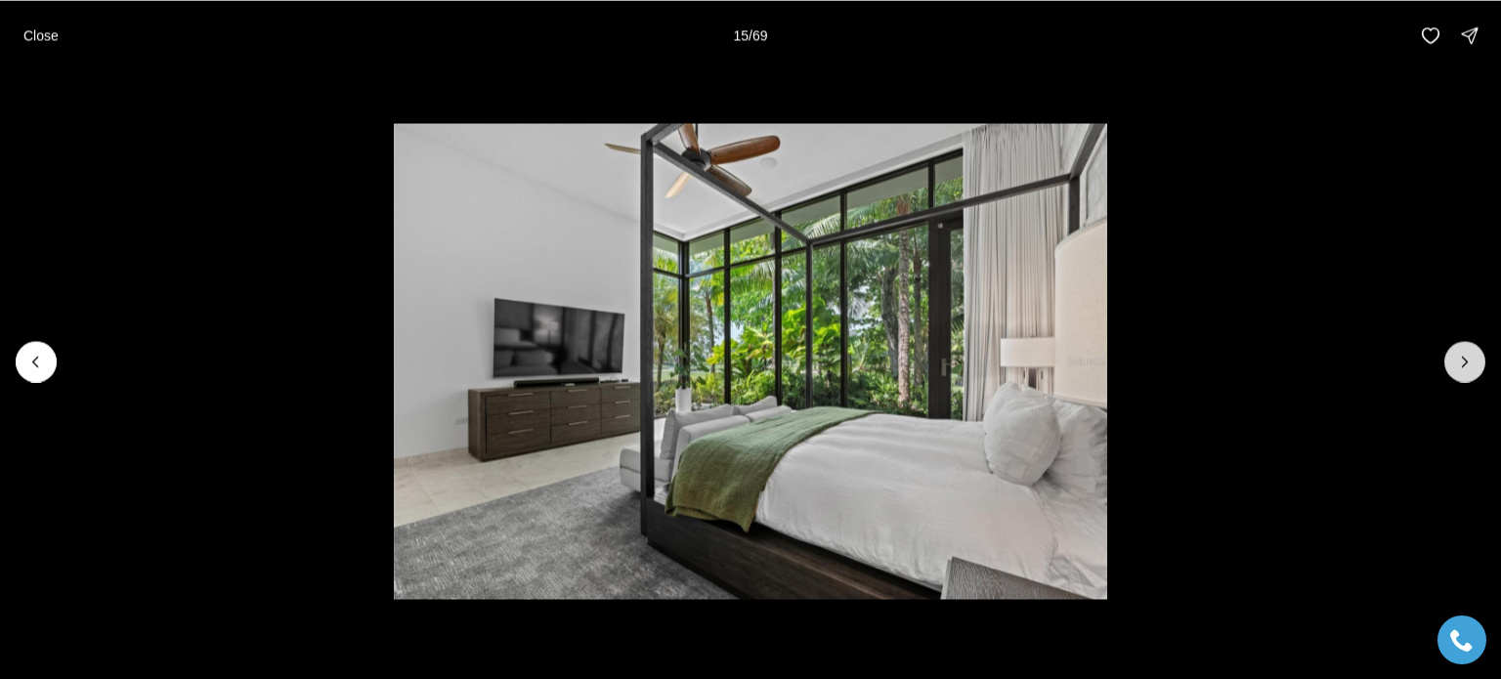
click at [1470, 363] on icon "Next slide" at bounding box center [1465, 362] width 20 height 20
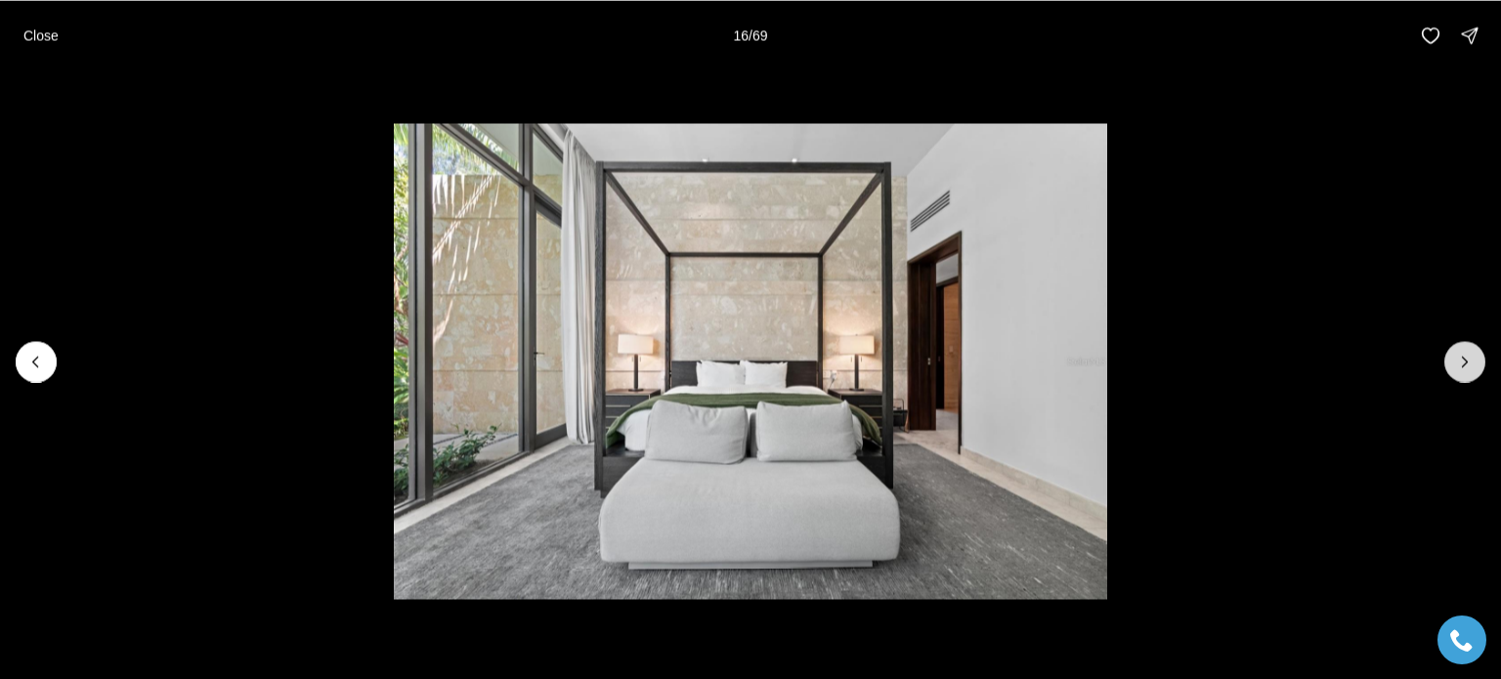
click at [1470, 363] on icon "Next slide" at bounding box center [1465, 362] width 20 height 20
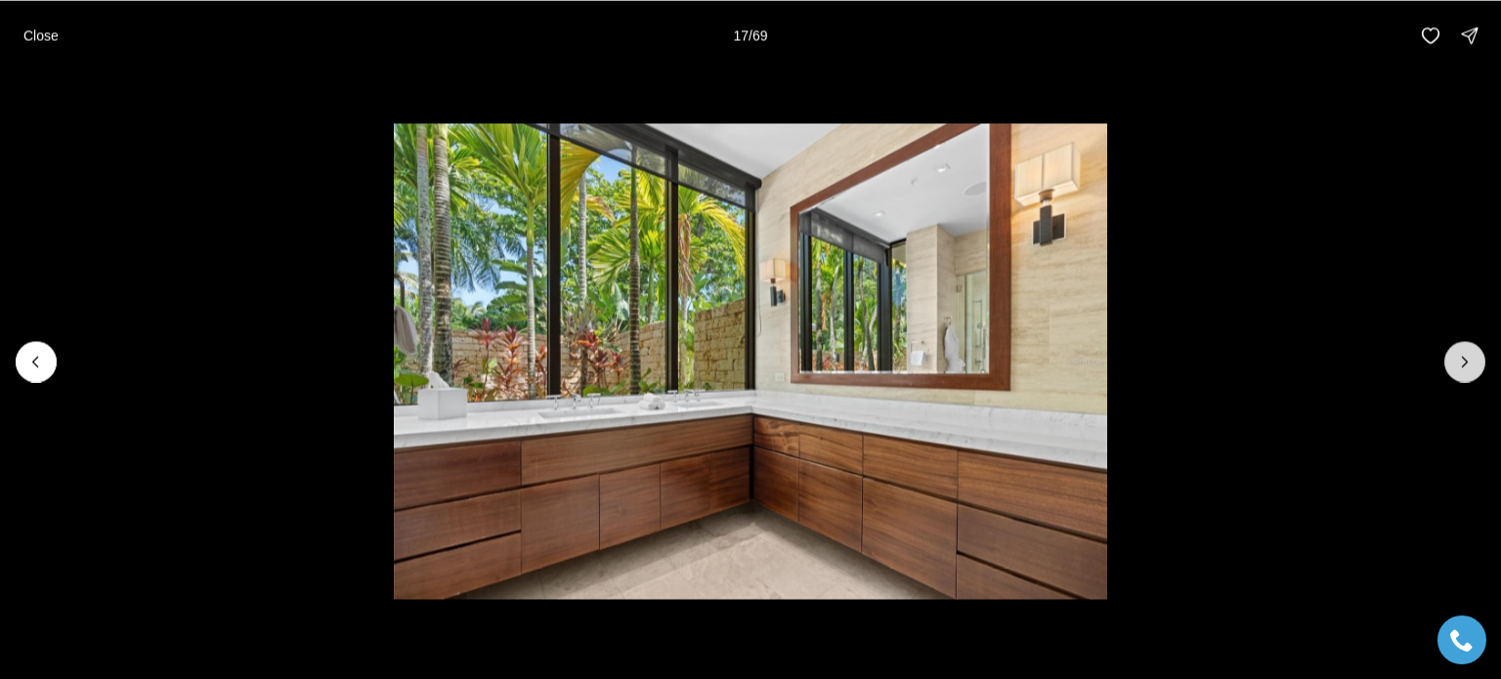
click at [1470, 363] on icon "Next slide" at bounding box center [1465, 362] width 20 height 20
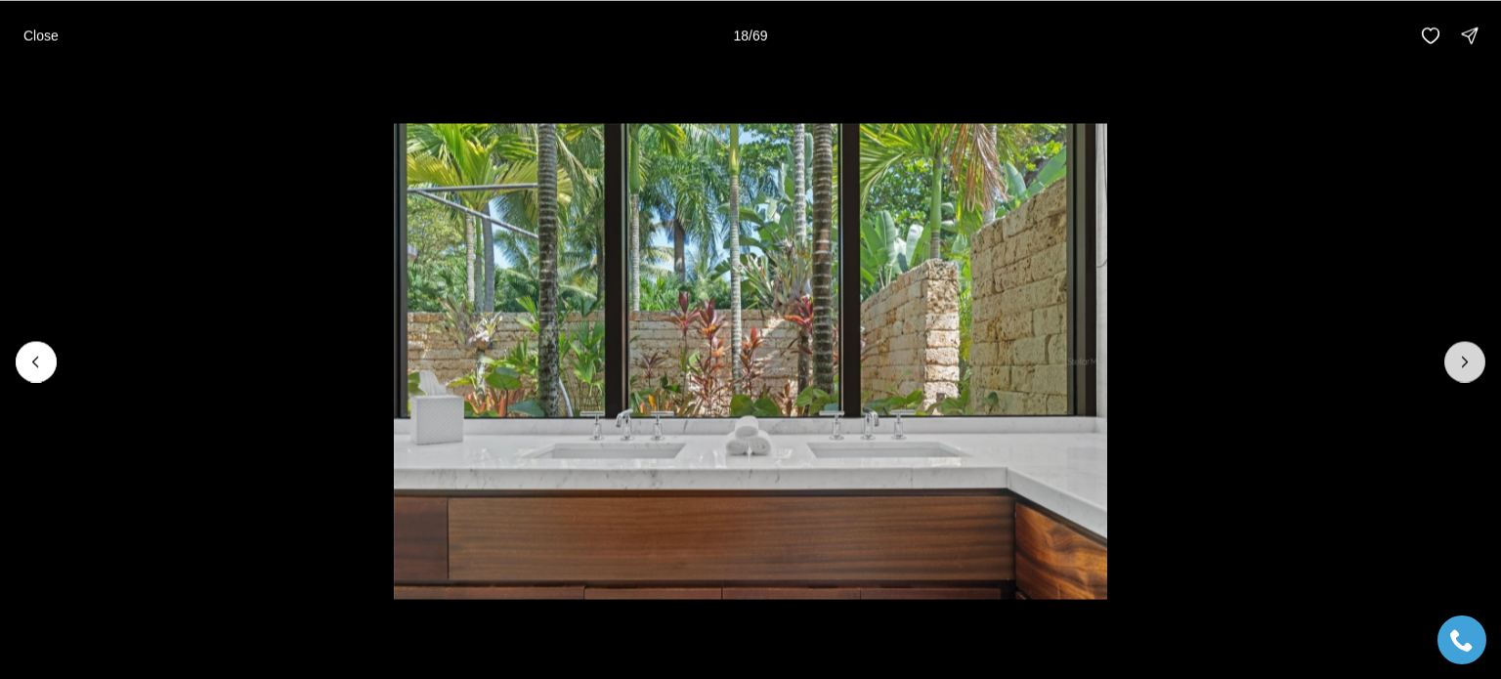
click at [1470, 363] on icon "Next slide" at bounding box center [1465, 362] width 20 height 20
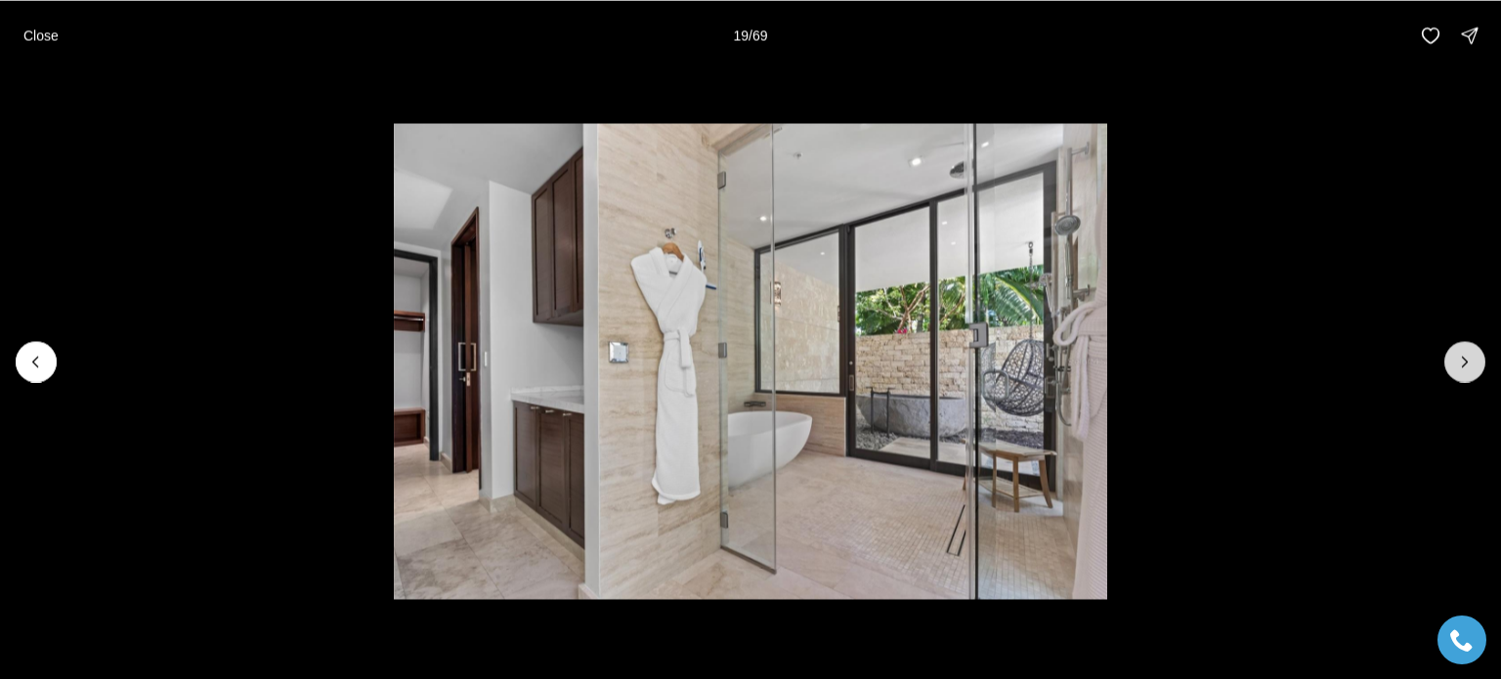
click at [1470, 363] on icon "Next slide" at bounding box center [1465, 362] width 20 height 20
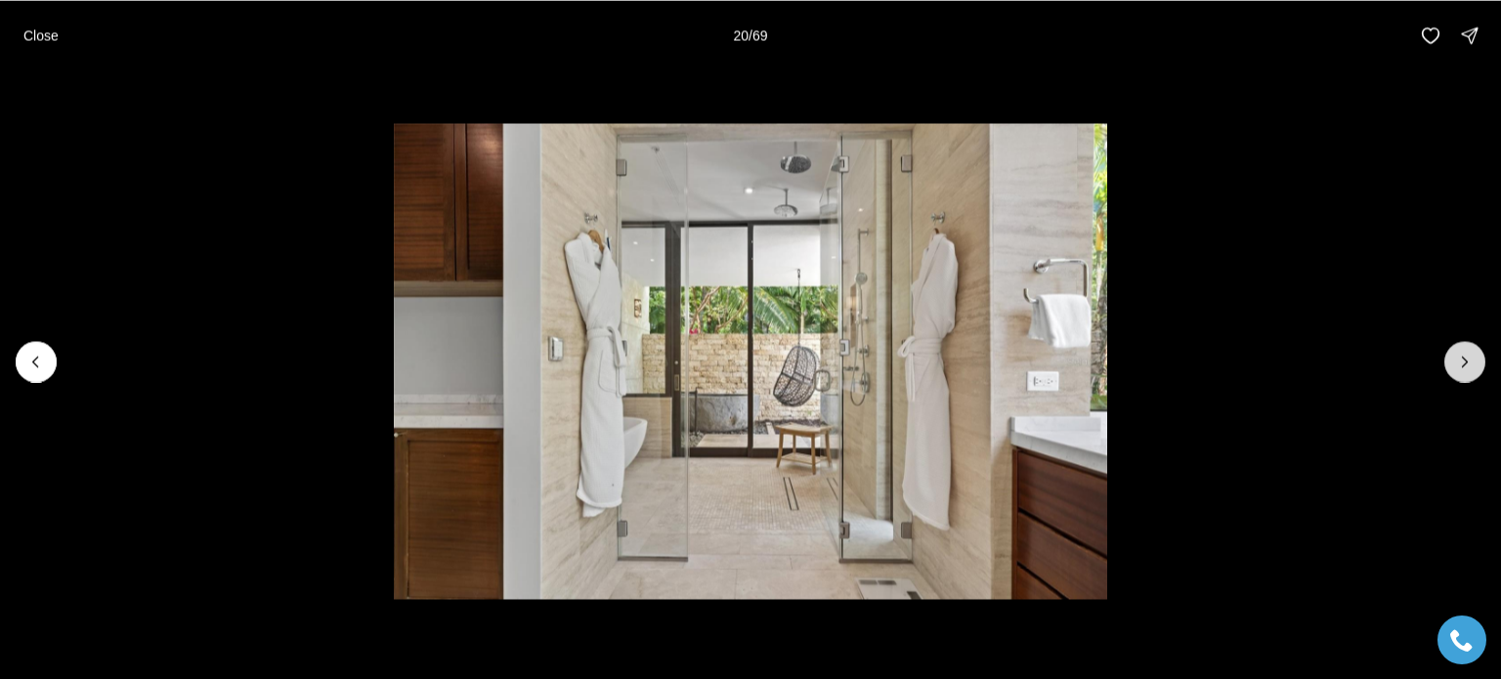
click at [1470, 363] on icon "Next slide" at bounding box center [1465, 362] width 20 height 20
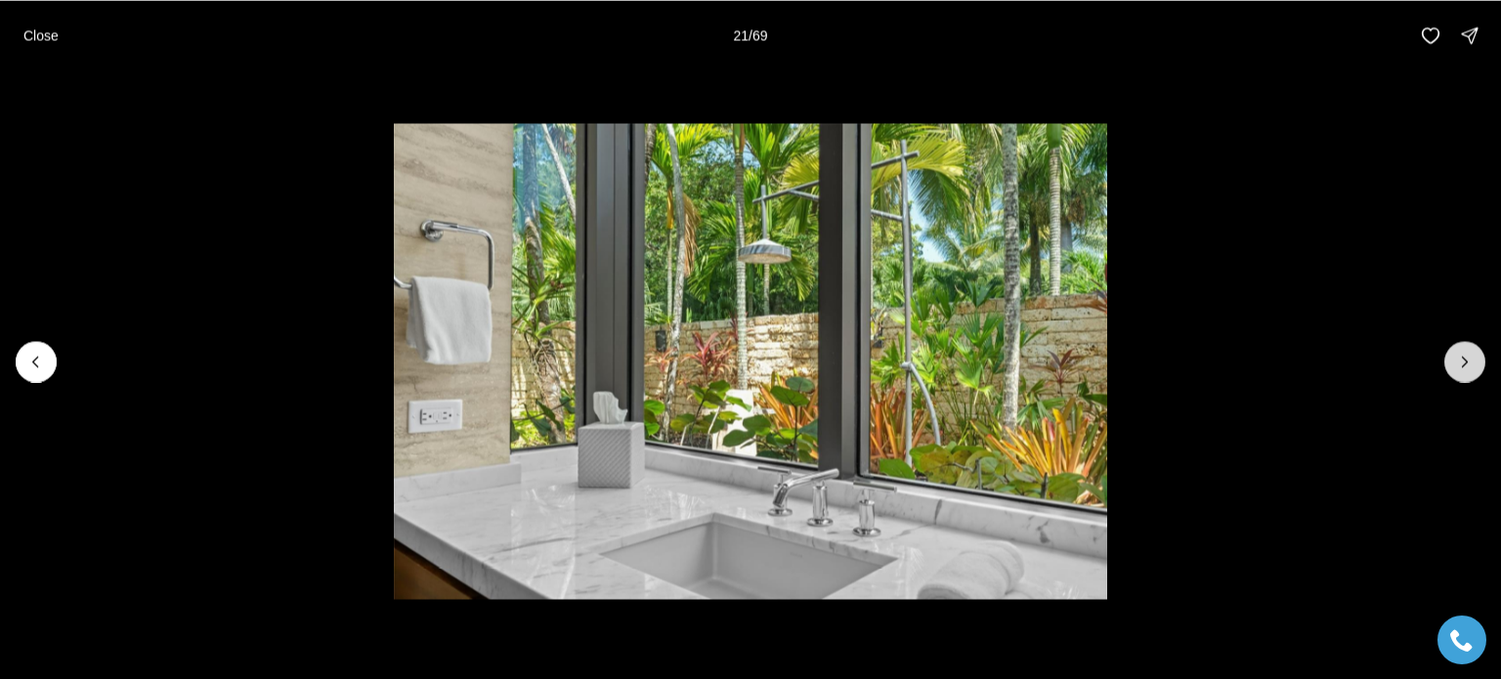
click at [1470, 363] on icon "Next slide" at bounding box center [1465, 362] width 20 height 20
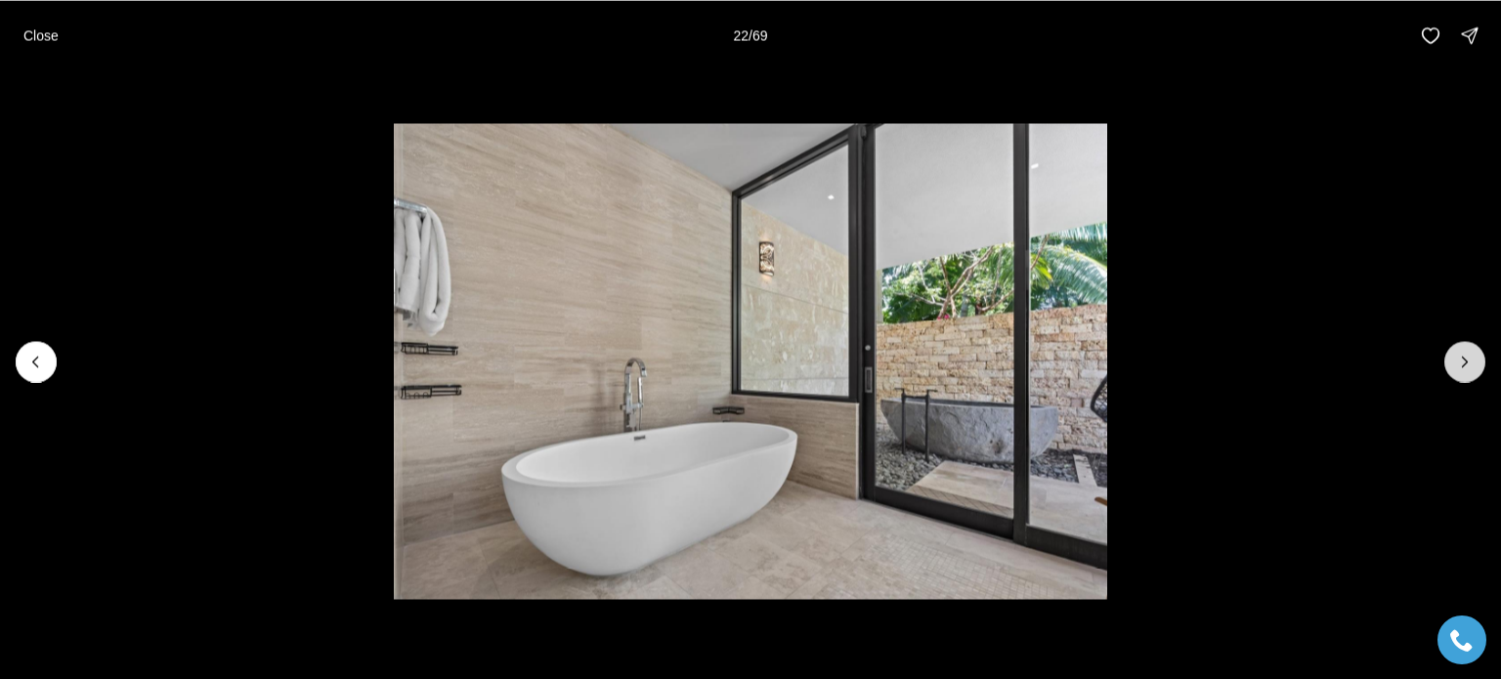
click at [1470, 363] on icon "Next slide" at bounding box center [1465, 362] width 20 height 20
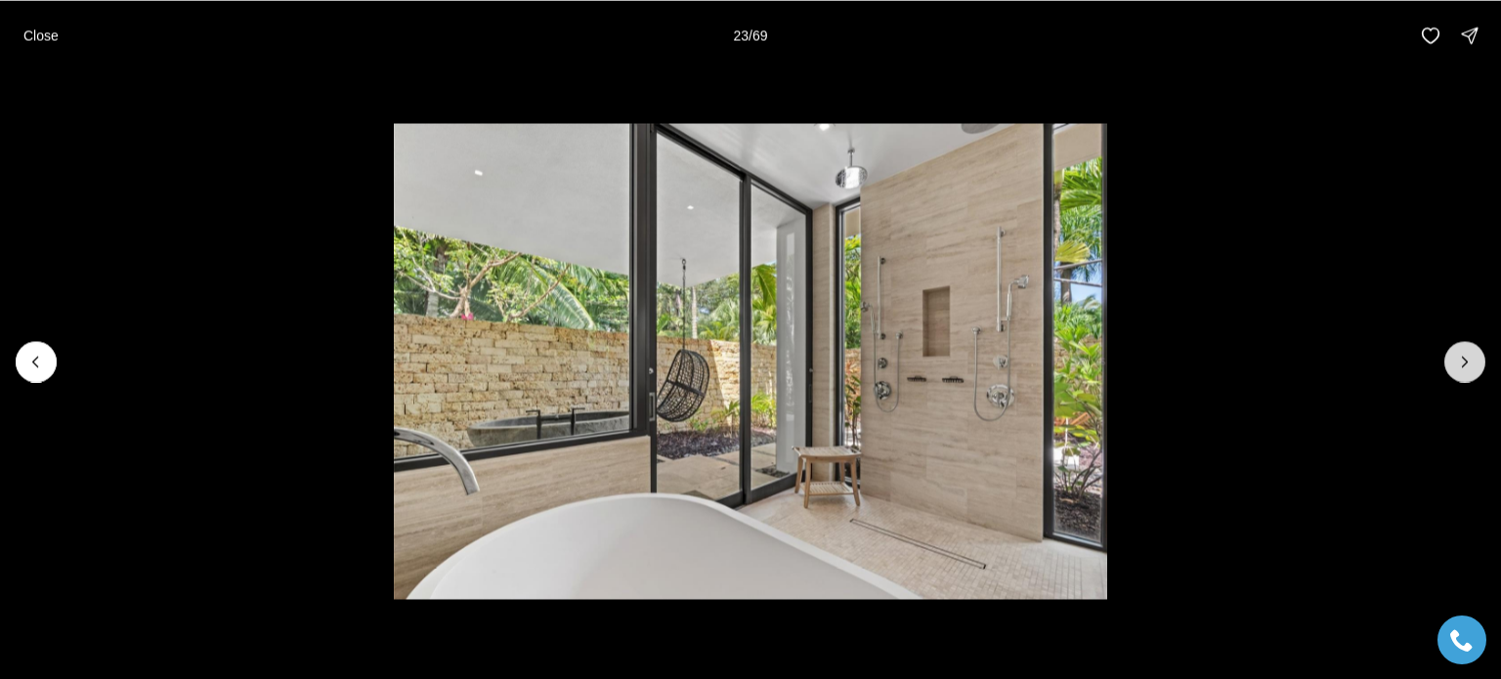
click at [1470, 363] on icon "Next slide" at bounding box center [1465, 362] width 20 height 20
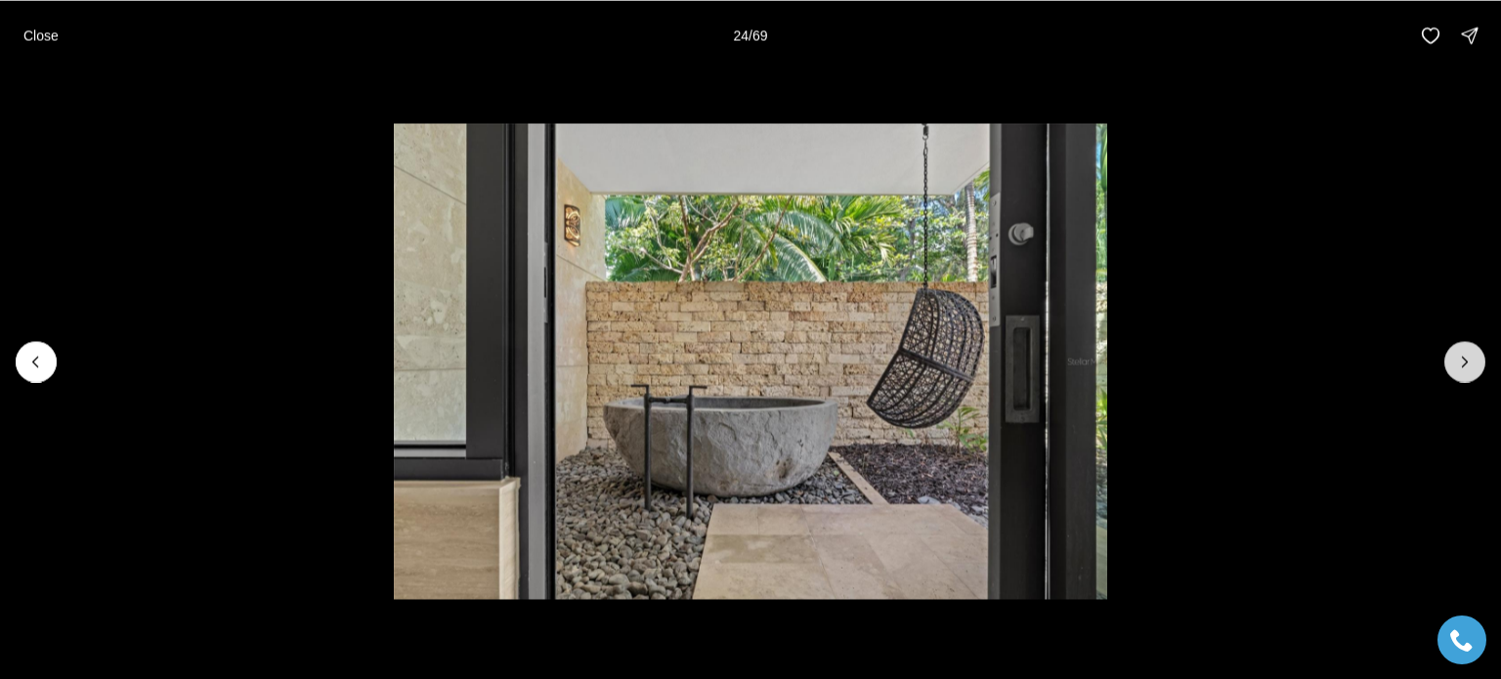
click at [1470, 363] on icon "Next slide" at bounding box center [1465, 362] width 20 height 20
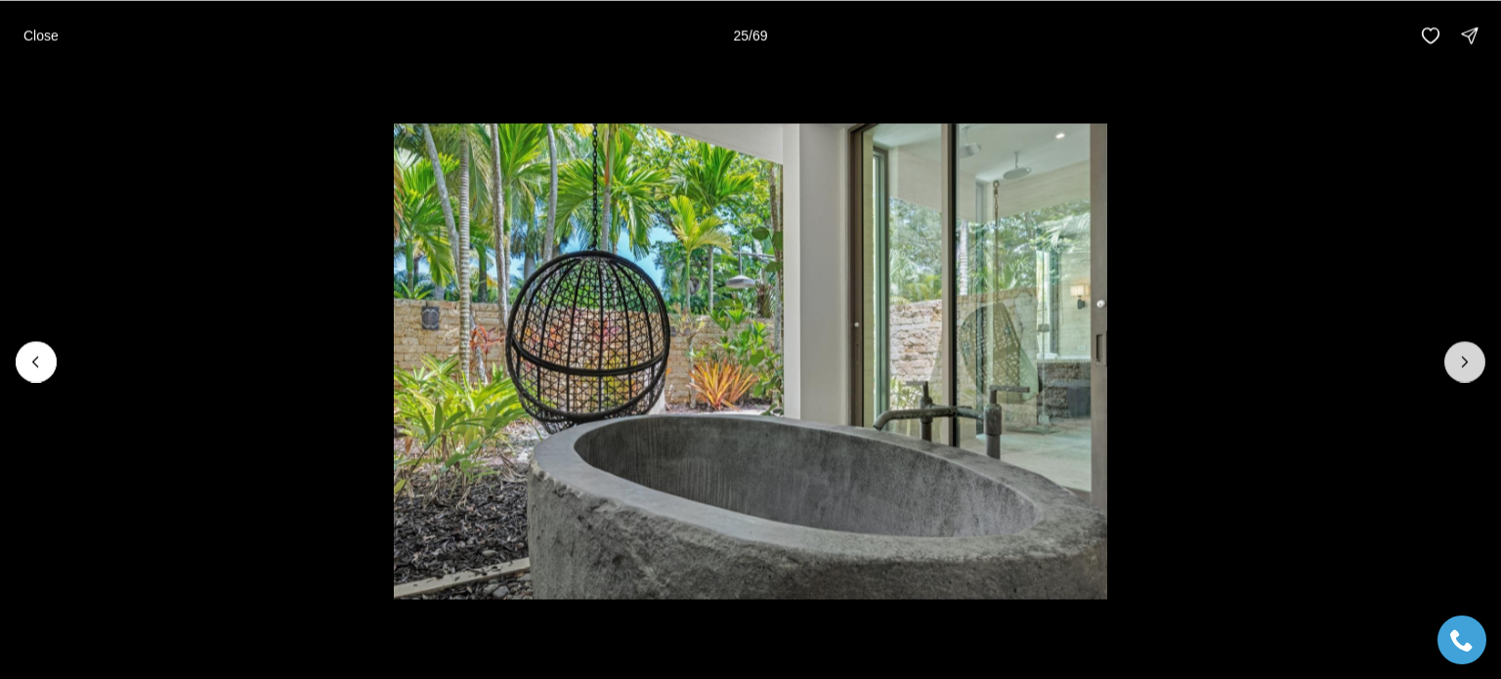
click at [1470, 363] on icon "Next slide" at bounding box center [1465, 362] width 20 height 20
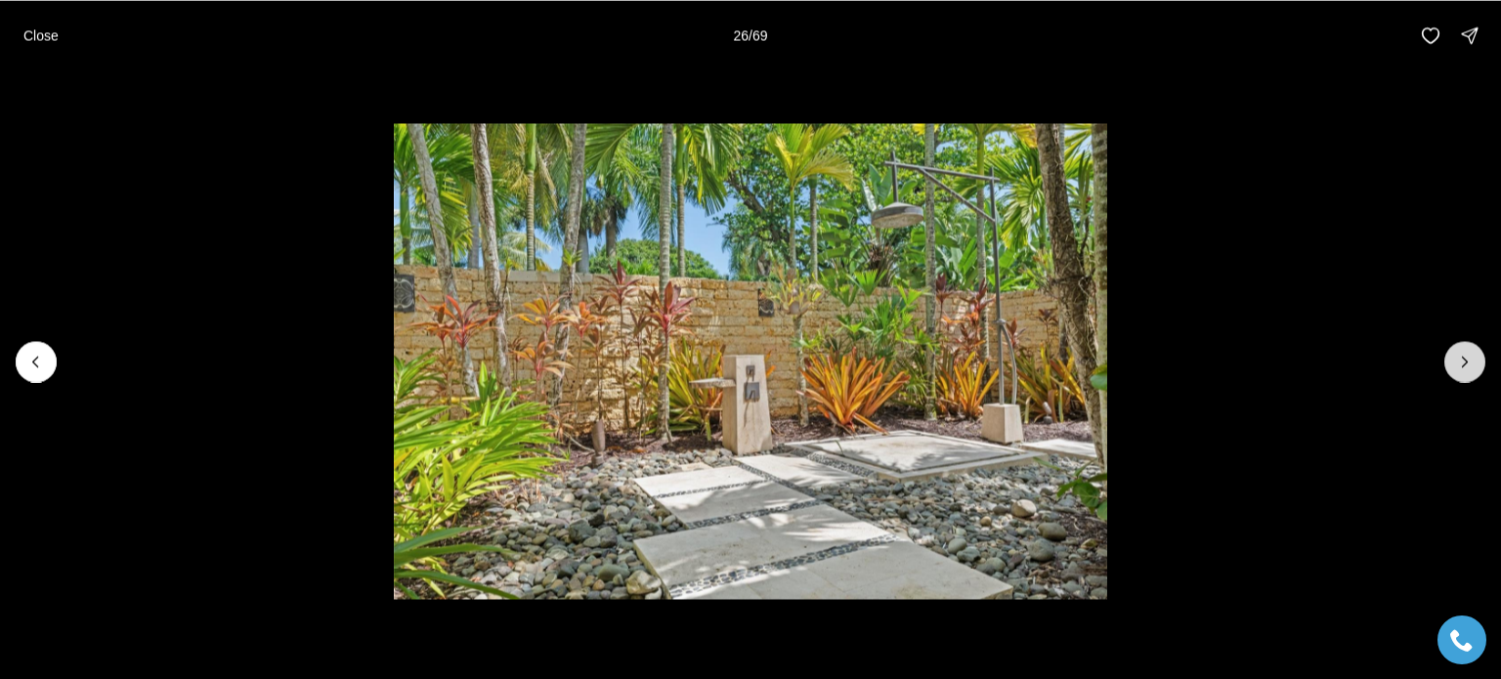
click at [1470, 363] on icon "Next slide" at bounding box center [1465, 362] width 20 height 20
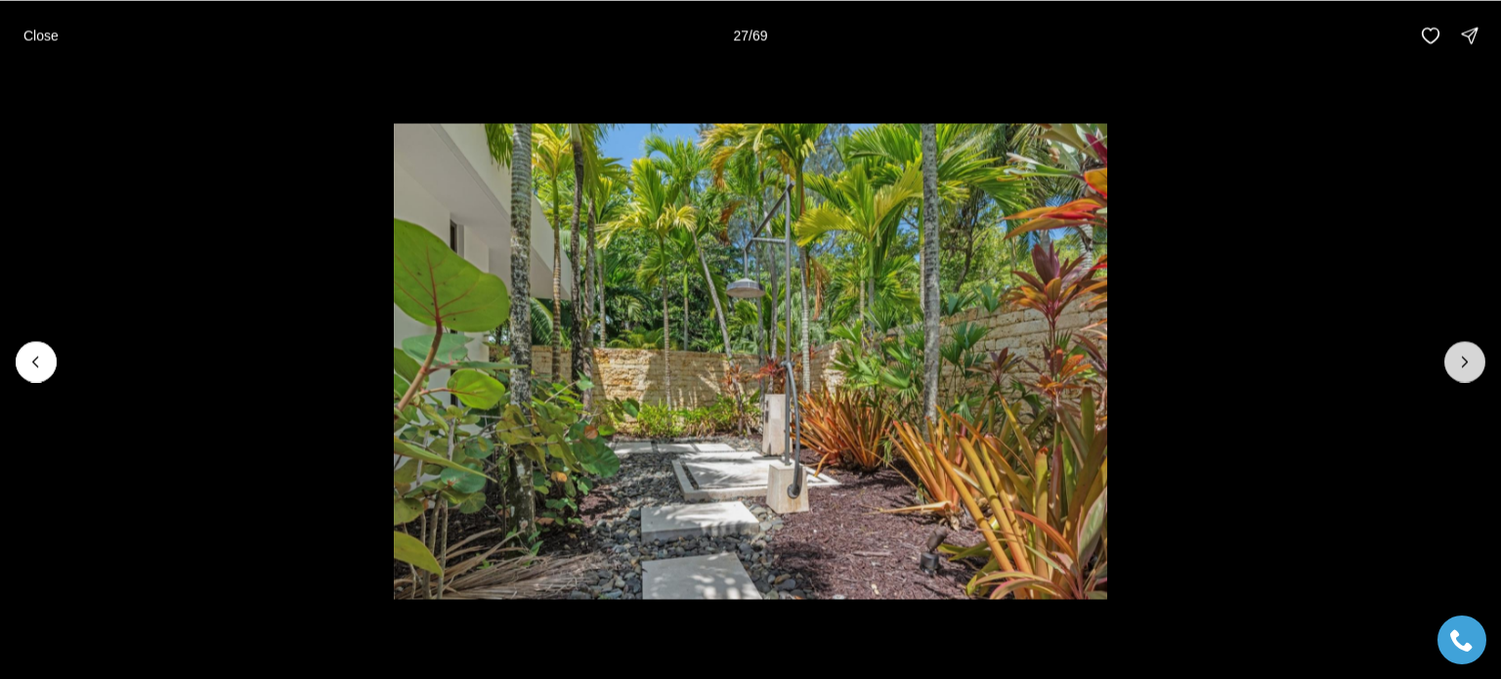
click at [1470, 363] on icon "Next slide" at bounding box center [1465, 362] width 20 height 20
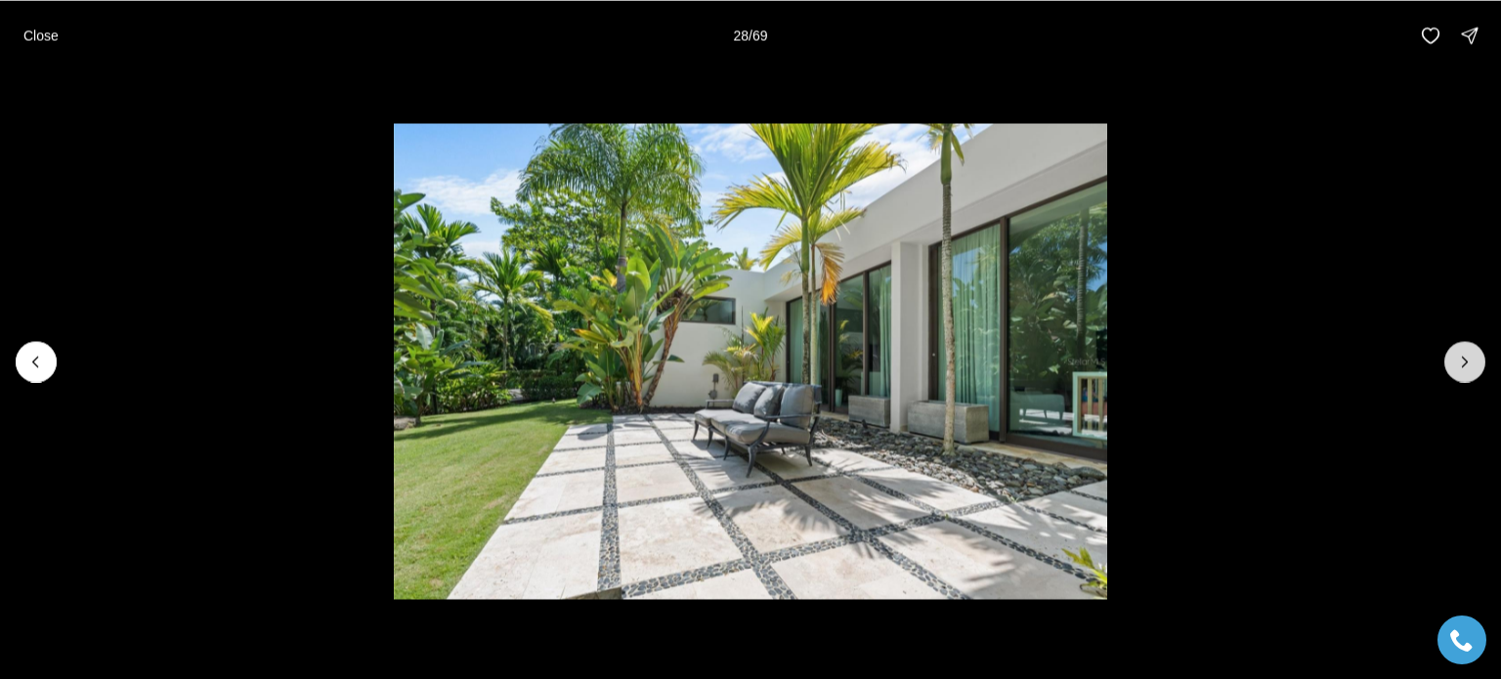
click at [1470, 363] on icon "Next slide" at bounding box center [1465, 362] width 20 height 20
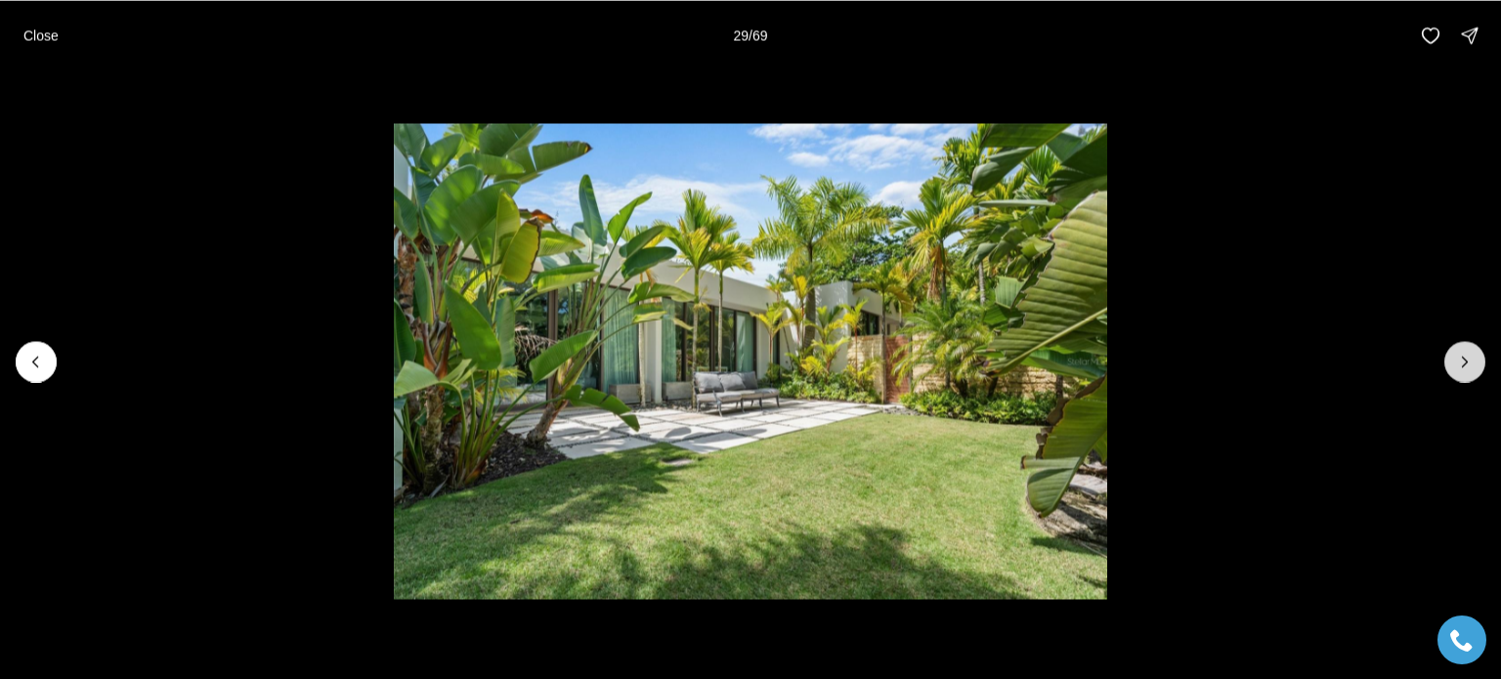
click at [1470, 363] on icon "Next slide" at bounding box center [1465, 362] width 20 height 20
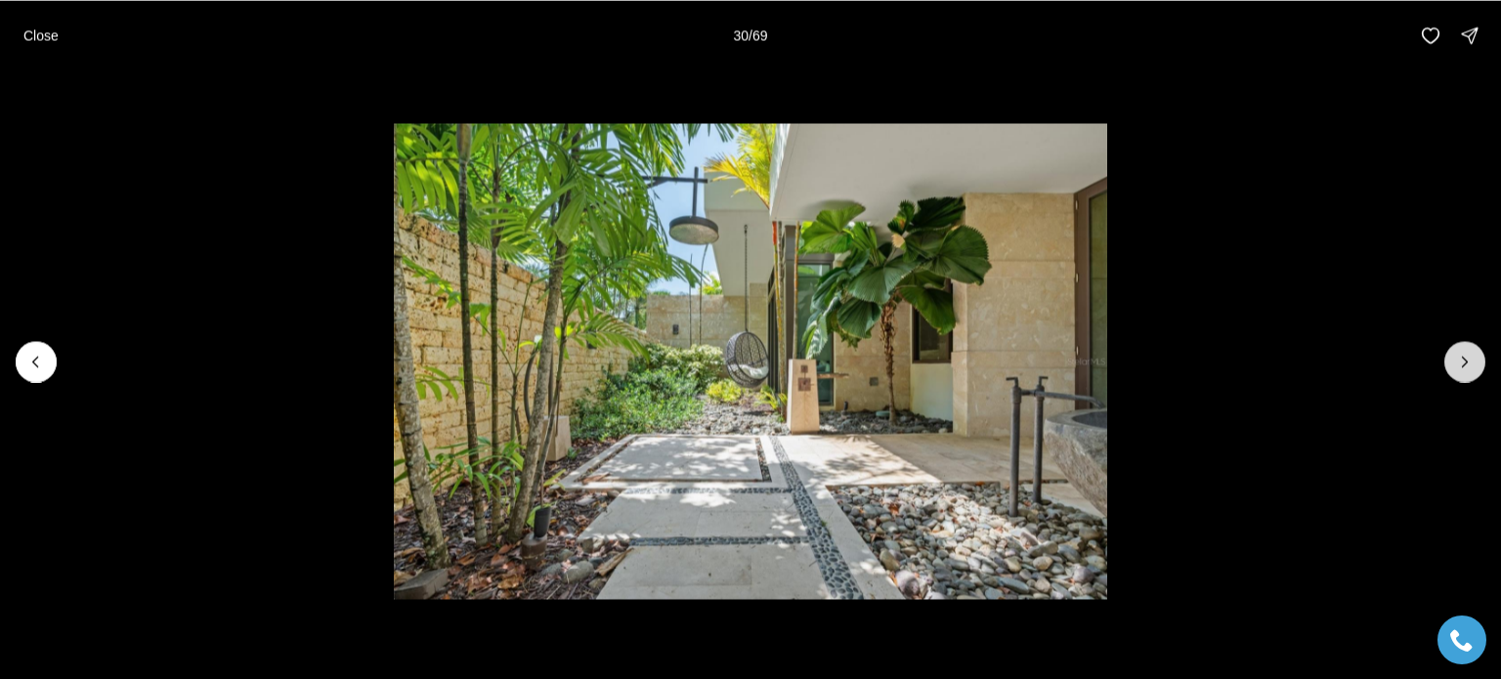
click at [1470, 363] on icon "Next slide" at bounding box center [1465, 362] width 20 height 20
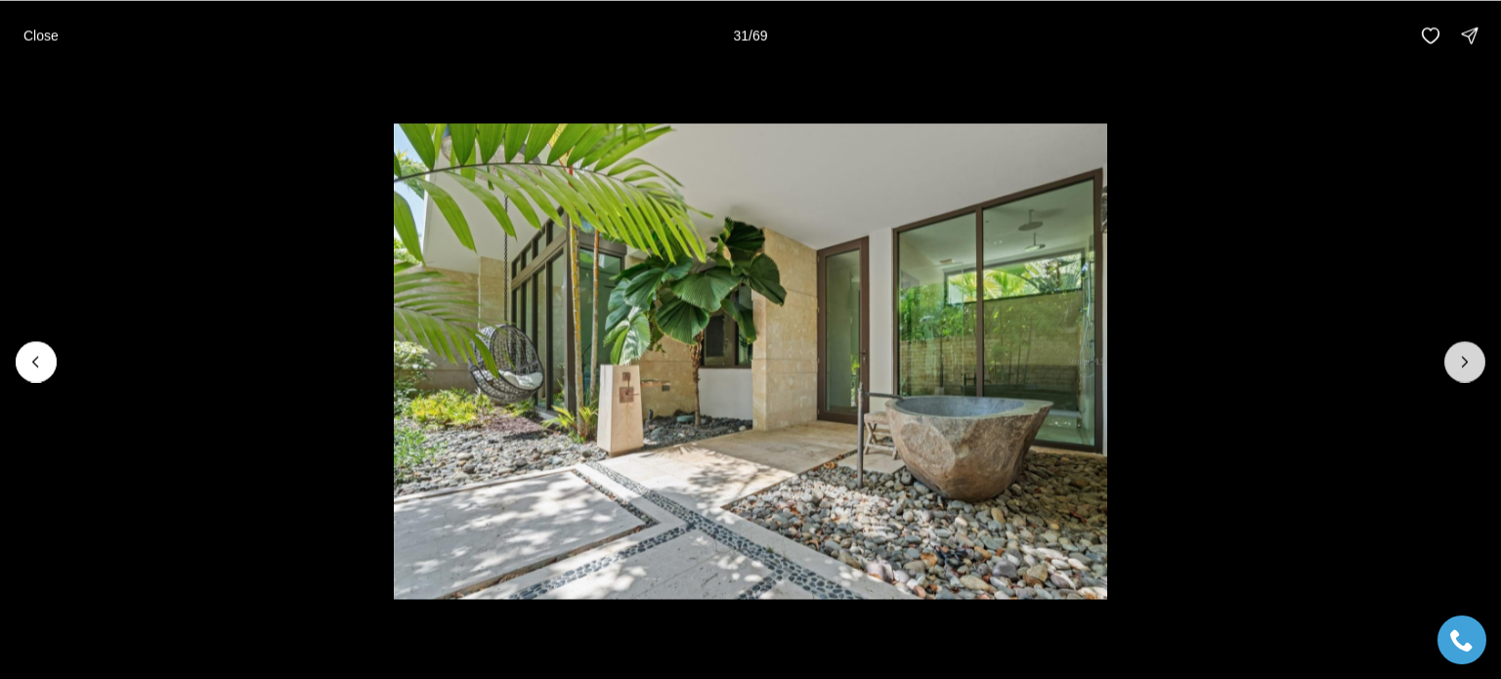
click at [1470, 363] on icon "Next slide" at bounding box center [1465, 362] width 20 height 20
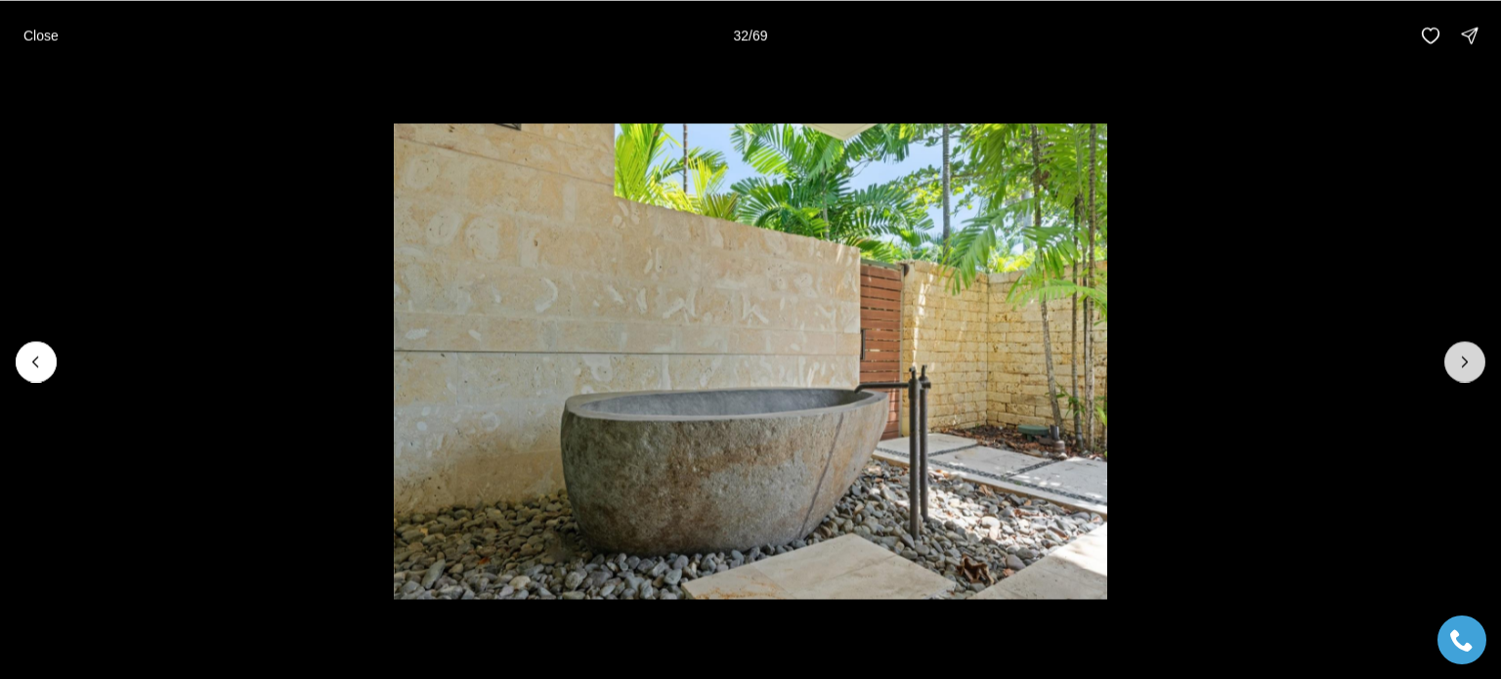
click at [1470, 363] on icon "Next slide" at bounding box center [1465, 362] width 20 height 20
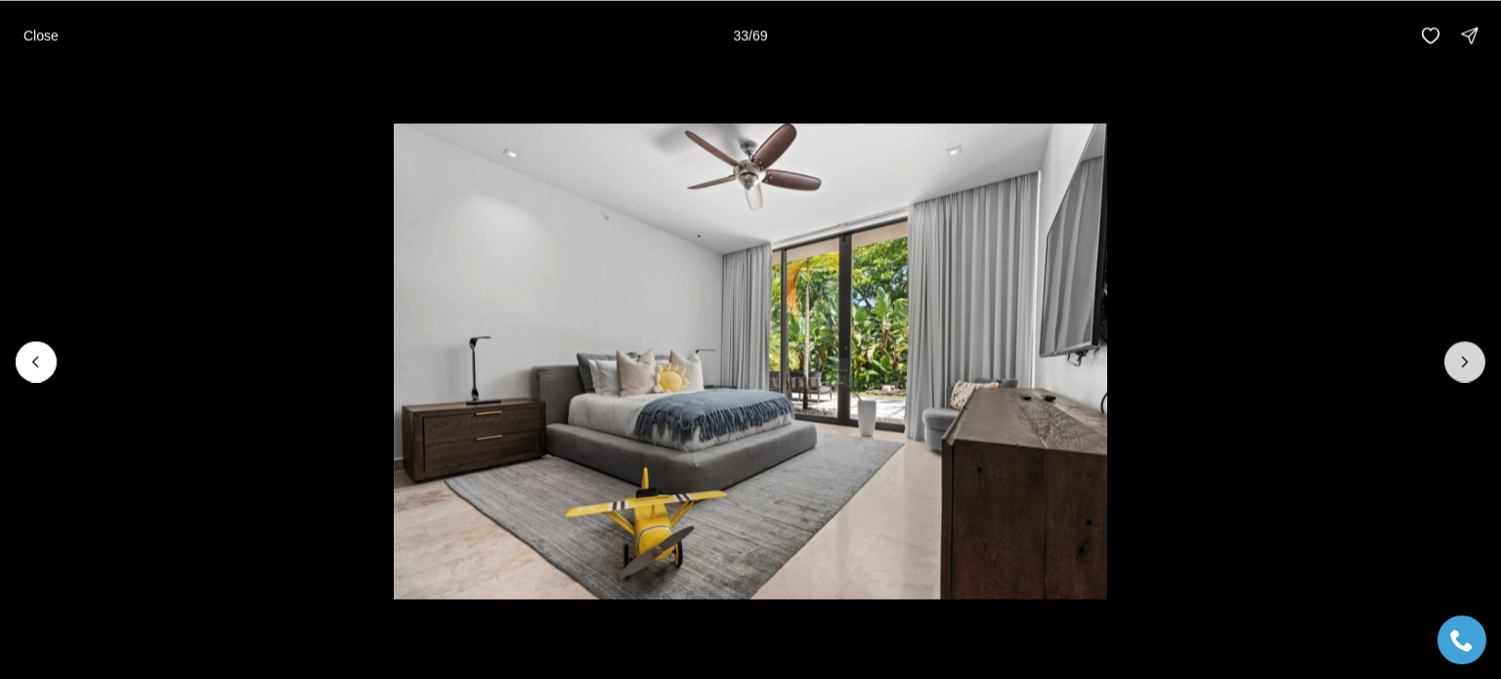
click at [1470, 363] on icon "Next slide" at bounding box center [1465, 362] width 20 height 20
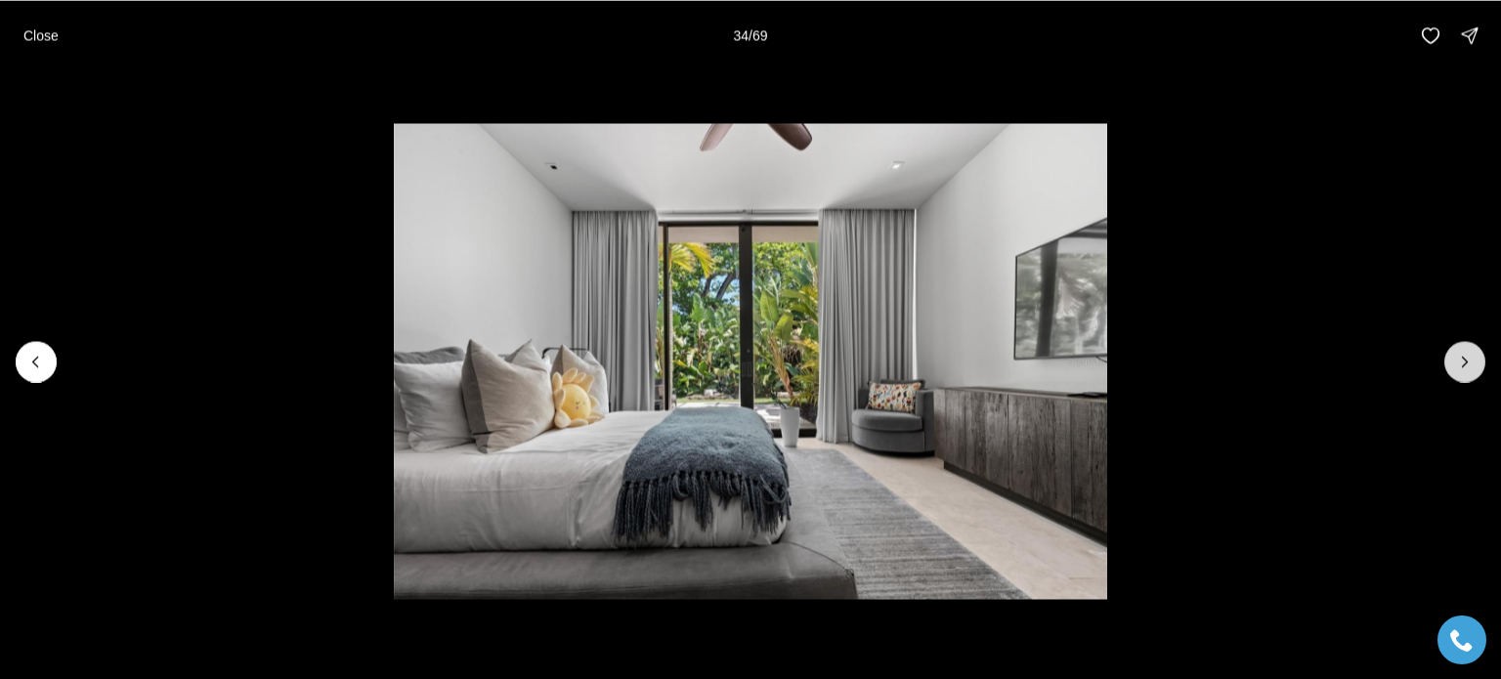
click at [1470, 363] on icon "Next slide" at bounding box center [1465, 362] width 20 height 20
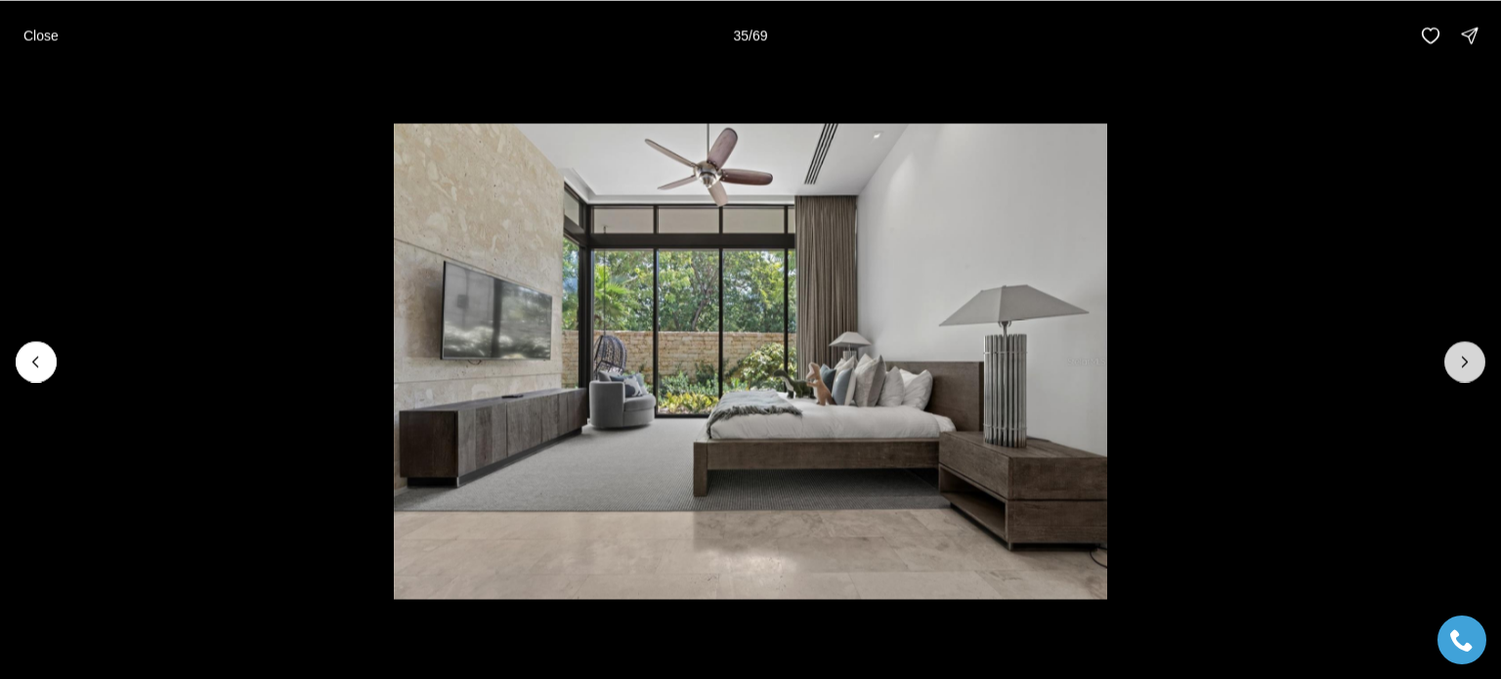
click at [1470, 363] on icon "Next slide" at bounding box center [1465, 362] width 20 height 20
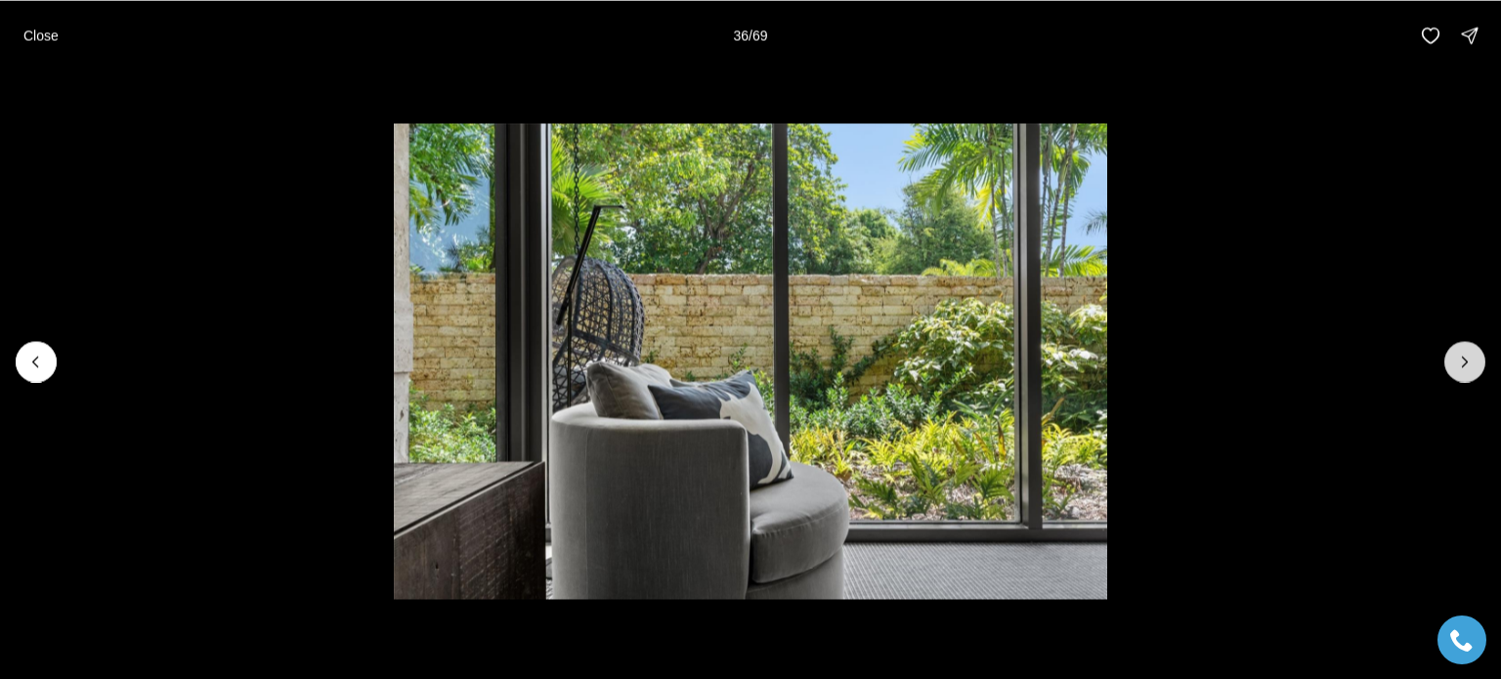
click at [1470, 363] on icon "Next slide" at bounding box center [1465, 362] width 20 height 20
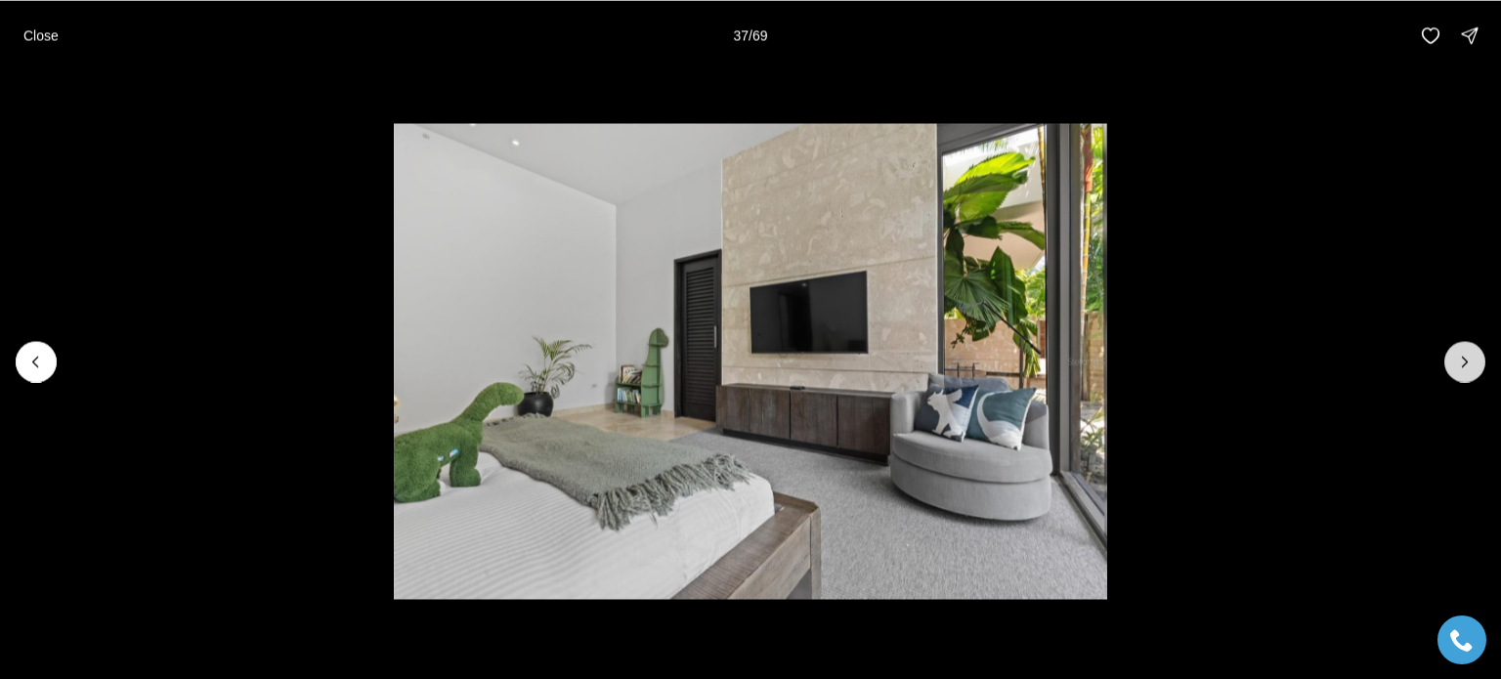
click at [1470, 363] on icon "Next slide" at bounding box center [1465, 362] width 20 height 20
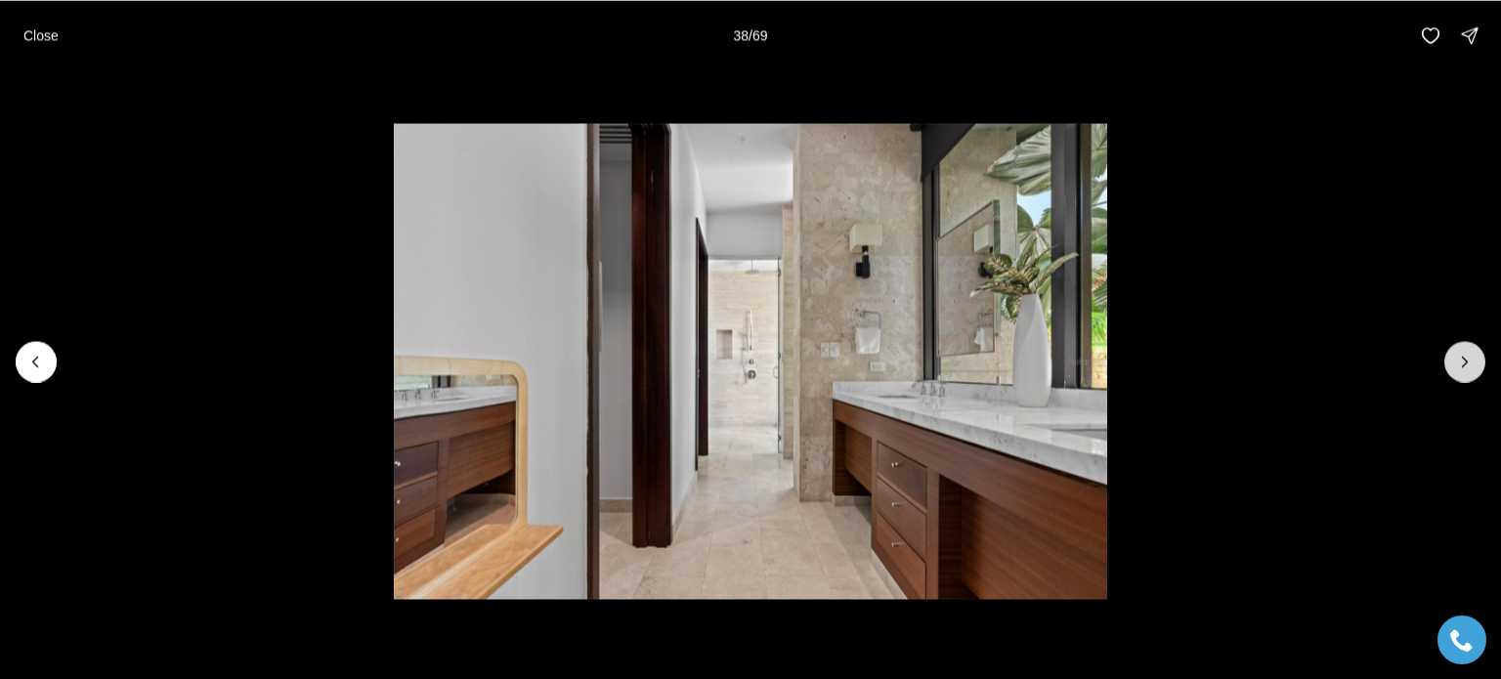
click at [1470, 363] on icon "Next slide" at bounding box center [1465, 362] width 20 height 20
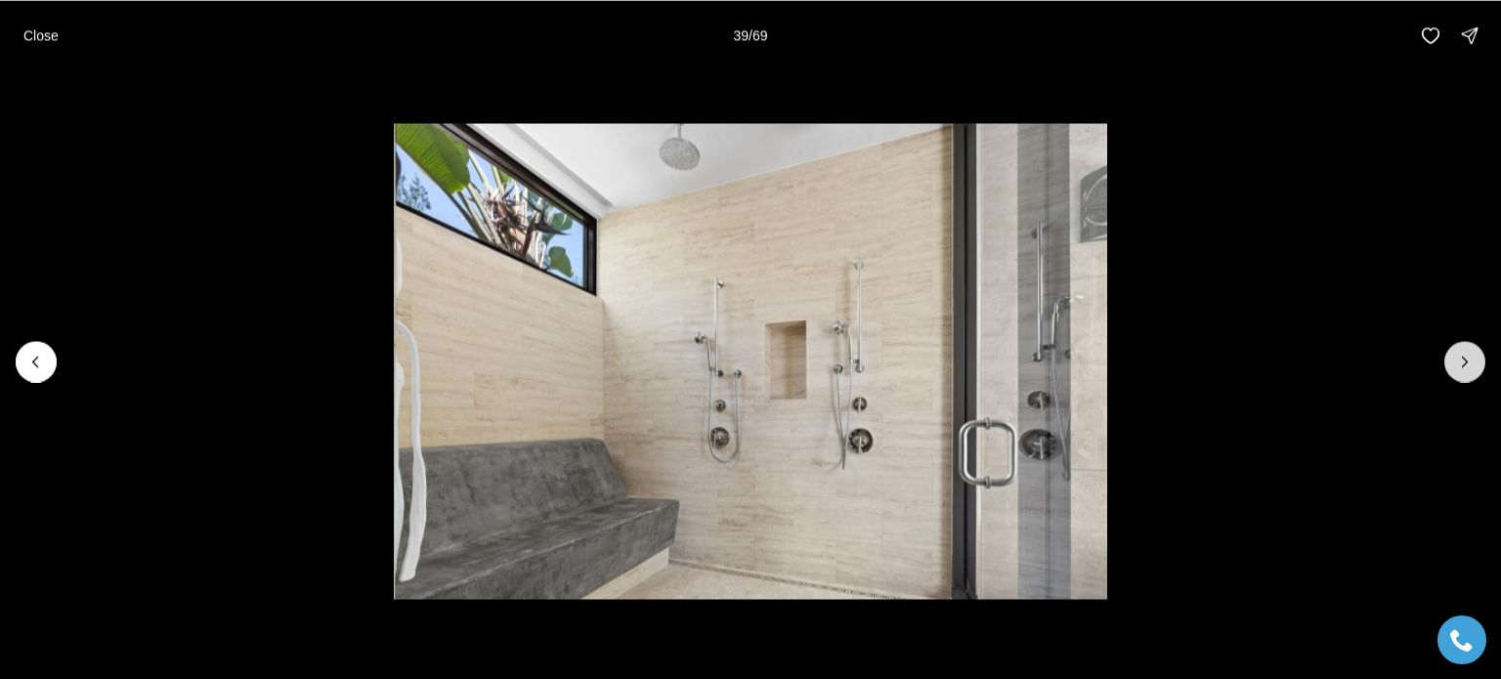
click at [1470, 363] on icon "Next slide" at bounding box center [1465, 362] width 20 height 20
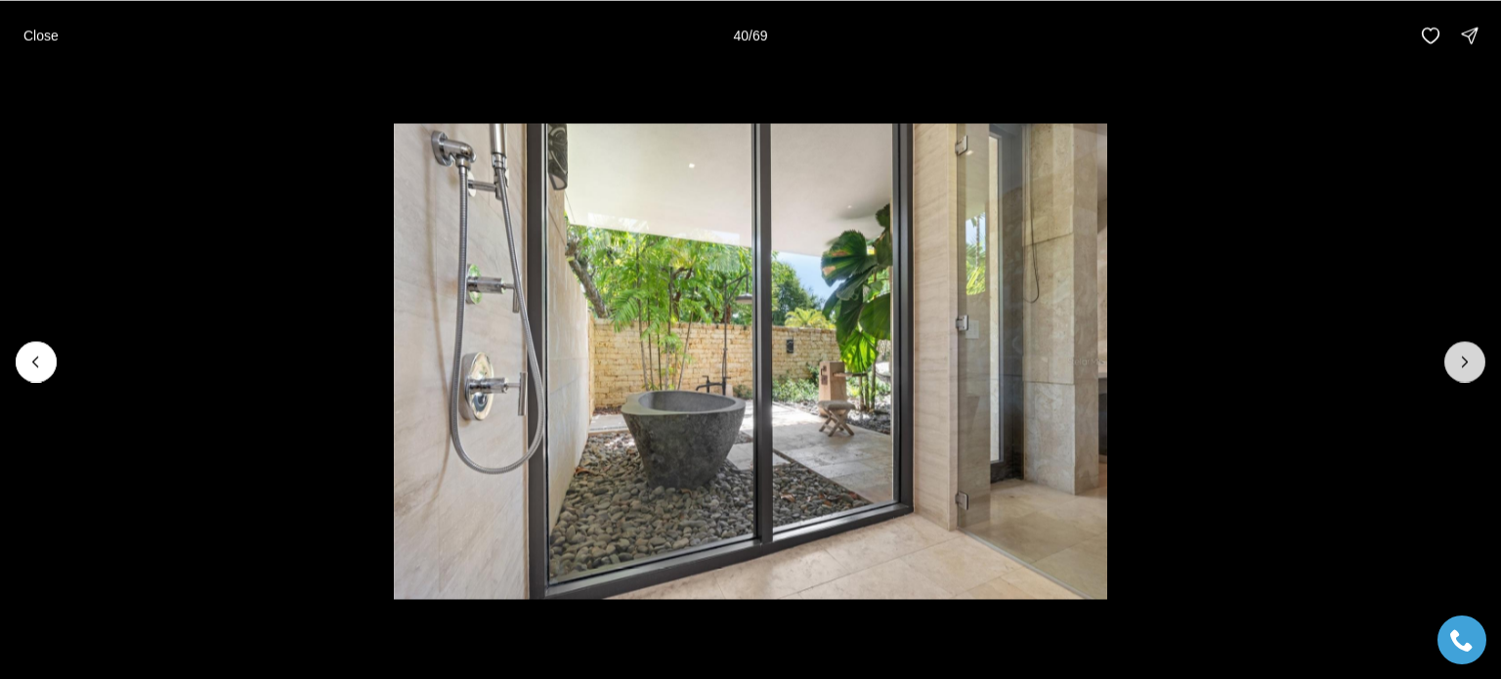
click at [1470, 363] on icon "Next slide" at bounding box center [1465, 362] width 20 height 20
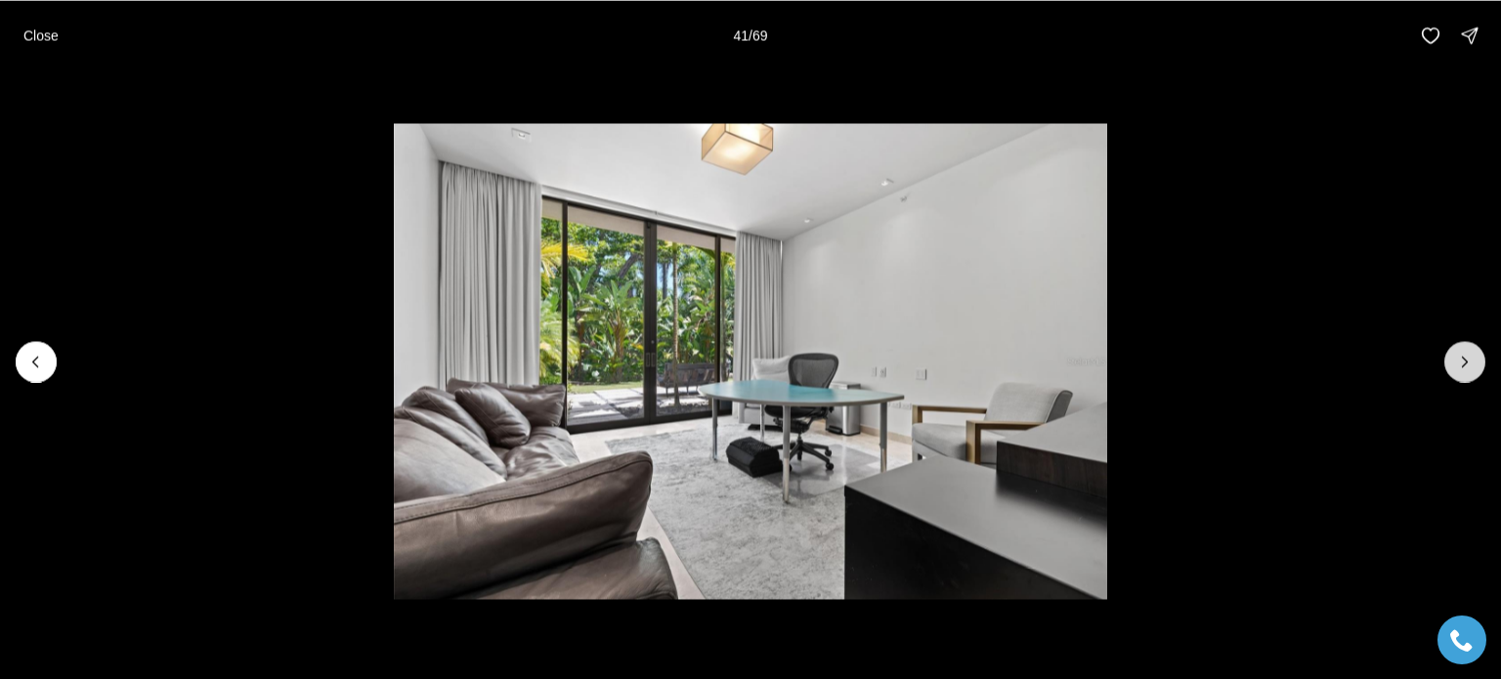
click at [1470, 363] on icon "Next slide" at bounding box center [1465, 362] width 20 height 20
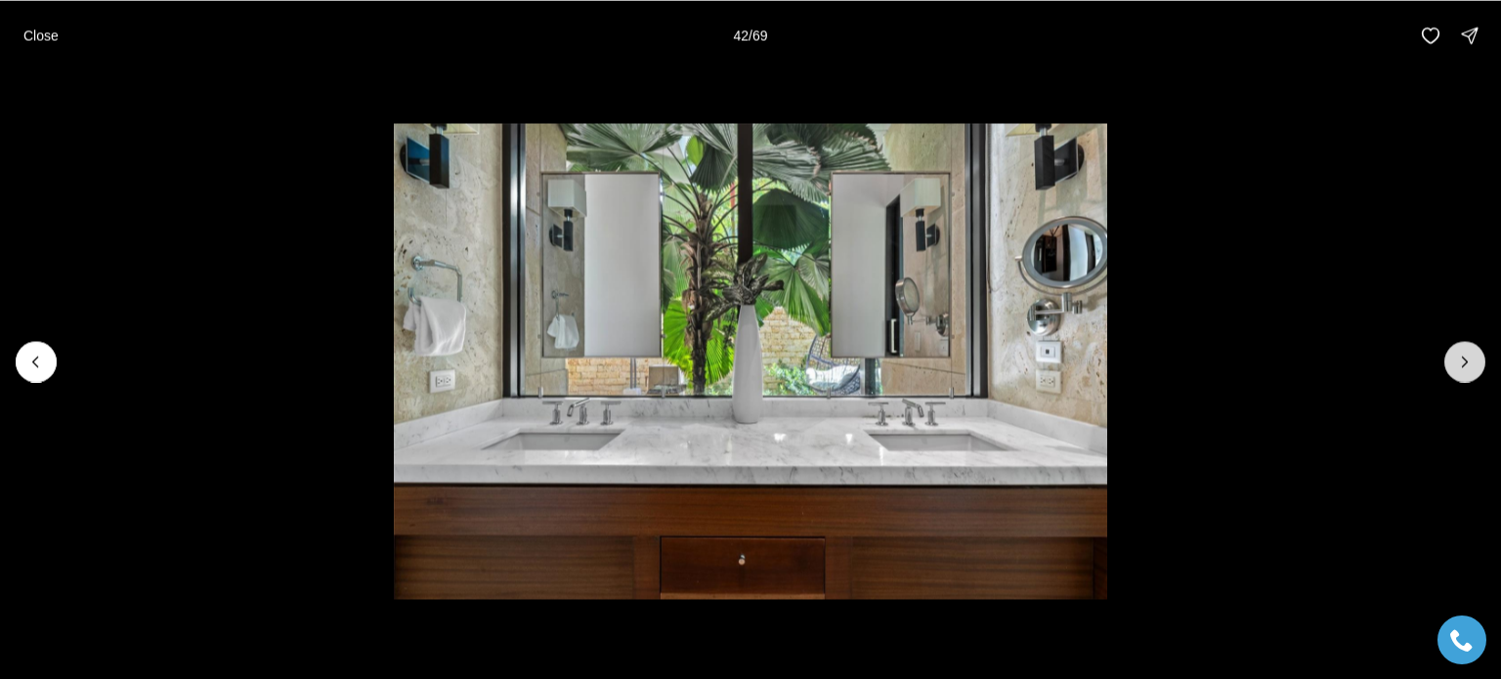
click at [1470, 363] on icon "Next slide" at bounding box center [1465, 362] width 20 height 20
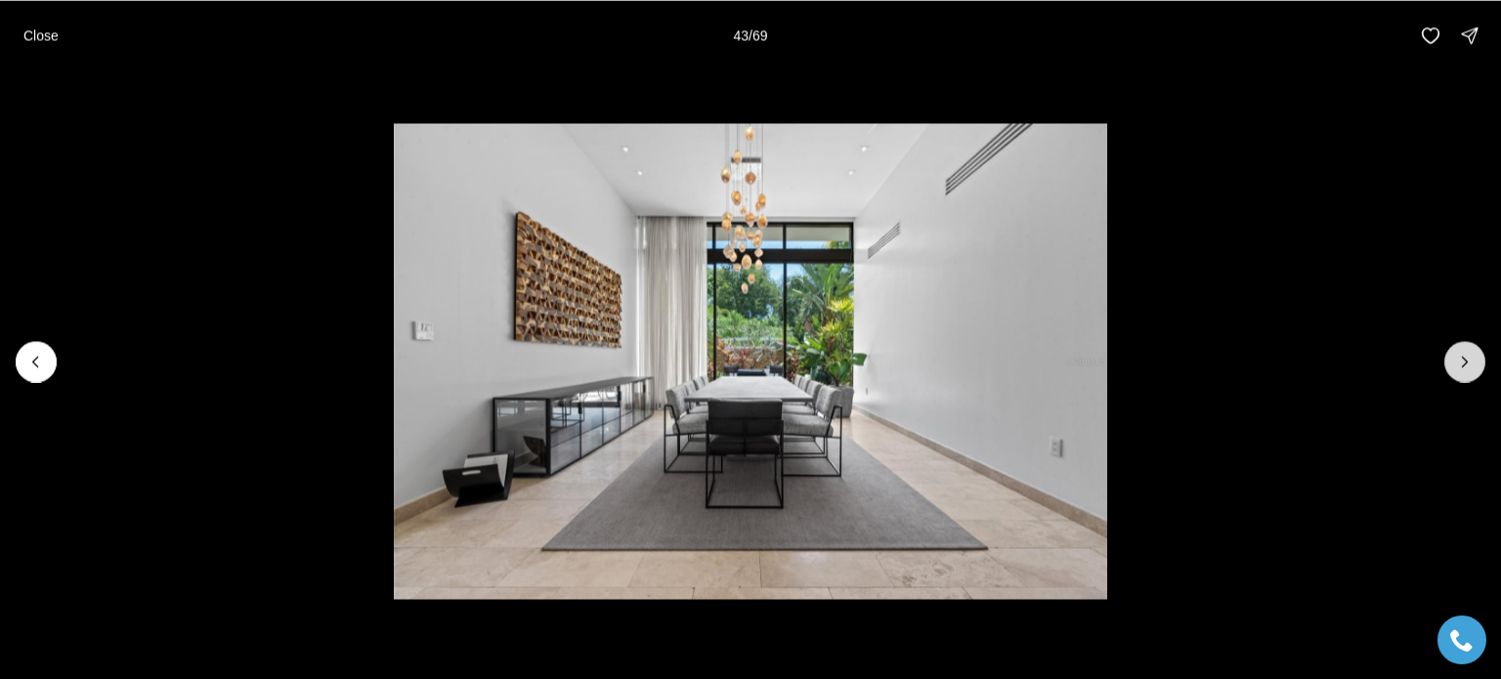
click at [1470, 363] on icon "Next slide" at bounding box center [1465, 362] width 20 height 20
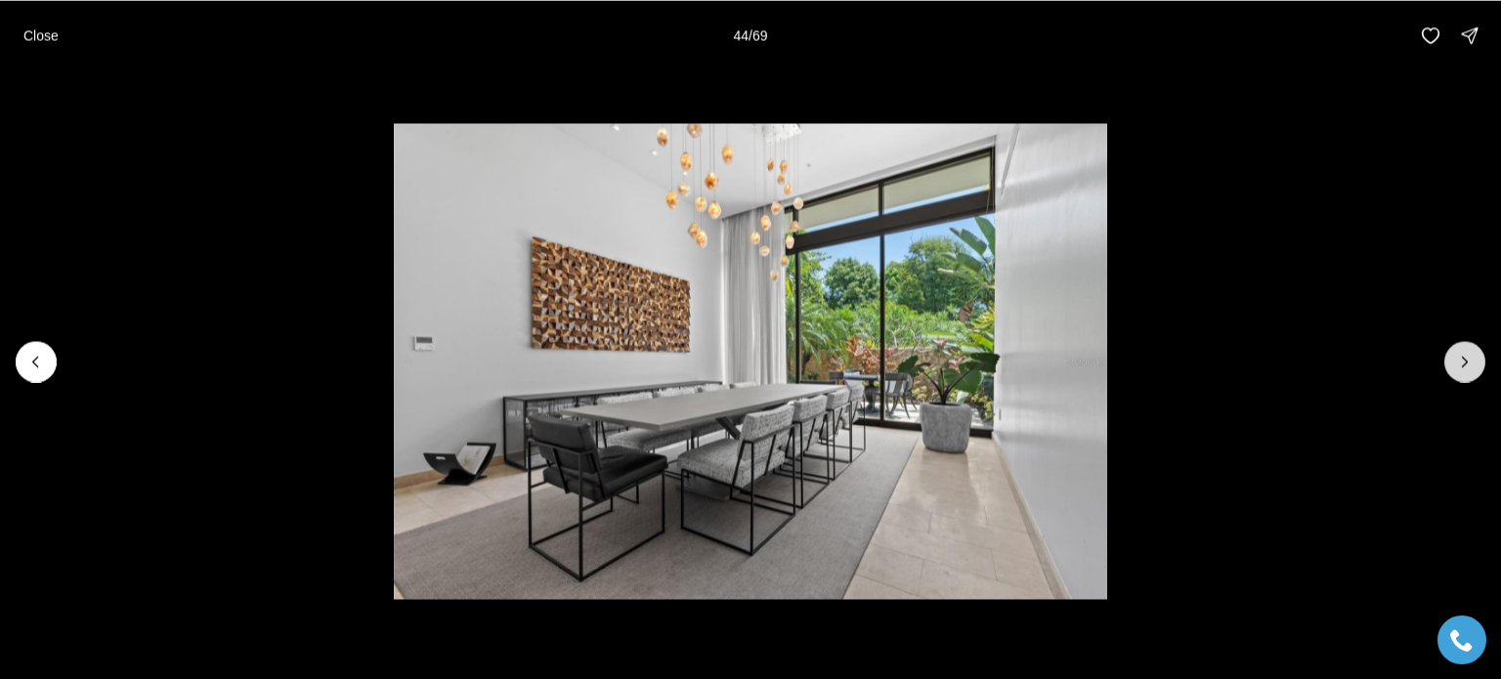
click at [1470, 363] on icon "Next slide" at bounding box center [1465, 362] width 20 height 20
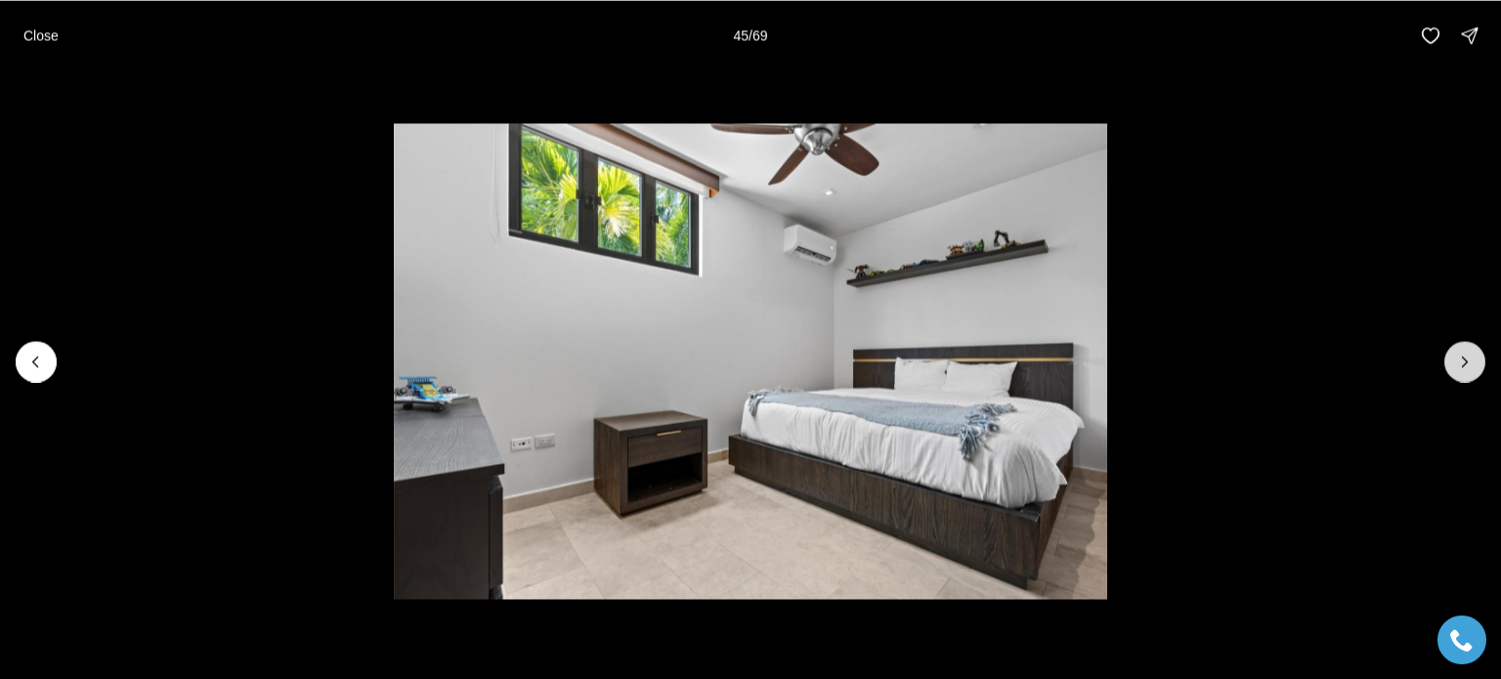
click at [1470, 363] on icon "Next slide" at bounding box center [1465, 362] width 20 height 20
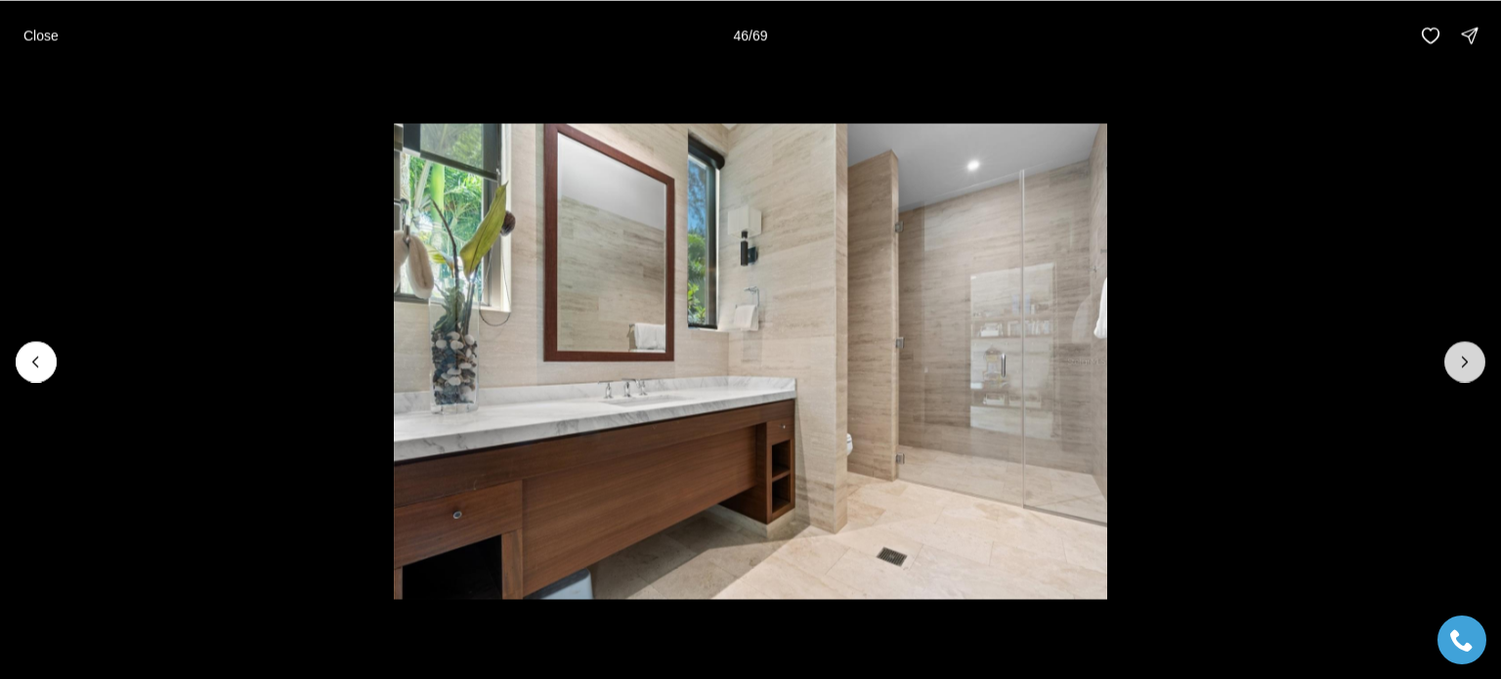
click at [1470, 363] on icon "Next slide" at bounding box center [1465, 362] width 20 height 20
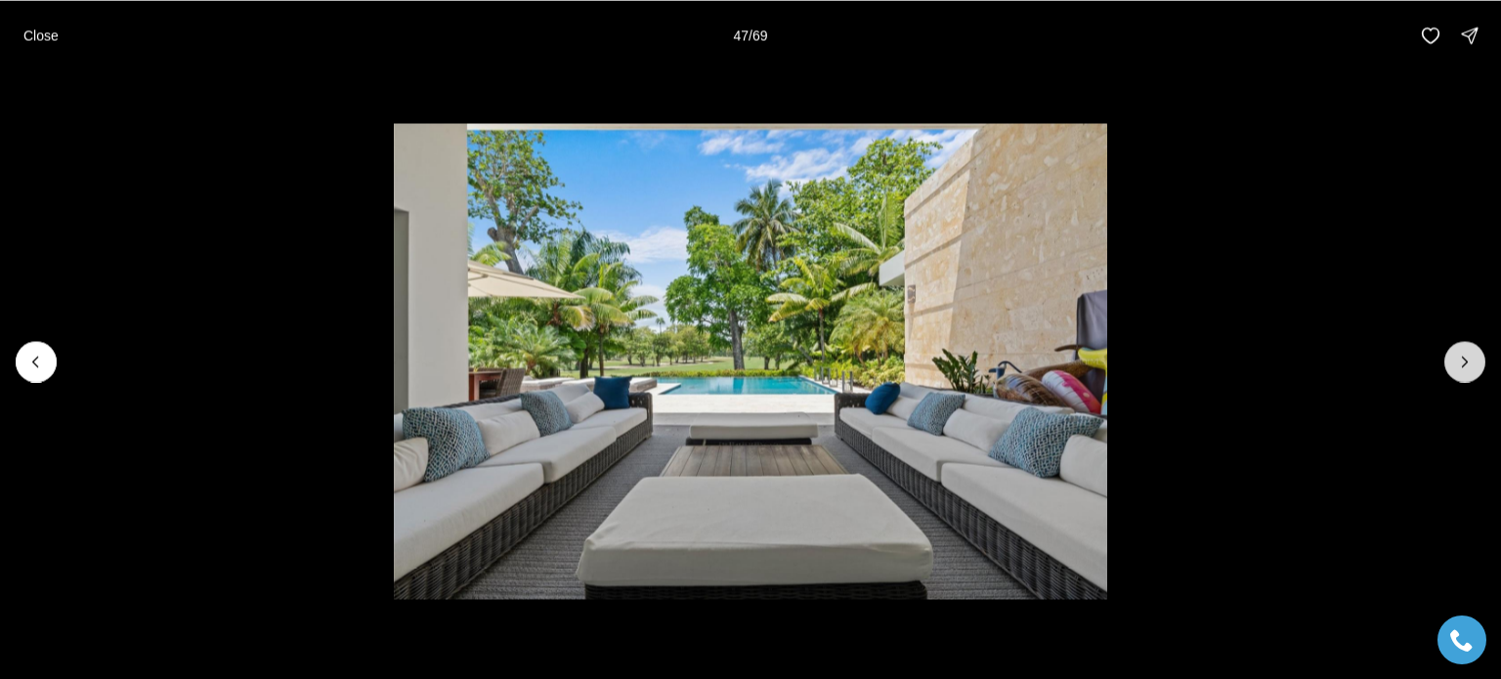
click at [1470, 363] on icon "Next slide" at bounding box center [1465, 362] width 20 height 20
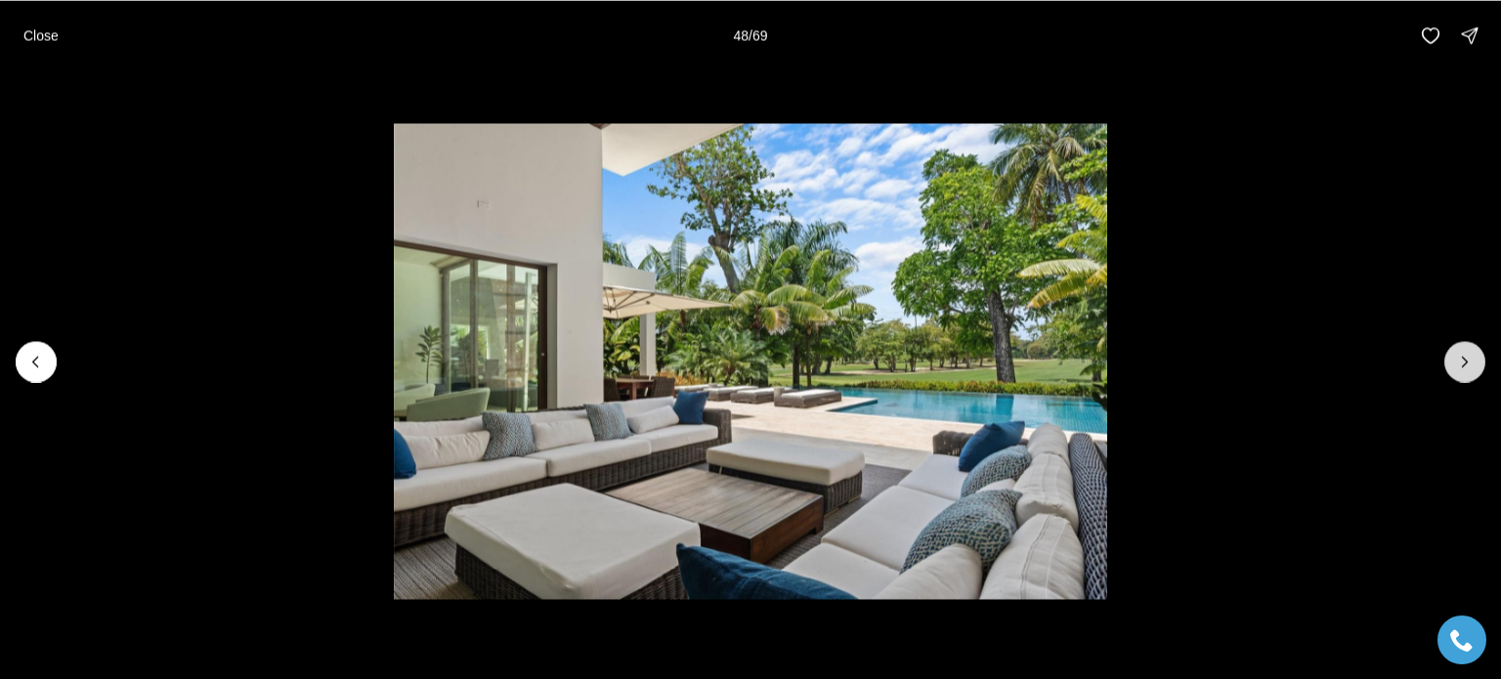
click at [1470, 363] on icon "Next slide" at bounding box center [1465, 362] width 20 height 20
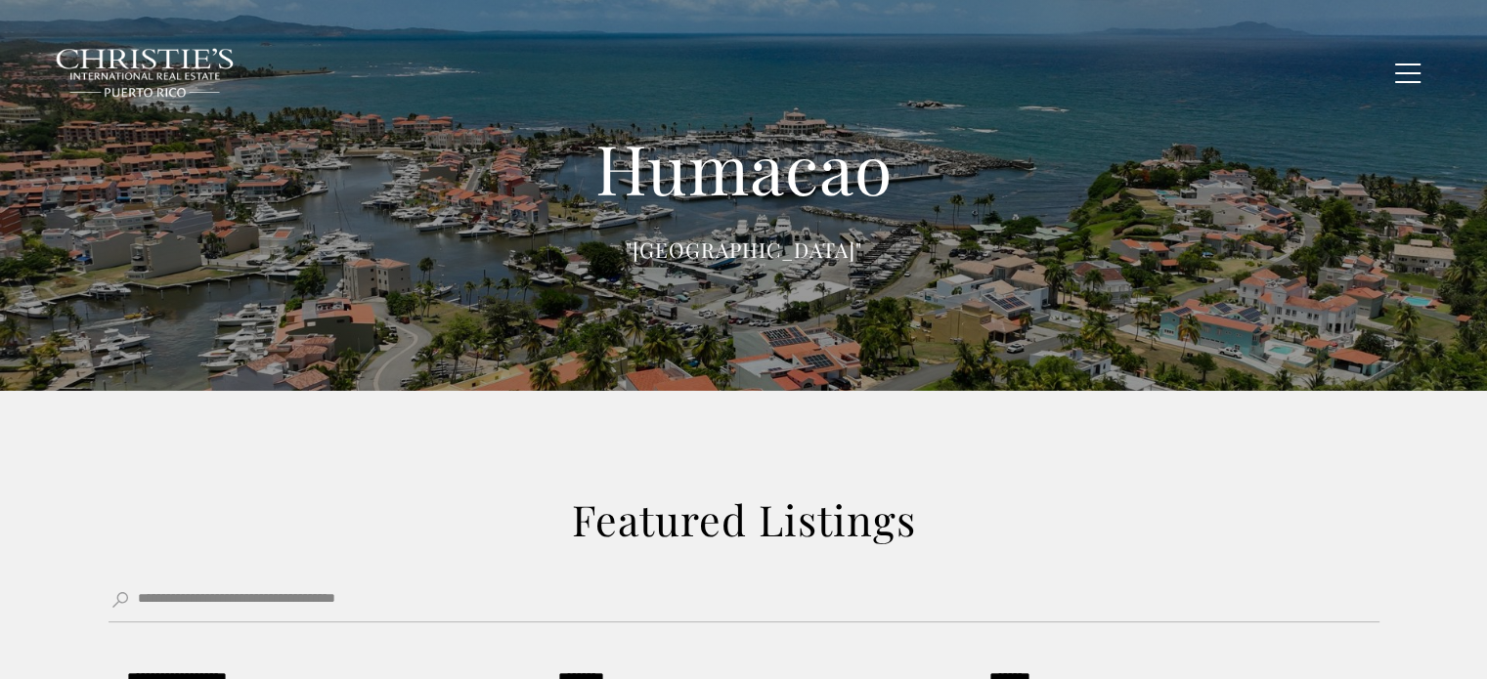
type input "******"
type input "*********"
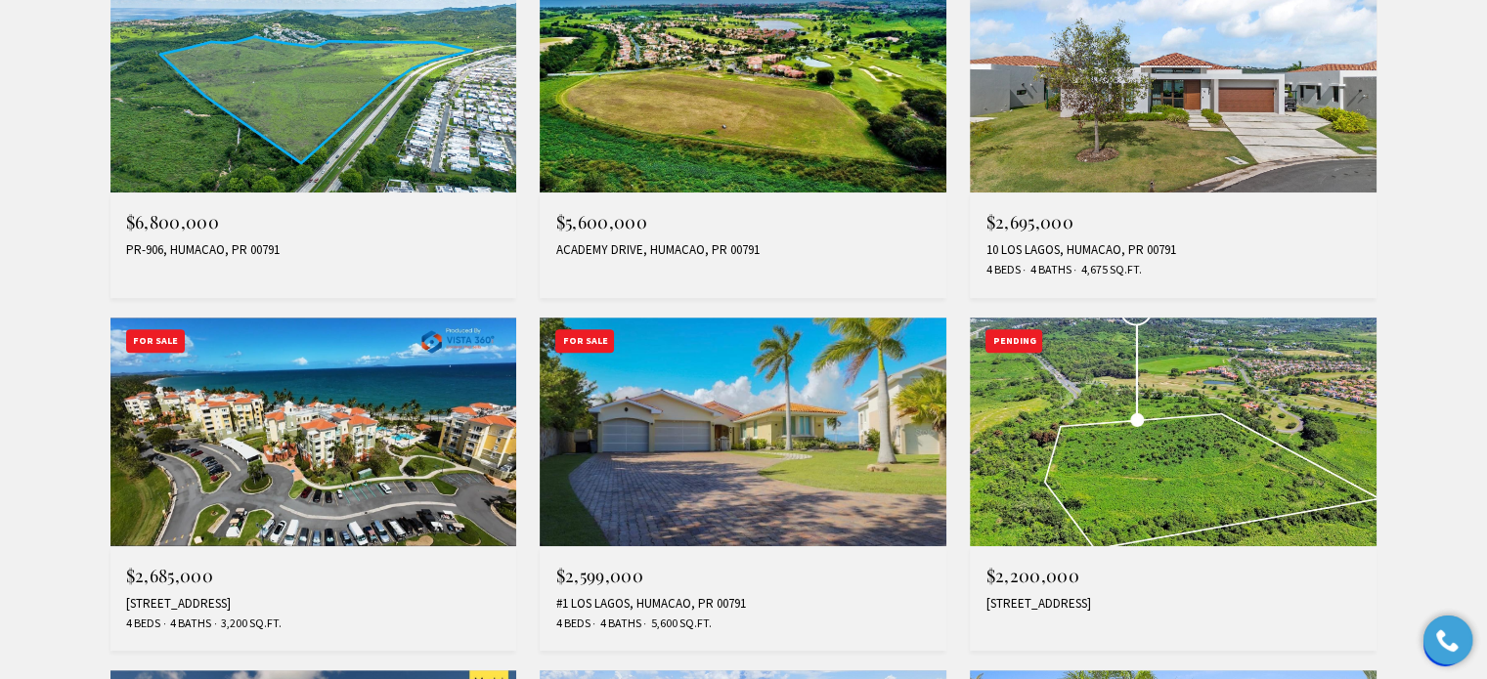
scroll to position [782, 0]
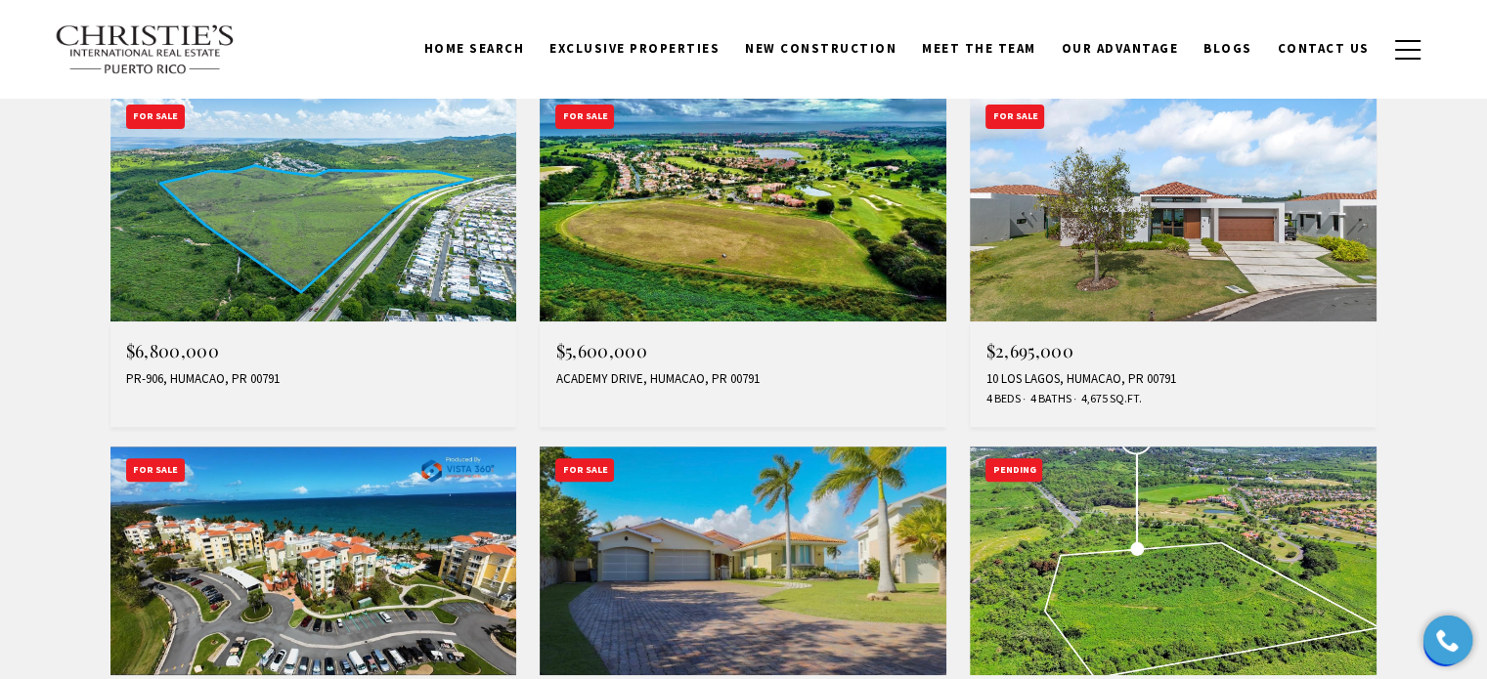
click at [325, 212] on img at bounding box center [313, 207] width 407 height 229
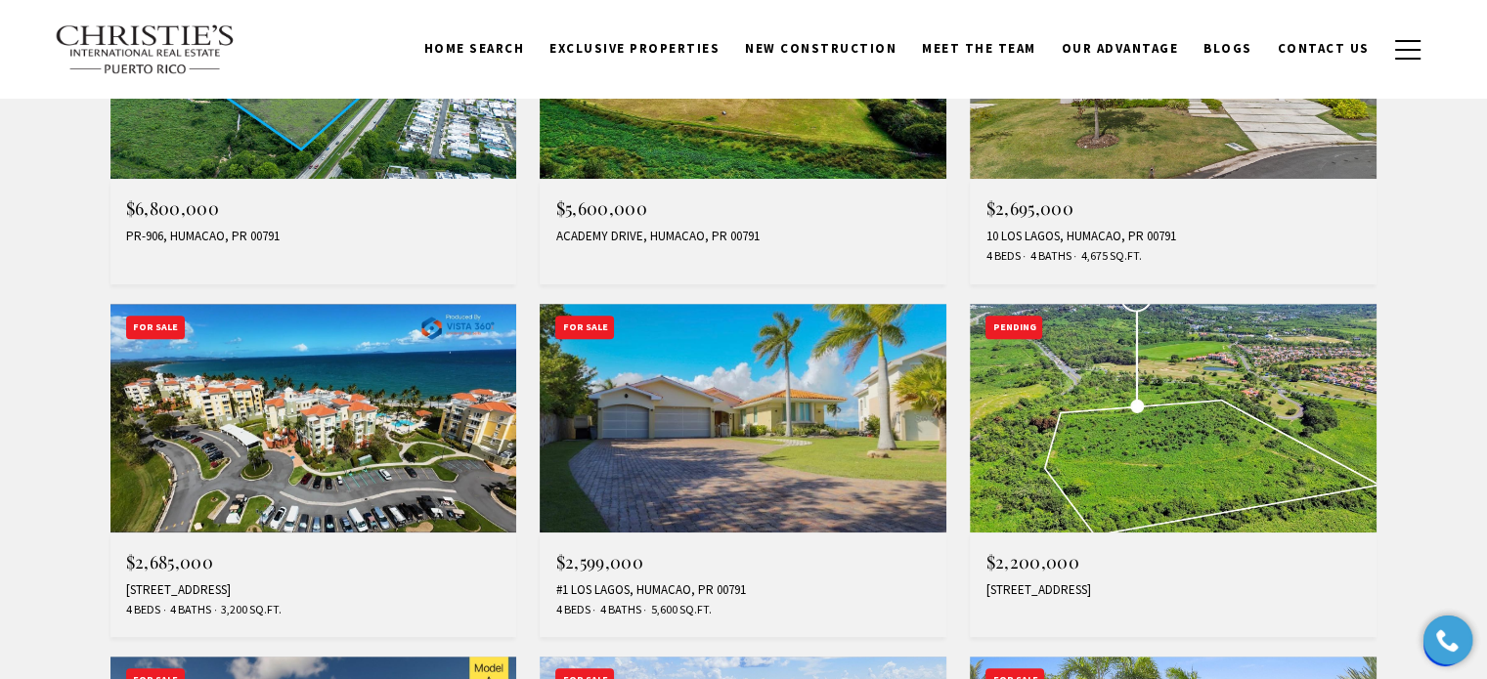
scroll to position [586, 0]
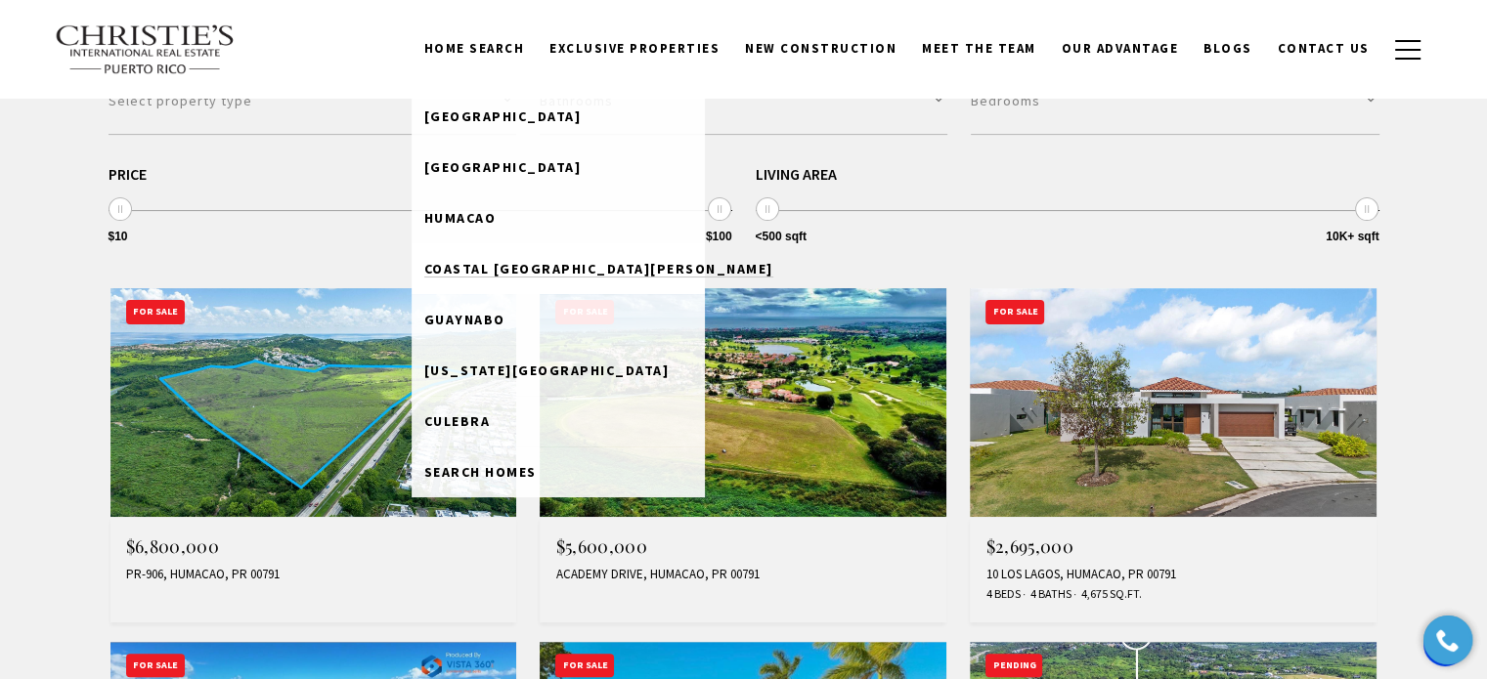
click at [504, 270] on span "Coastal [GEOGRAPHIC_DATA][PERSON_NAME]" at bounding box center [598, 269] width 349 height 18
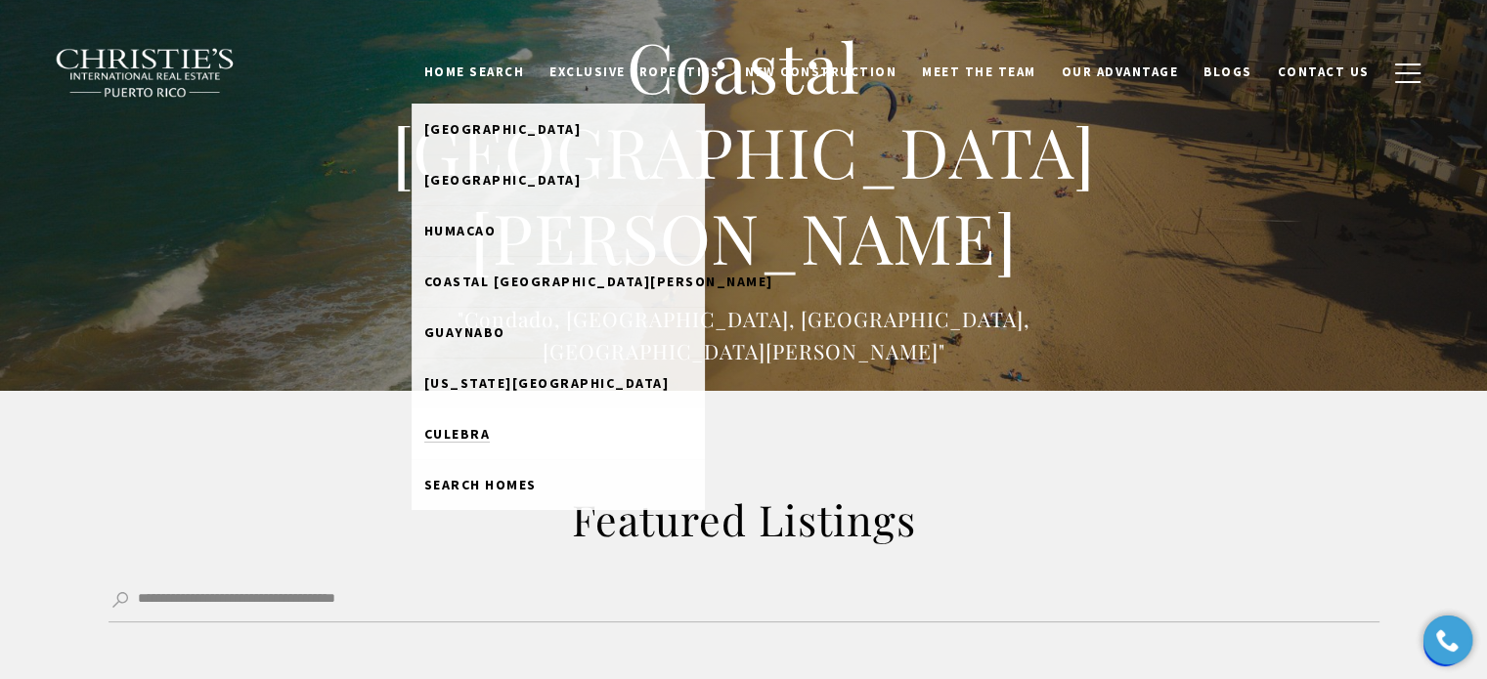
click at [491, 431] on span "Culebra" at bounding box center [457, 434] width 66 height 18
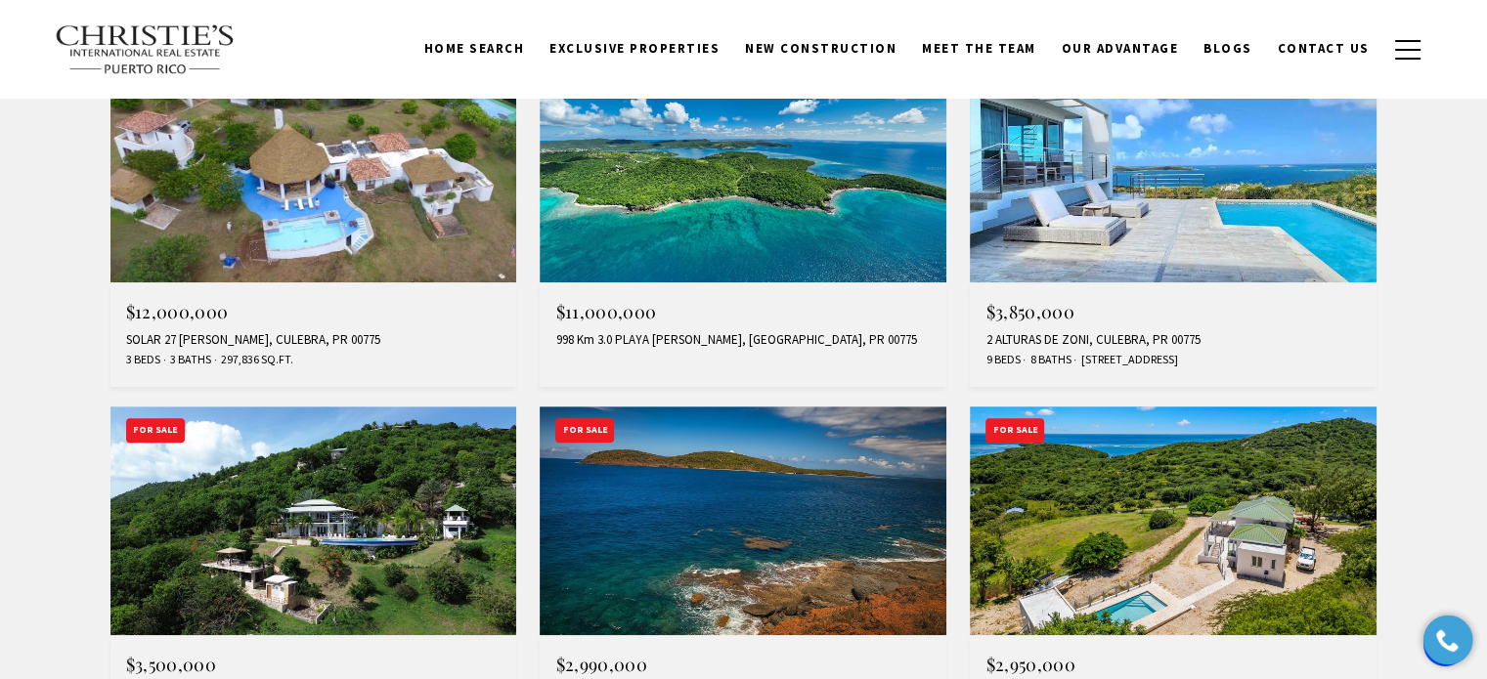
scroll to position [880, 0]
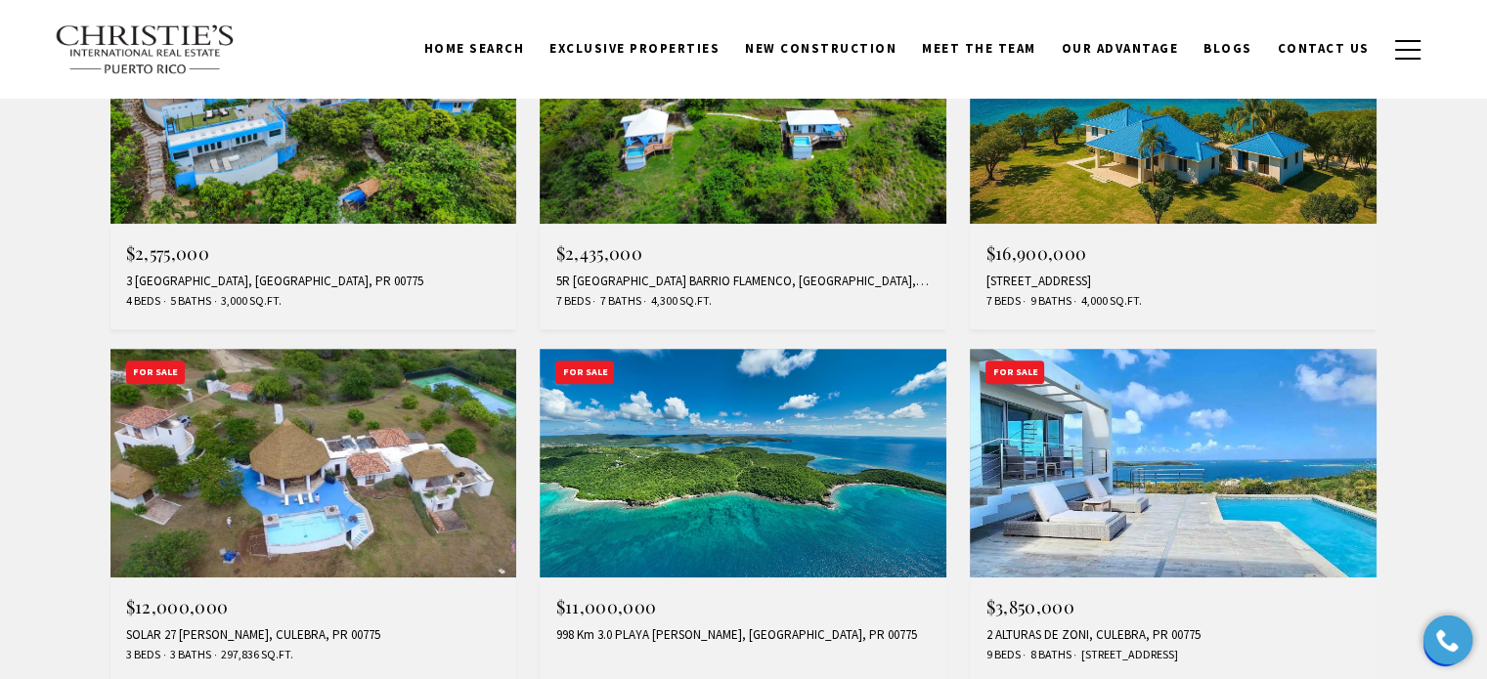
click at [1196, 187] on img at bounding box center [1173, 109] width 407 height 229
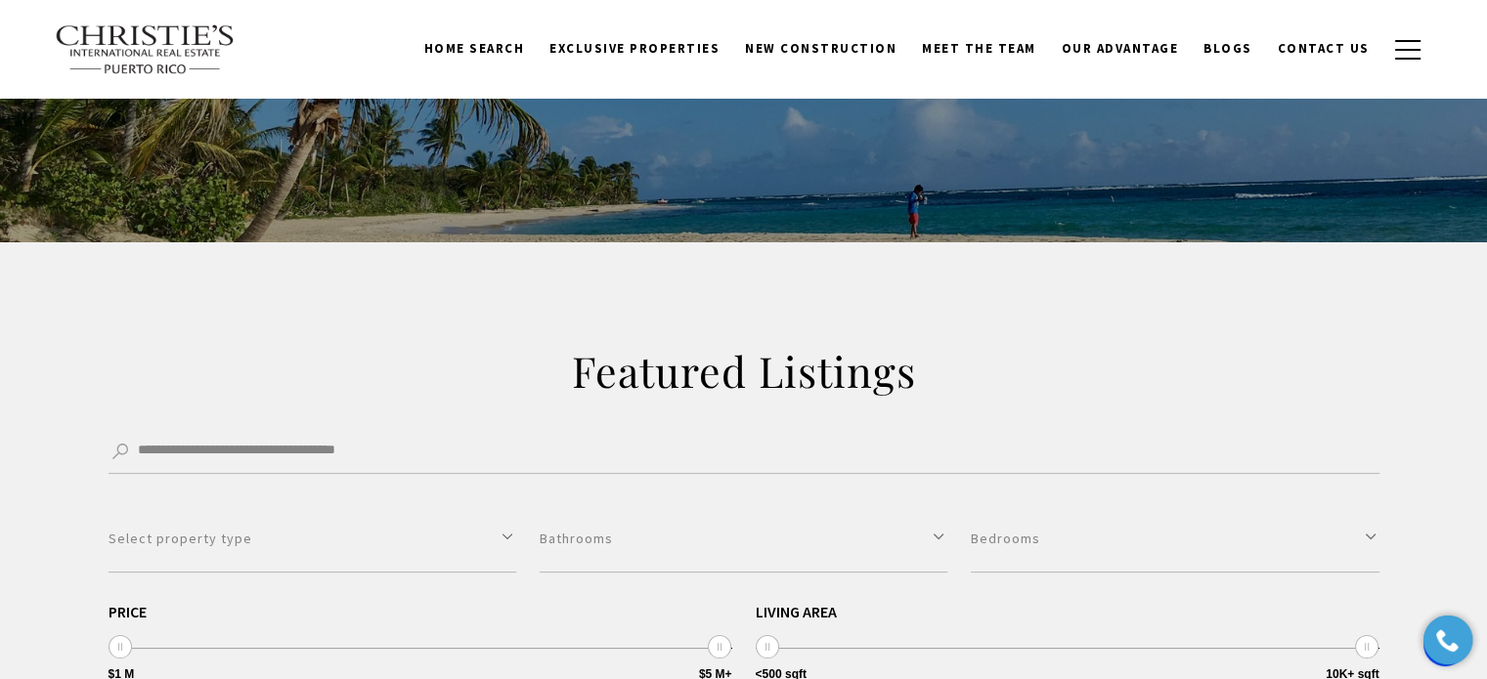
scroll to position [0, 0]
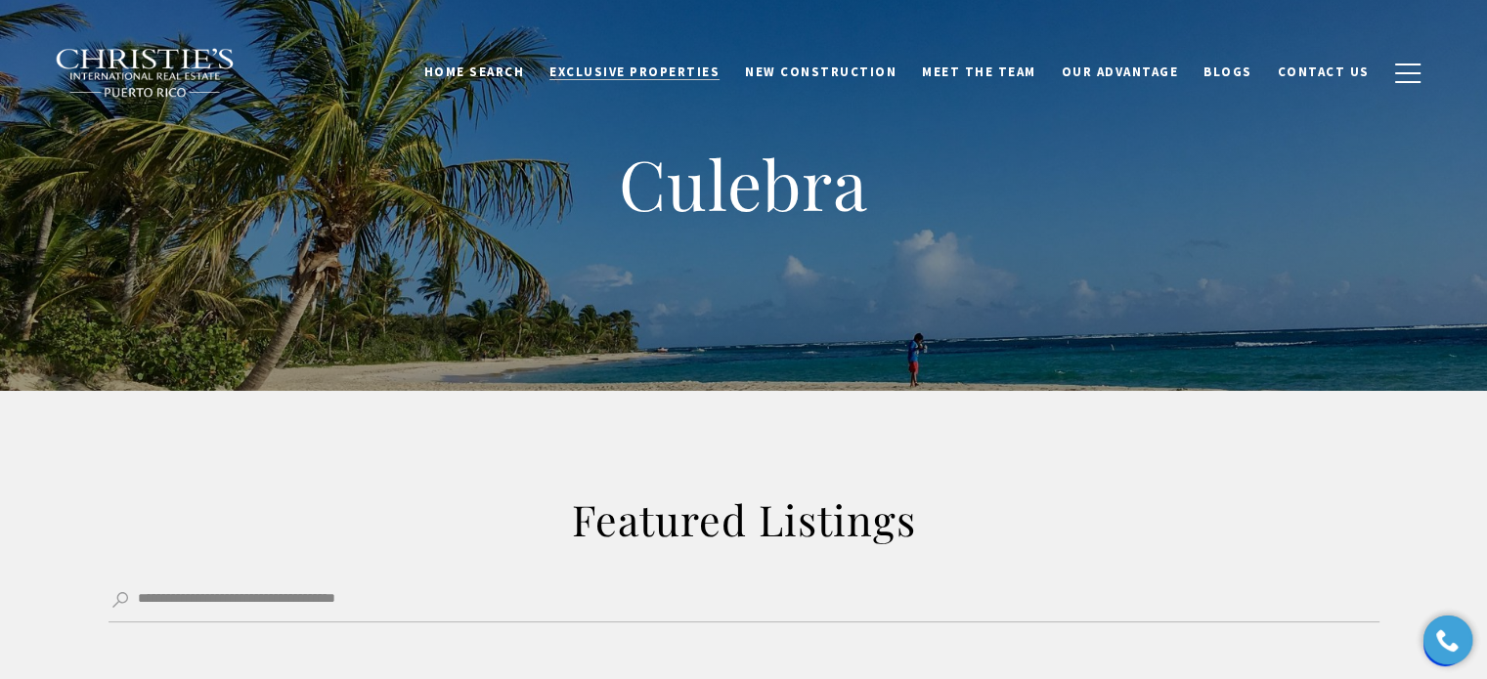
click at [634, 73] on span "Exclusive Properties" at bounding box center [634, 72] width 170 height 17
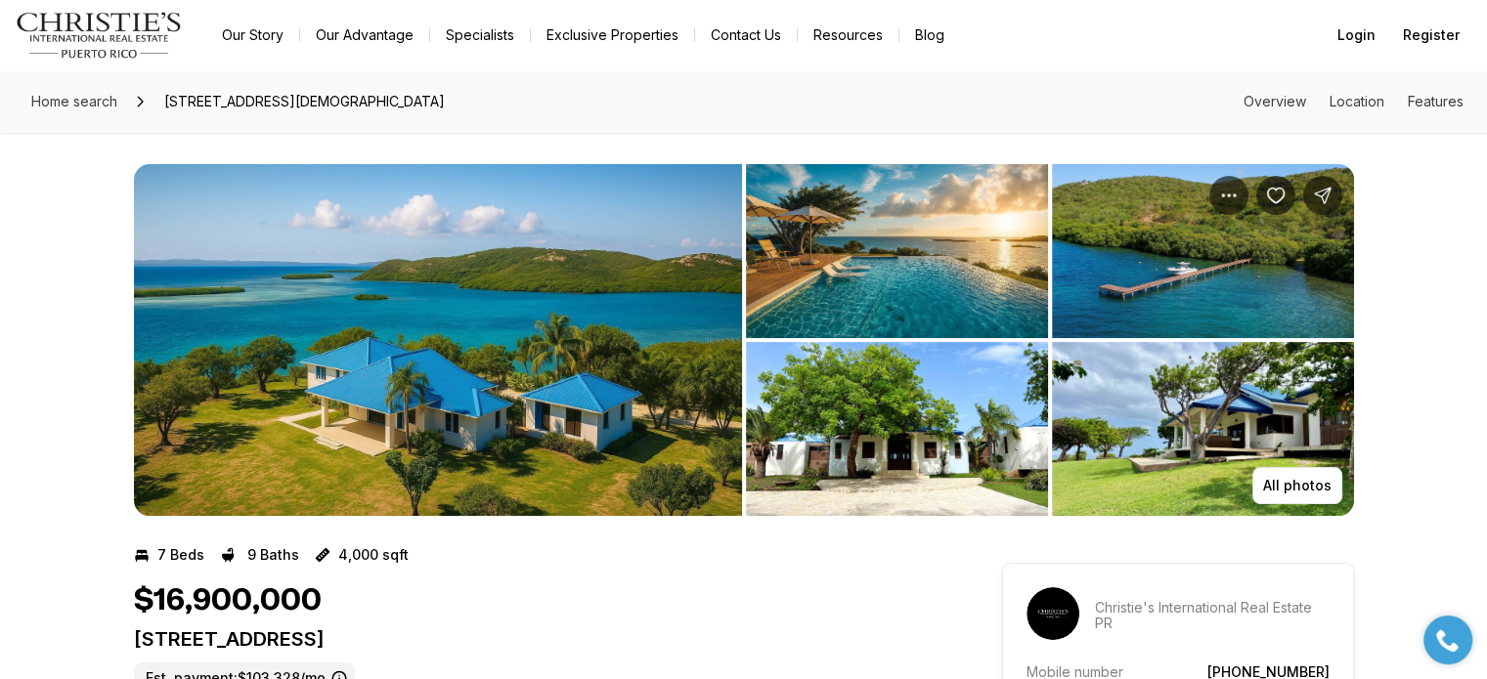
click at [605, 386] on img "View image gallery" at bounding box center [438, 340] width 608 height 352
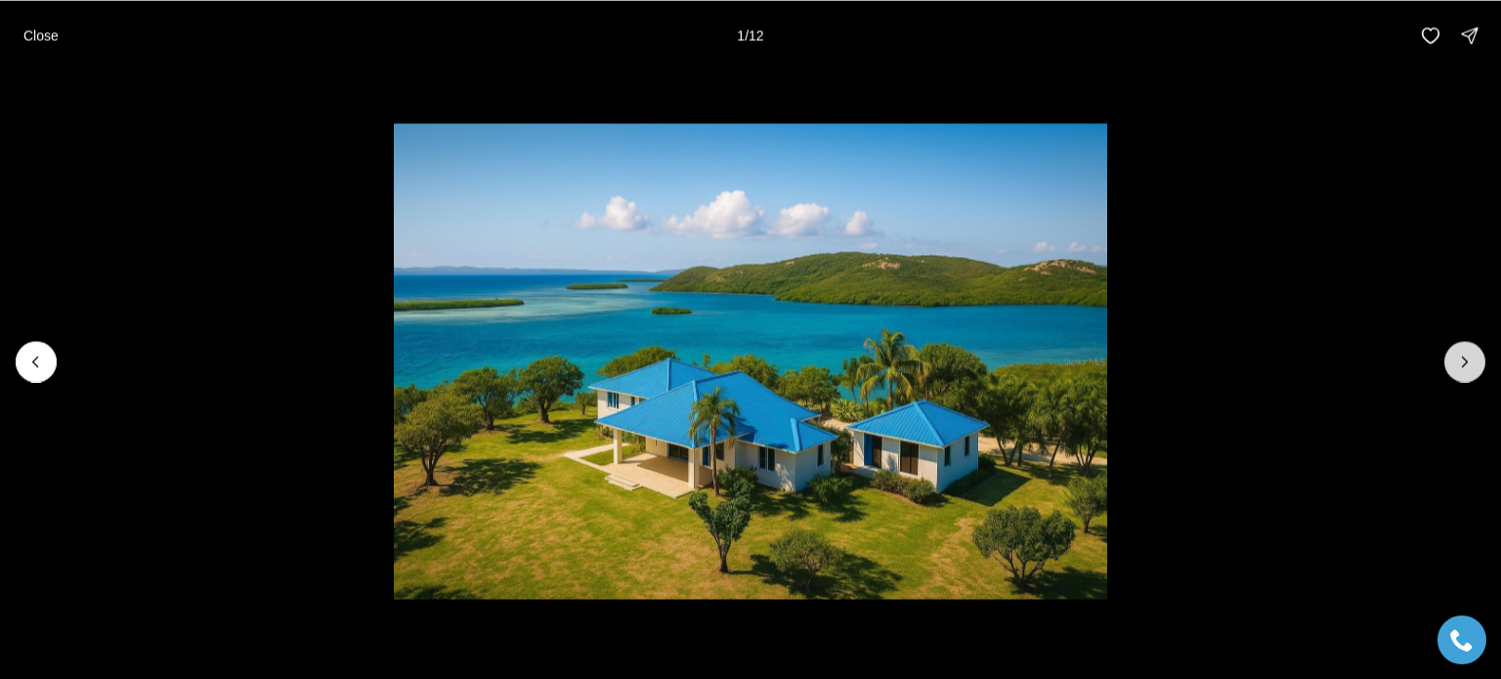
click at [1466, 355] on icon "Next slide" at bounding box center [1465, 362] width 20 height 20
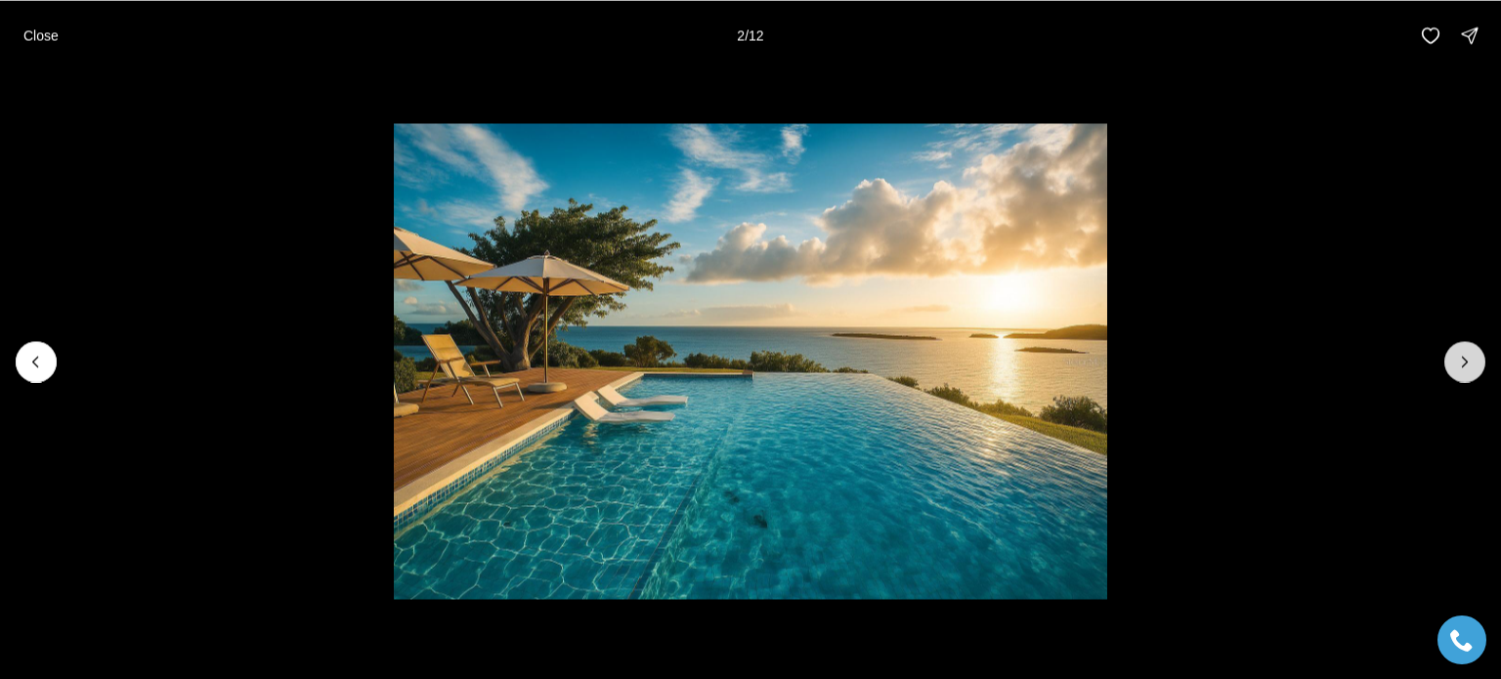
click at [1466, 355] on icon "Next slide" at bounding box center [1465, 362] width 20 height 20
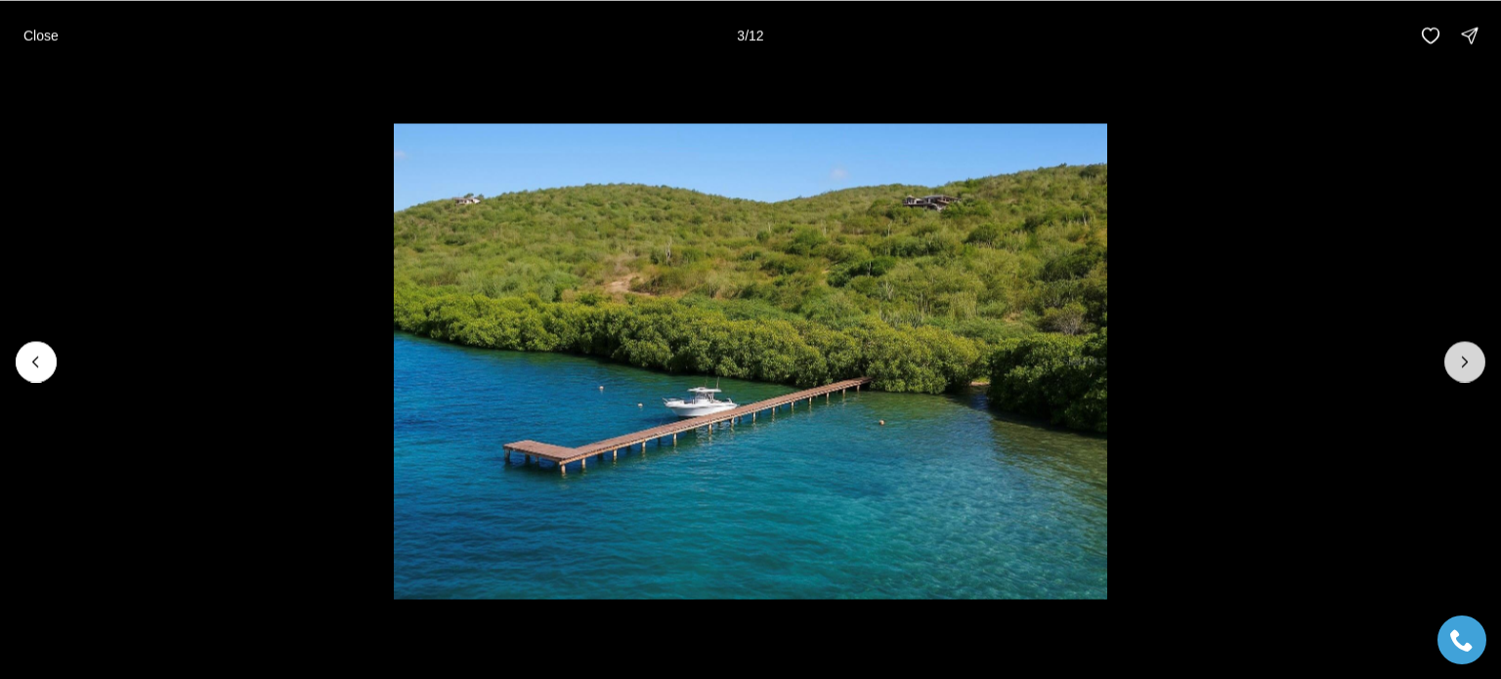
click at [1466, 355] on icon "Next slide" at bounding box center [1465, 362] width 20 height 20
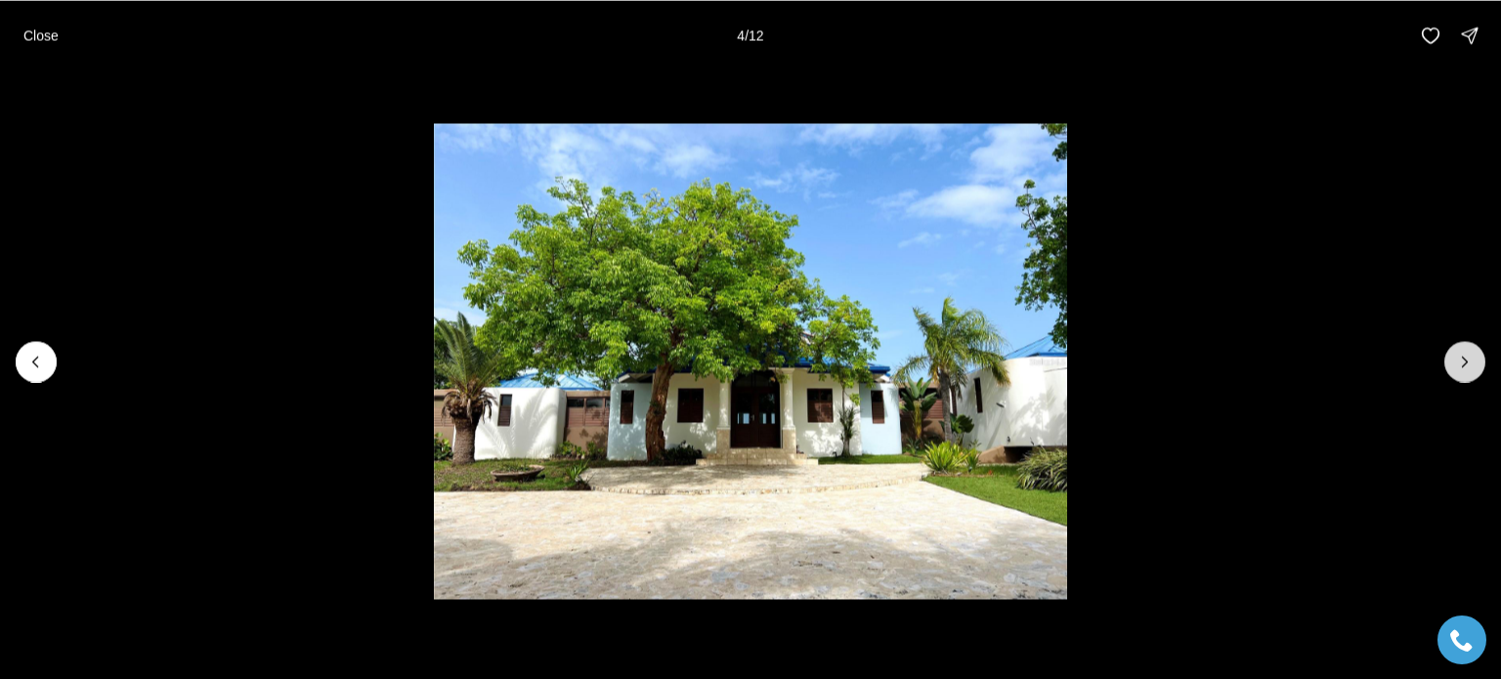
click at [1466, 355] on icon "Next slide" at bounding box center [1465, 362] width 20 height 20
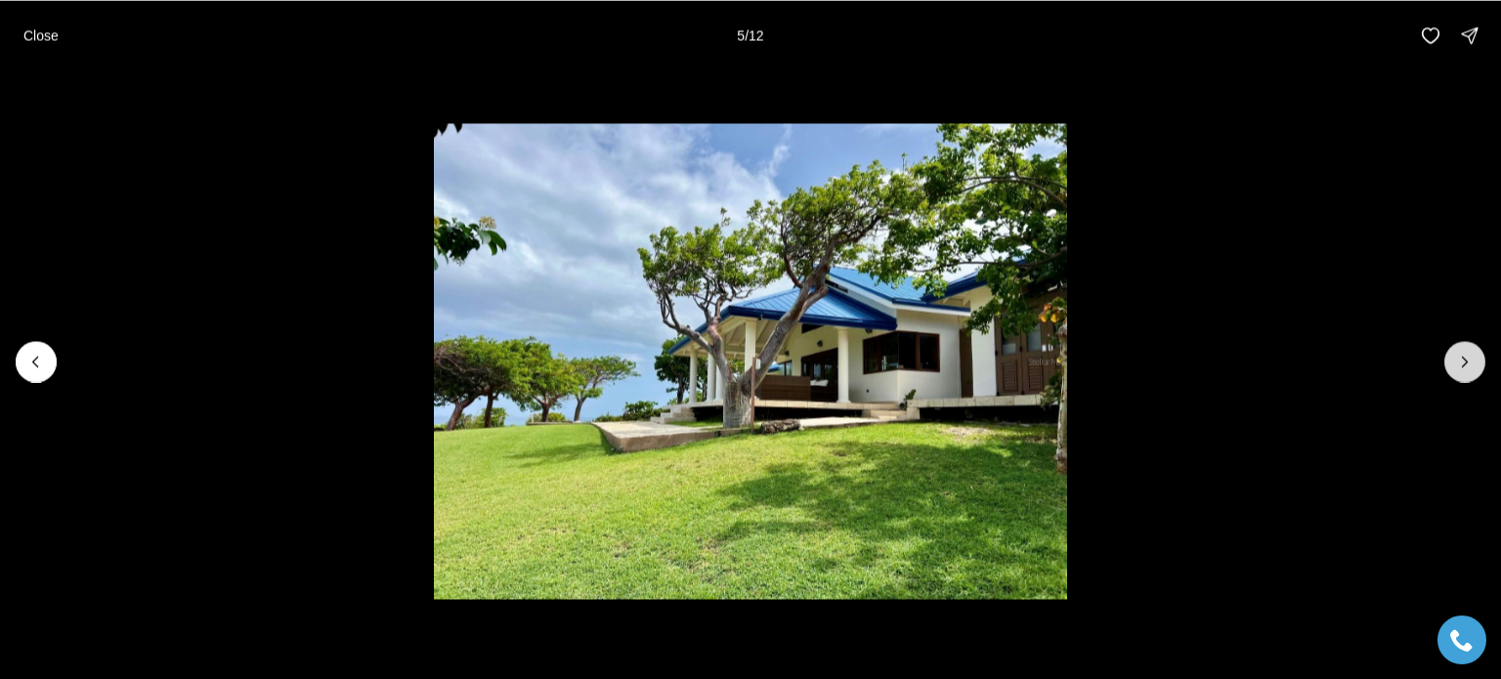
click at [1466, 355] on icon "Next slide" at bounding box center [1465, 362] width 20 height 20
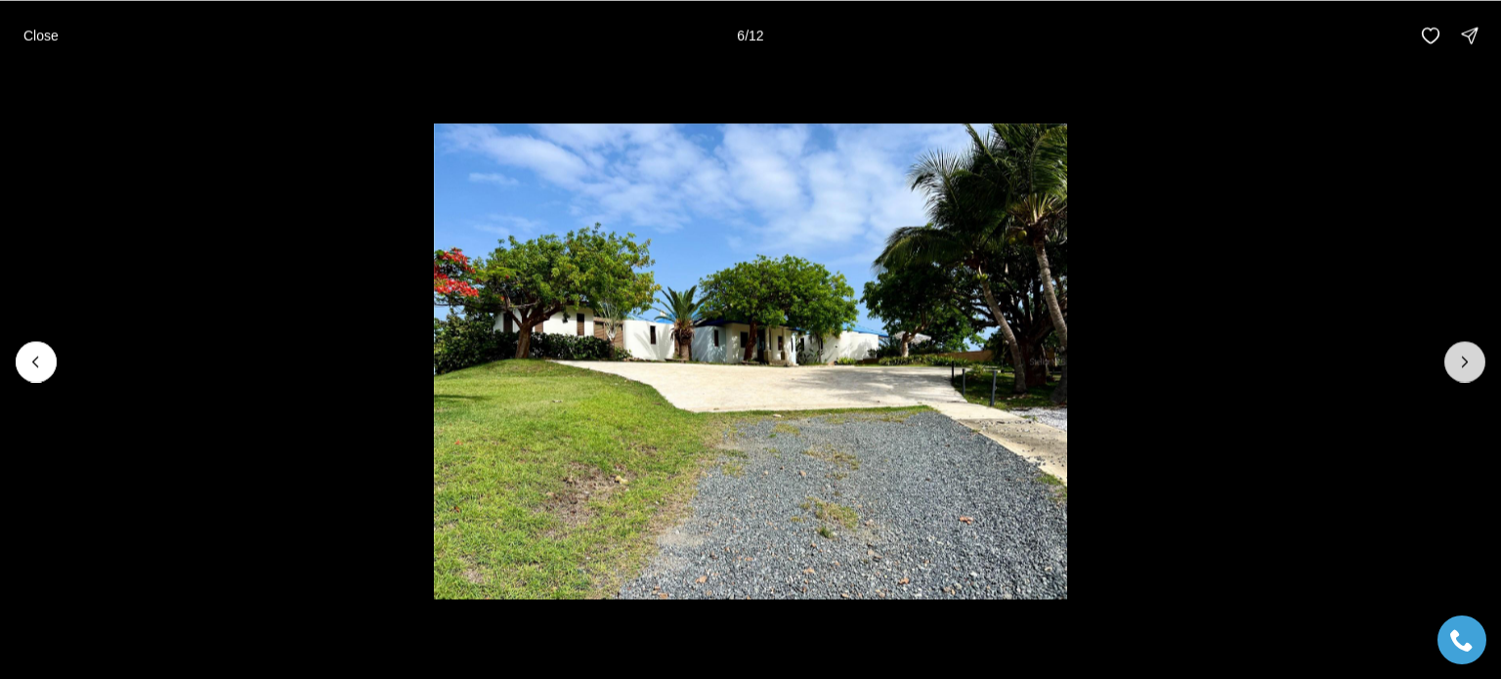
click at [1466, 355] on icon "Next slide" at bounding box center [1465, 362] width 20 height 20
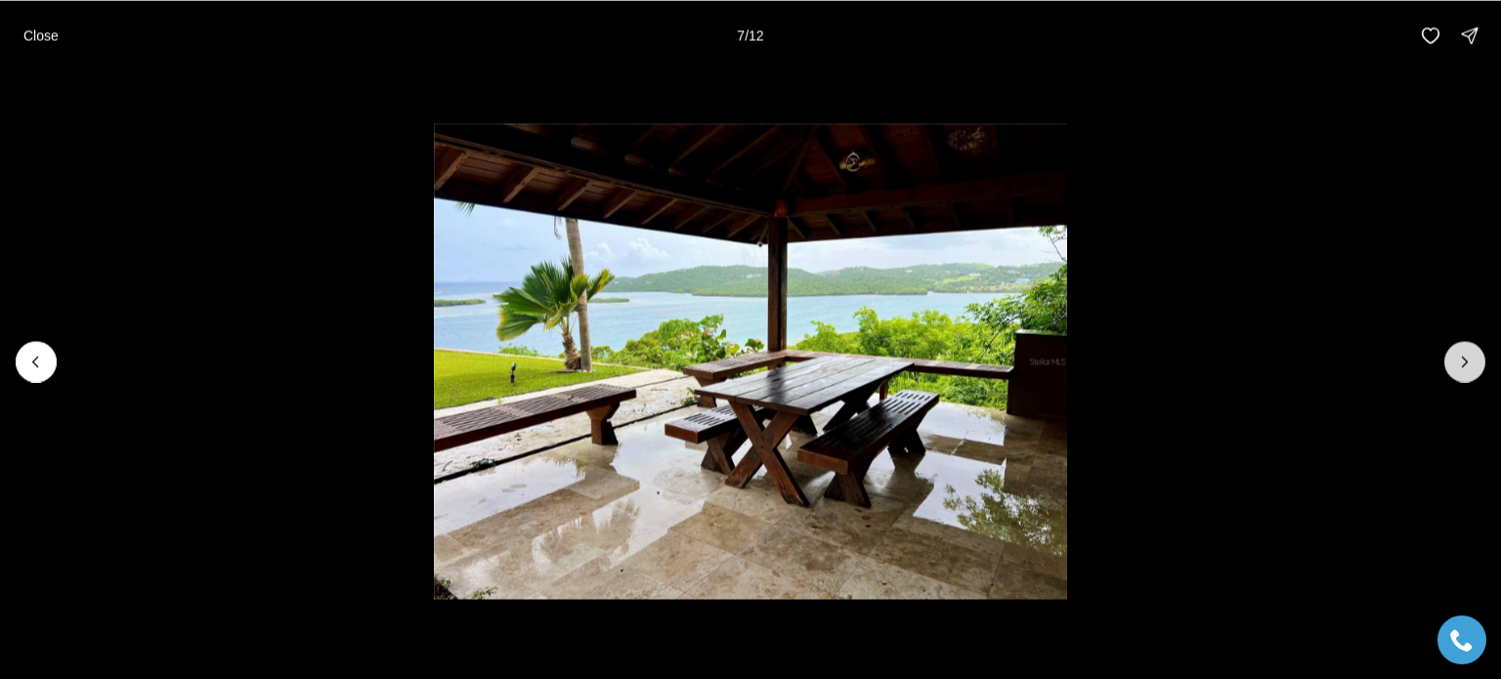
click at [1466, 355] on icon "Next slide" at bounding box center [1465, 362] width 20 height 20
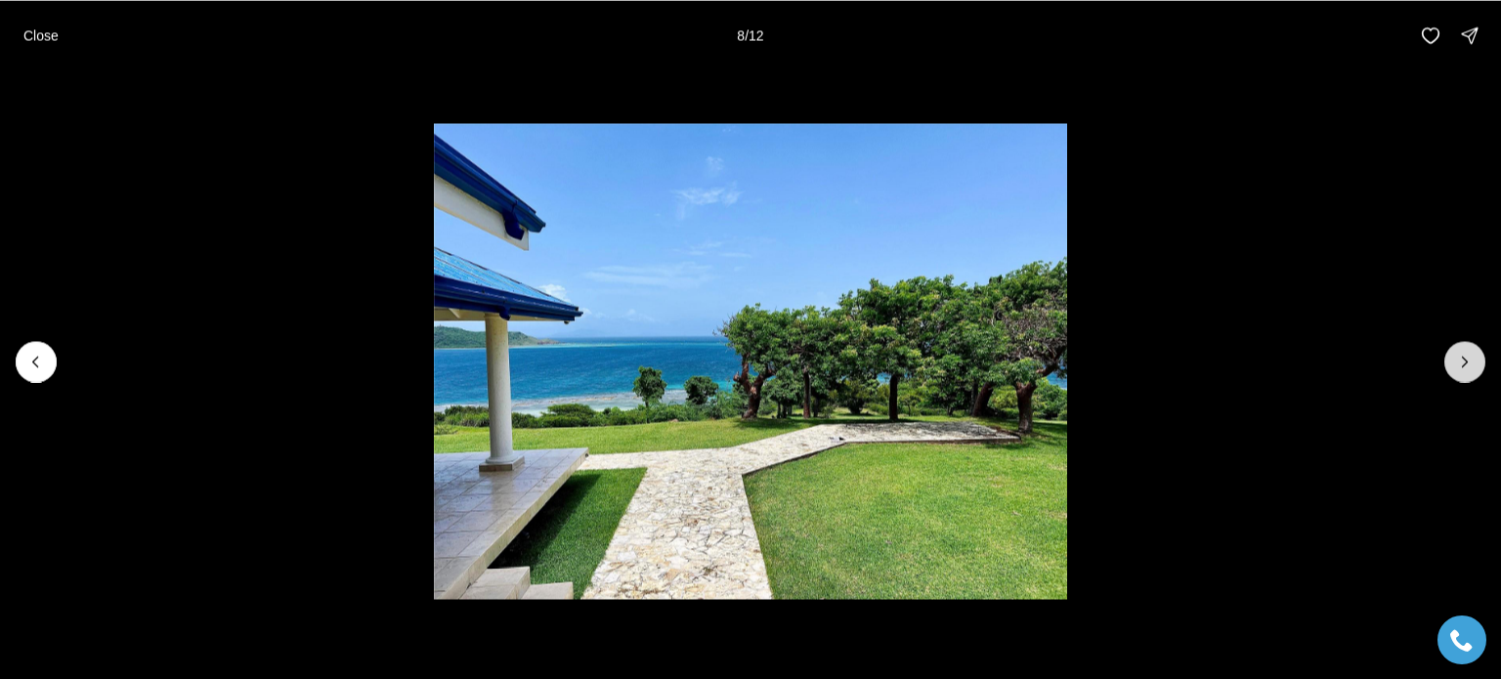
click at [1466, 355] on icon "Next slide" at bounding box center [1465, 362] width 20 height 20
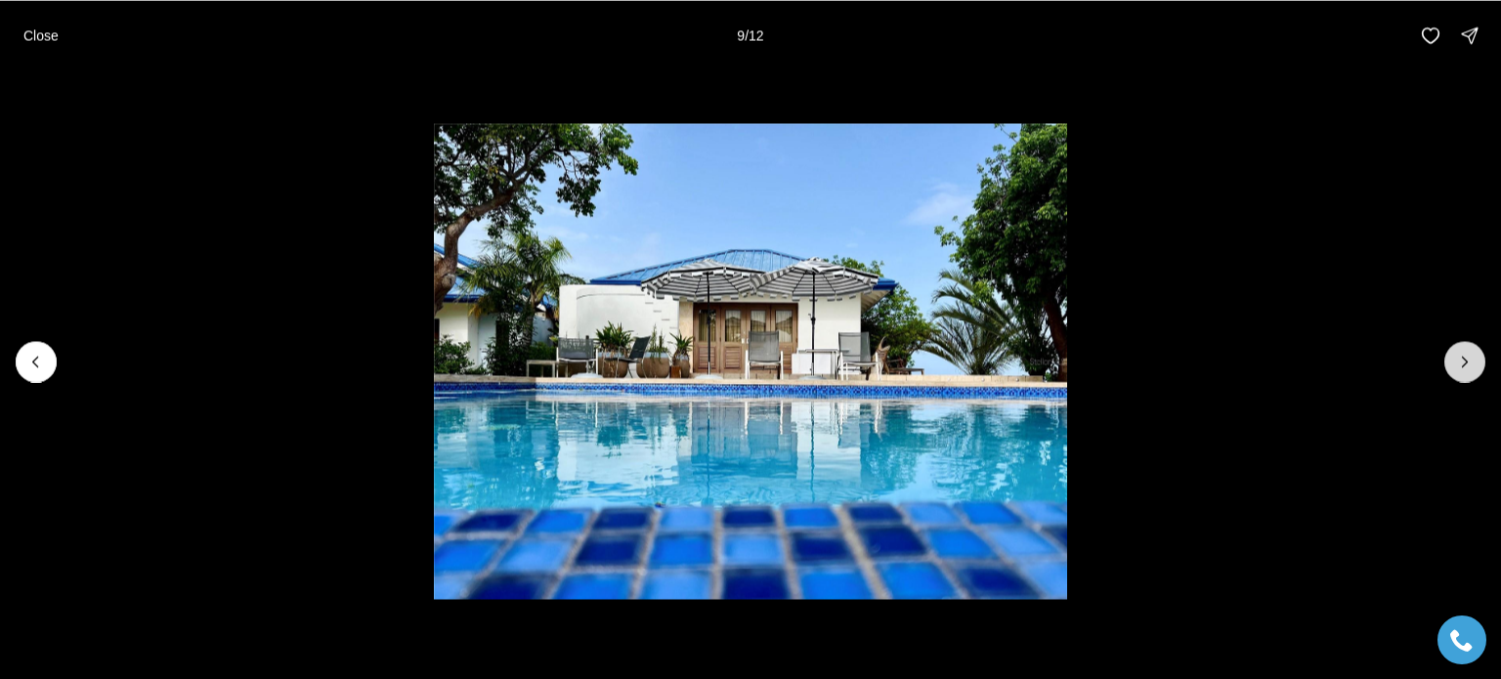
click at [1466, 355] on icon "Next slide" at bounding box center [1465, 362] width 20 height 20
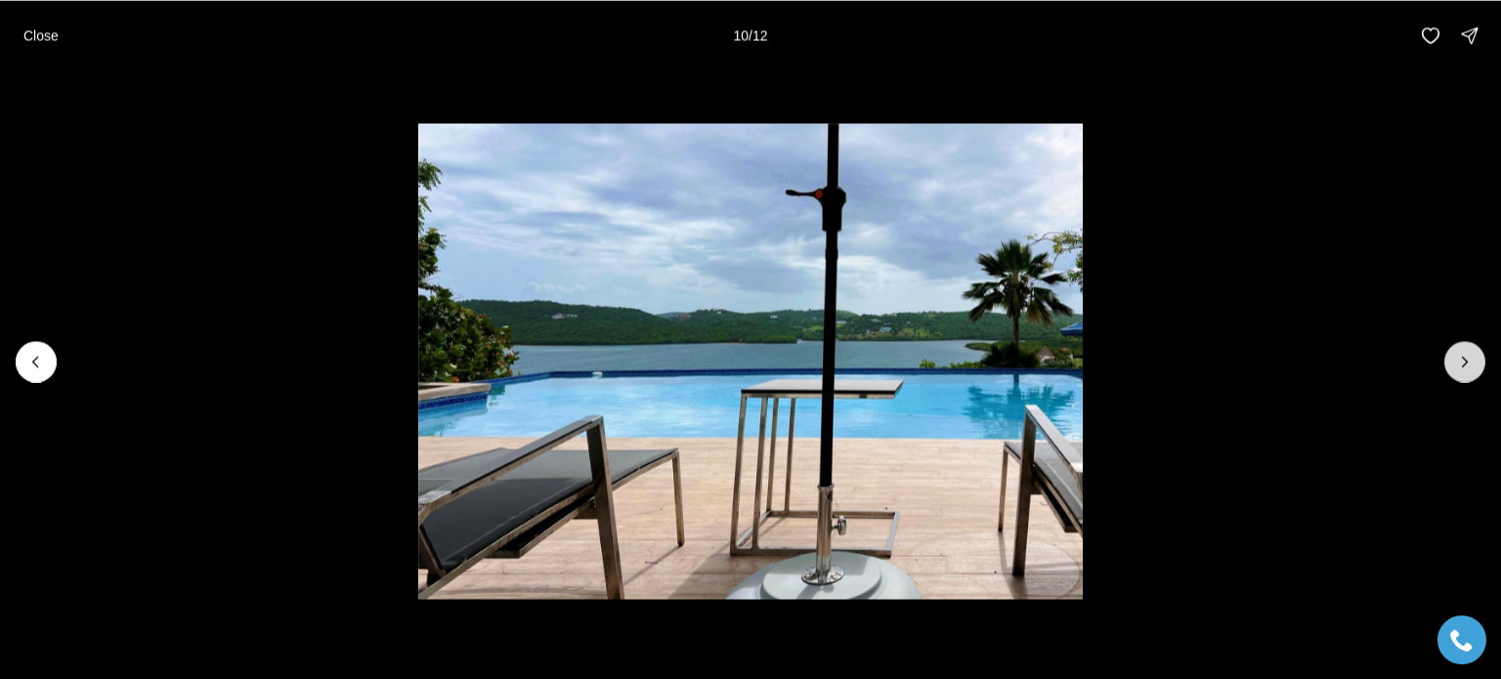
click at [1466, 355] on icon "Next slide" at bounding box center [1465, 362] width 20 height 20
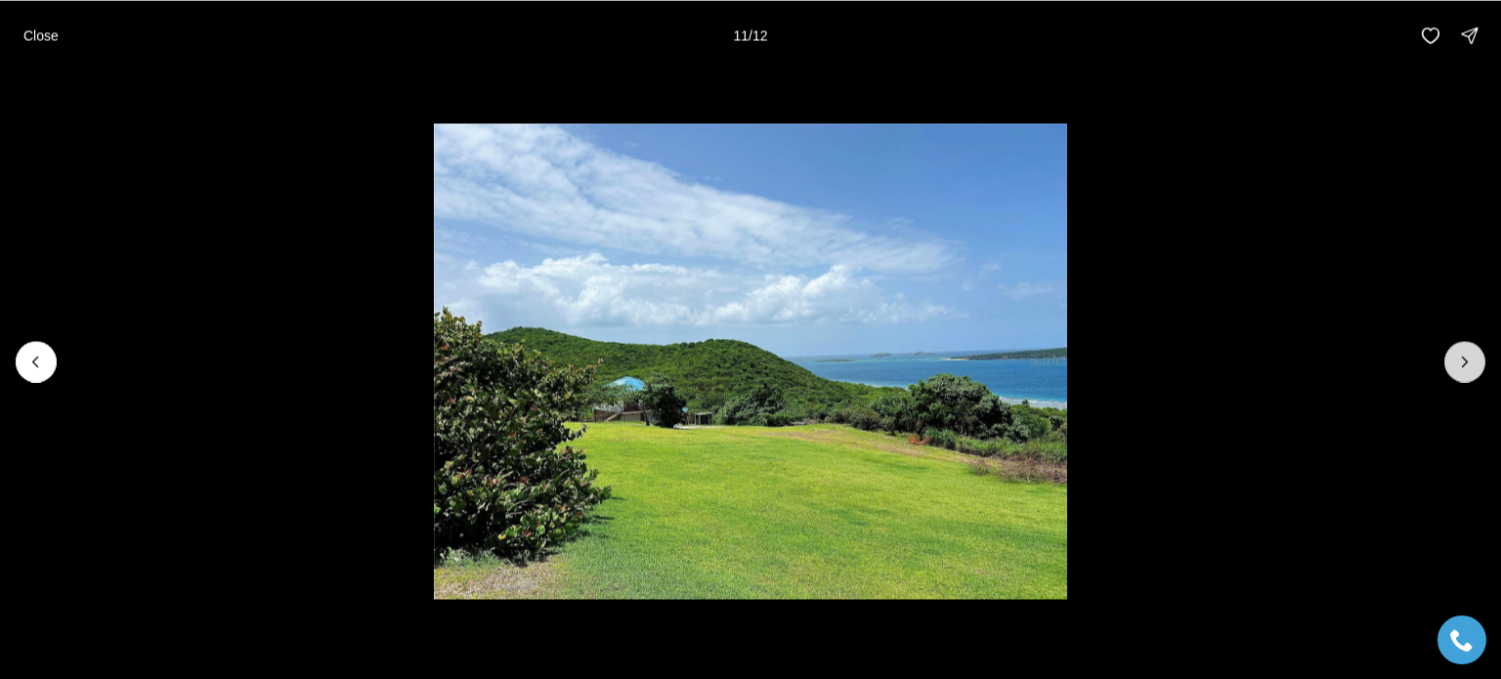
click at [1466, 355] on icon "Next slide" at bounding box center [1465, 362] width 20 height 20
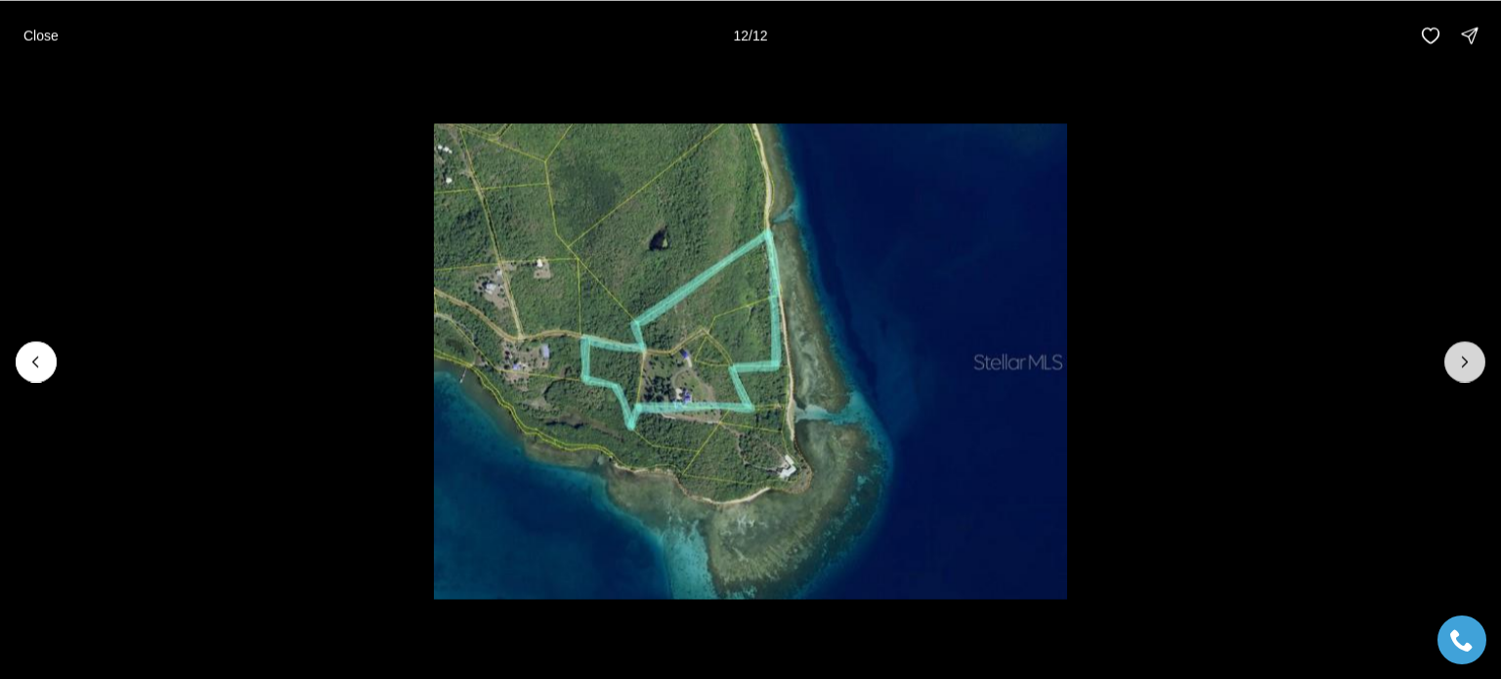
click at [1466, 355] on div at bounding box center [1465, 361] width 41 height 41
click at [27, 31] on p "Close" at bounding box center [40, 35] width 35 height 16
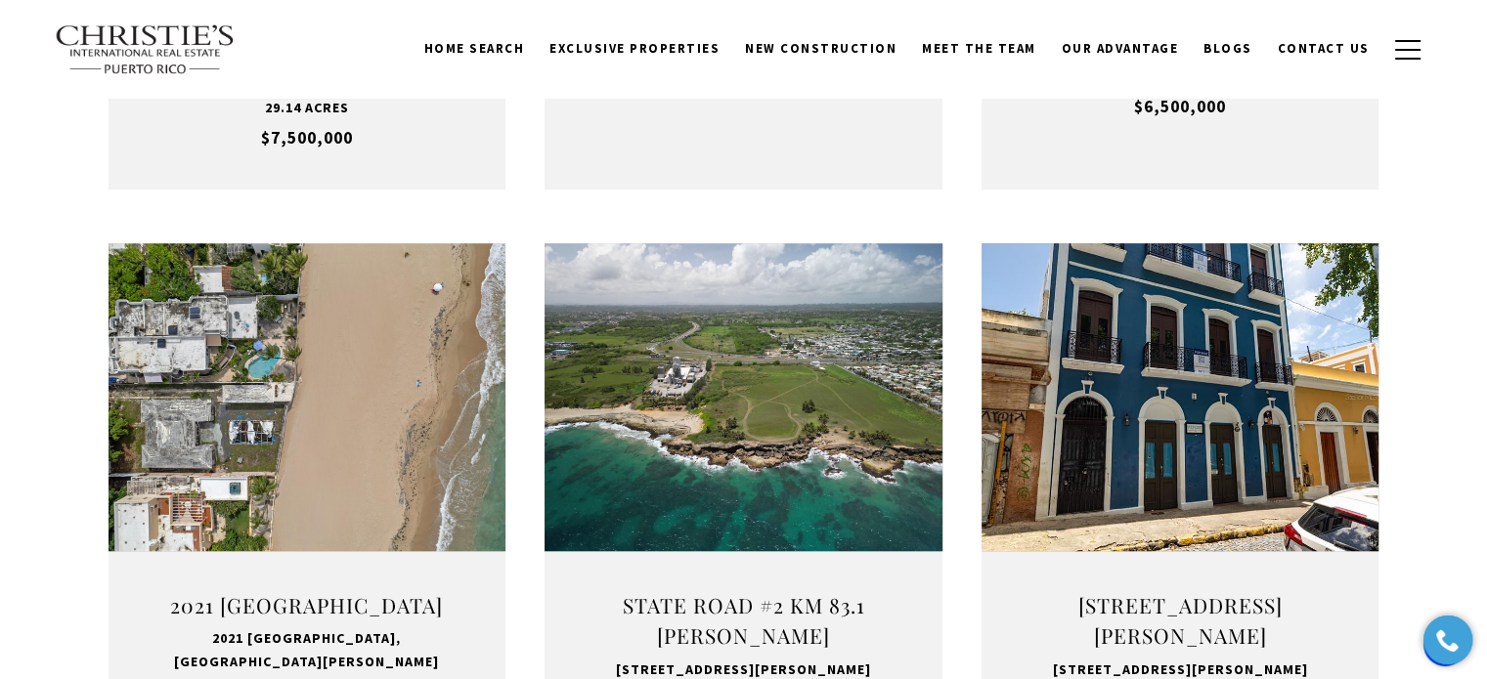
scroll to position [293, 0]
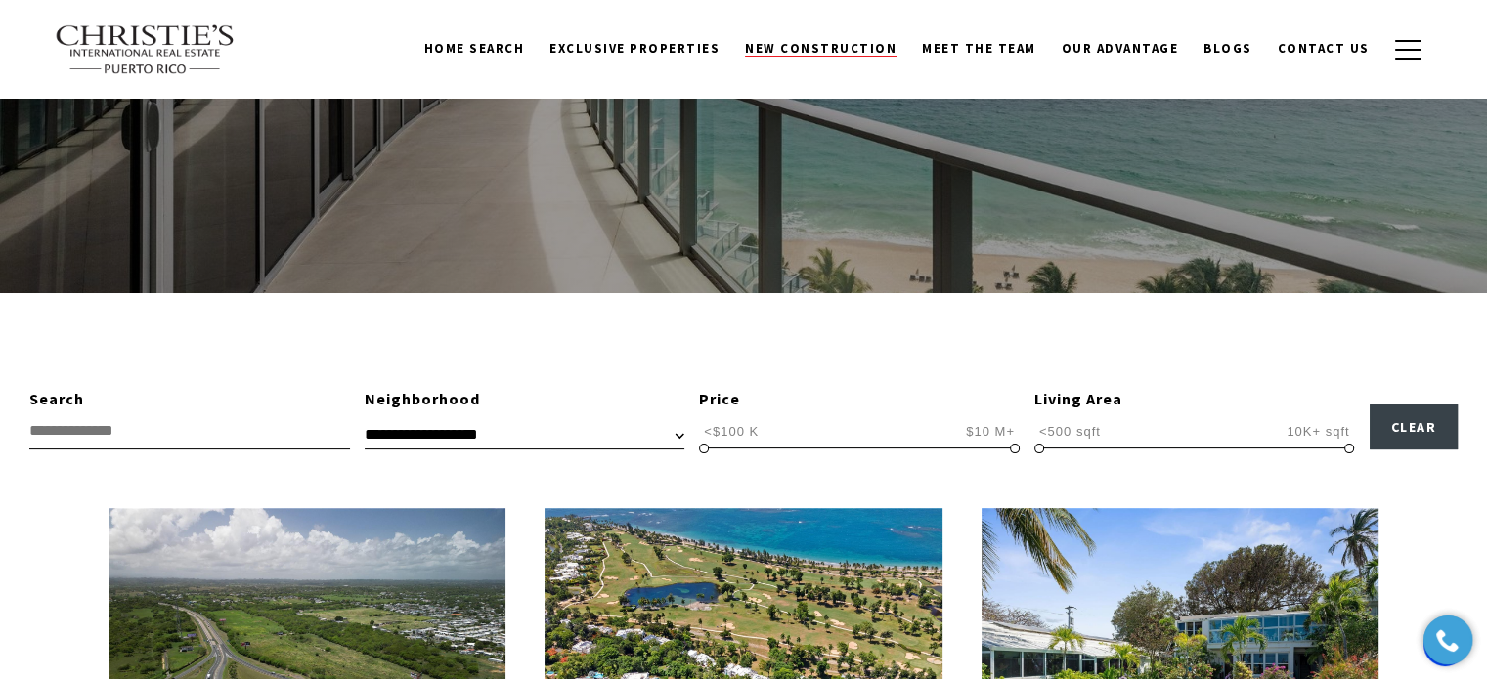
click at [843, 42] on span "New Construction" at bounding box center [821, 48] width 152 height 17
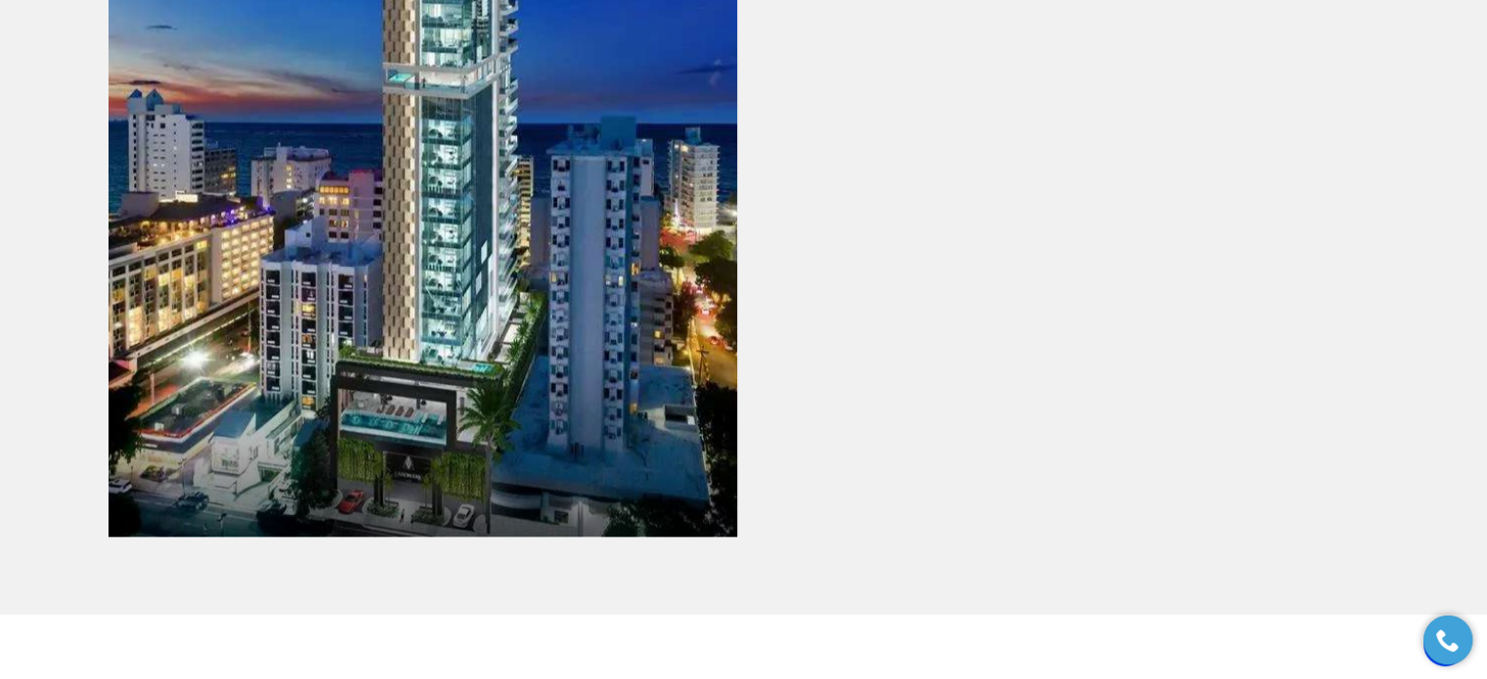
scroll to position [3226, 0]
